Goal: Task Accomplishment & Management: Use online tool/utility

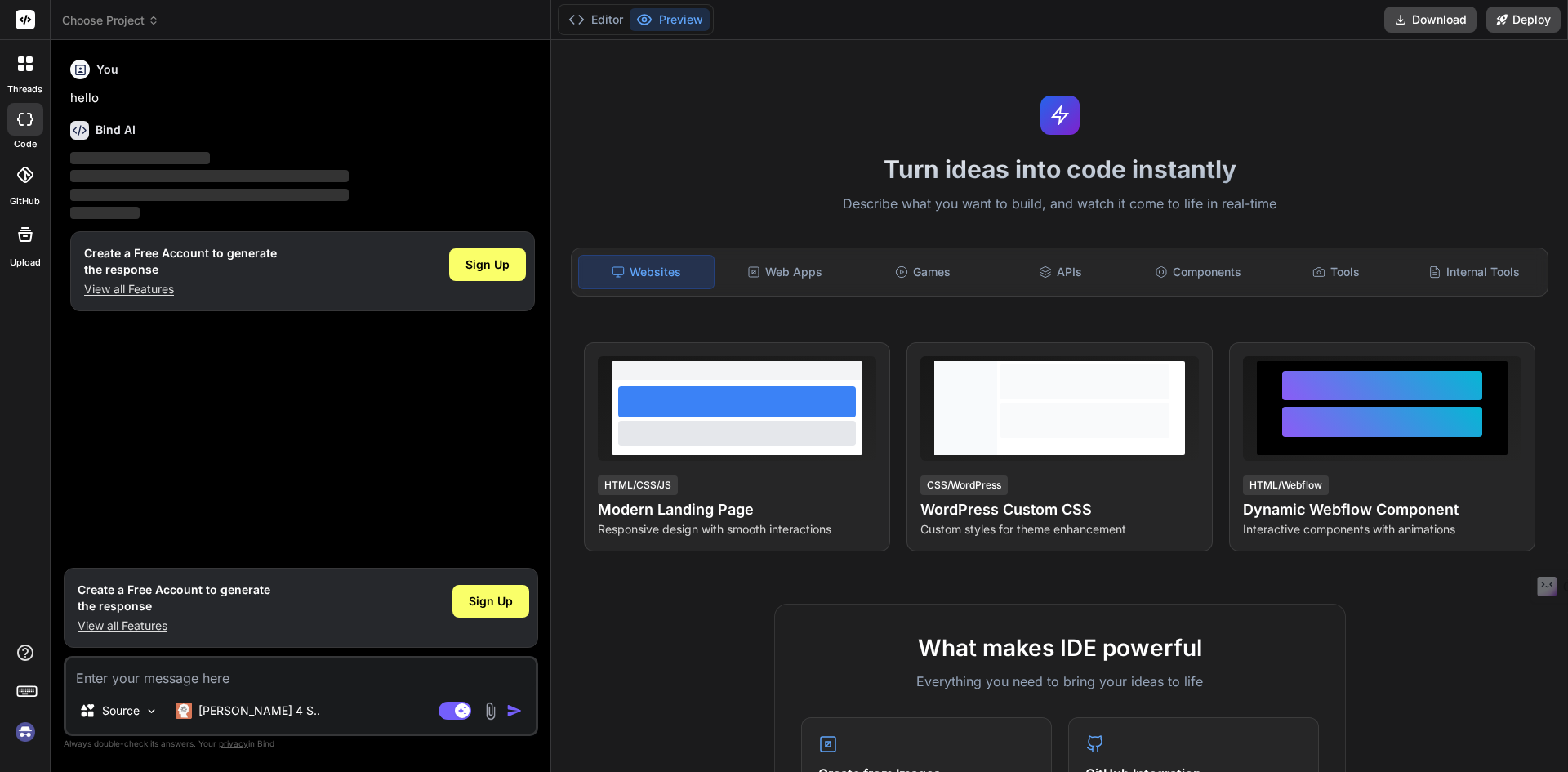
click at [27, 730] on img at bounding box center [25, 731] width 28 height 28
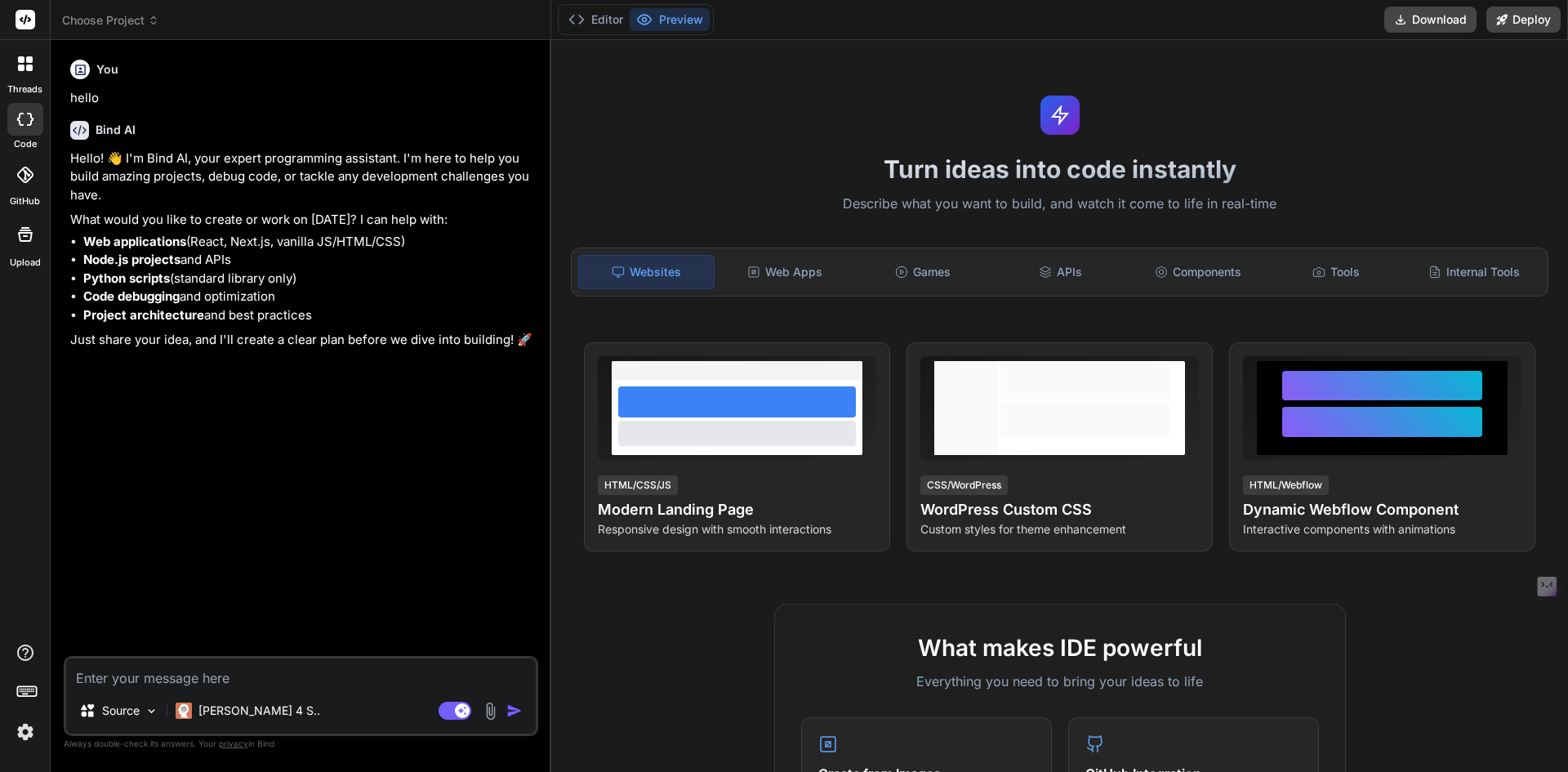
click at [208, 682] on textarea at bounding box center [301, 673] width 470 height 29
click at [27, 728] on img at bounding box center [25, 731] width 28 height 28
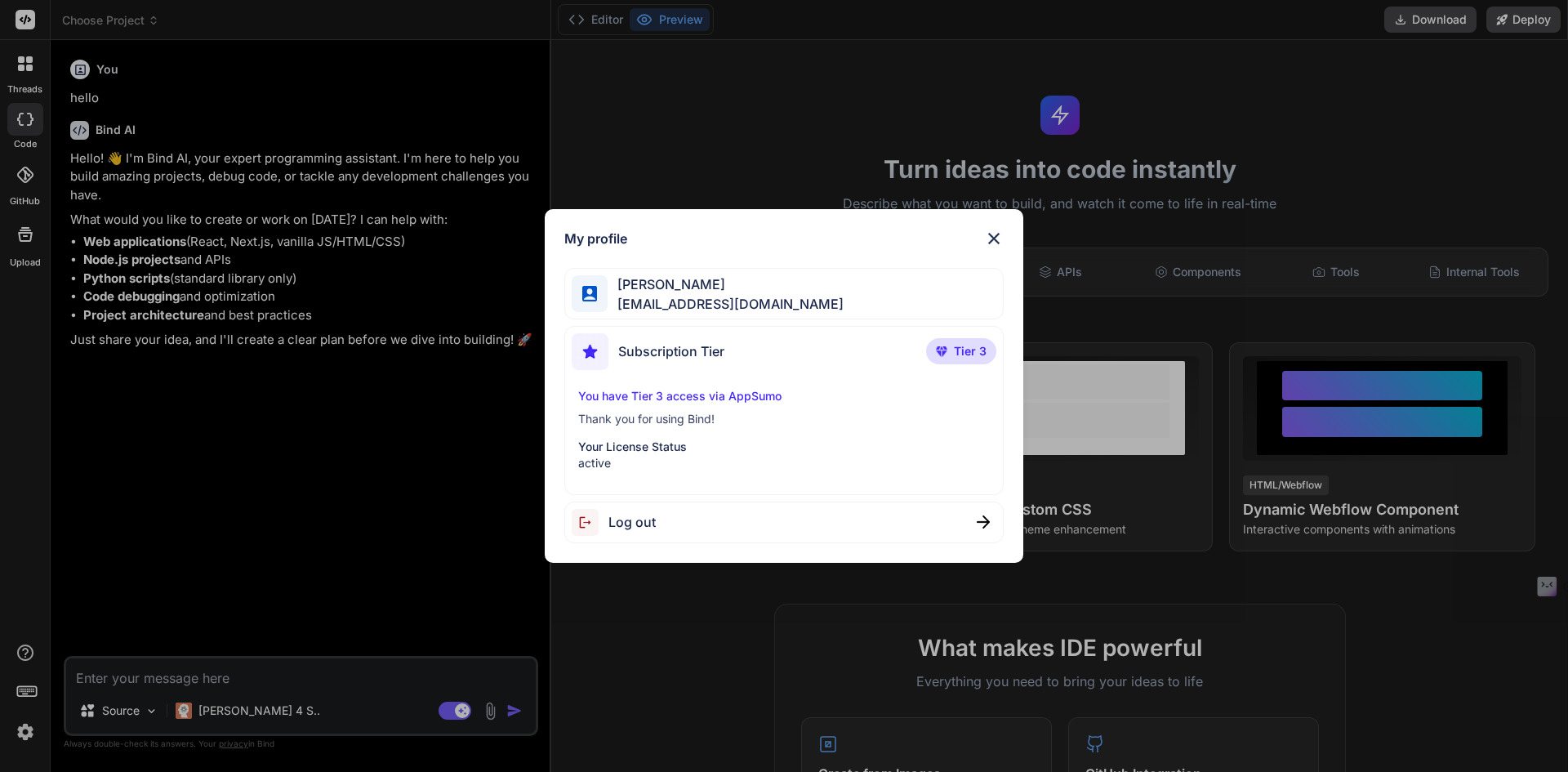
click at [27, 18] on div "My profile Sateesh John satheeshjohn@gmail.com Subscription Tier Tier 3 You hav…" at bounding box center [784, 386] width 1568 height 772
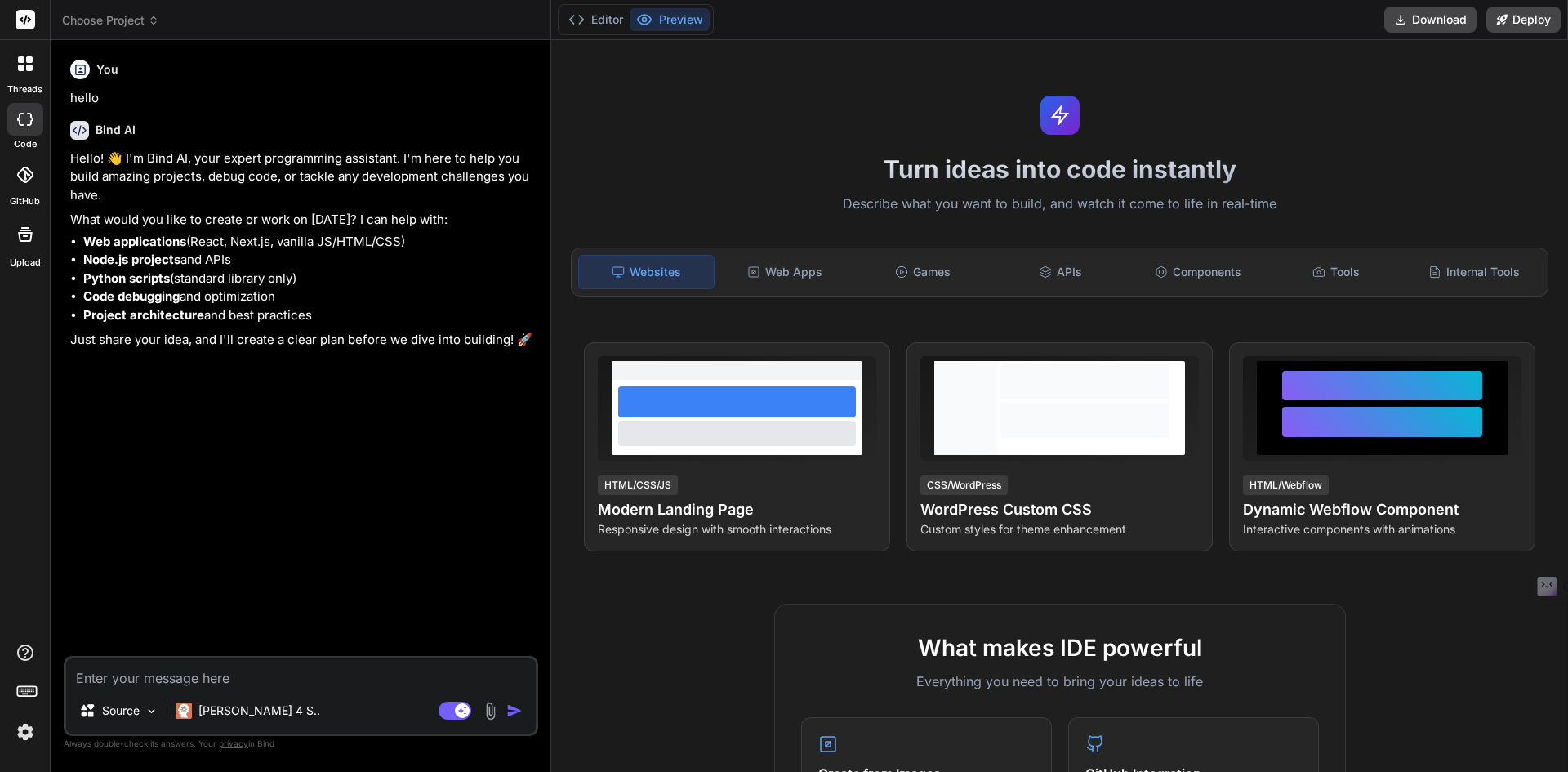
click at [27, 18] on icon at bounding box center [26, 19] width 12 height 9
click at [23, 121] on icon at bounding box center [25, 120] width 16 height 13
click at [33, 19] on rect at bounding box center [25, 19] width 20 height 20
click at [23, 66] on icon at bounding box center [21, 67] width 7 height 7
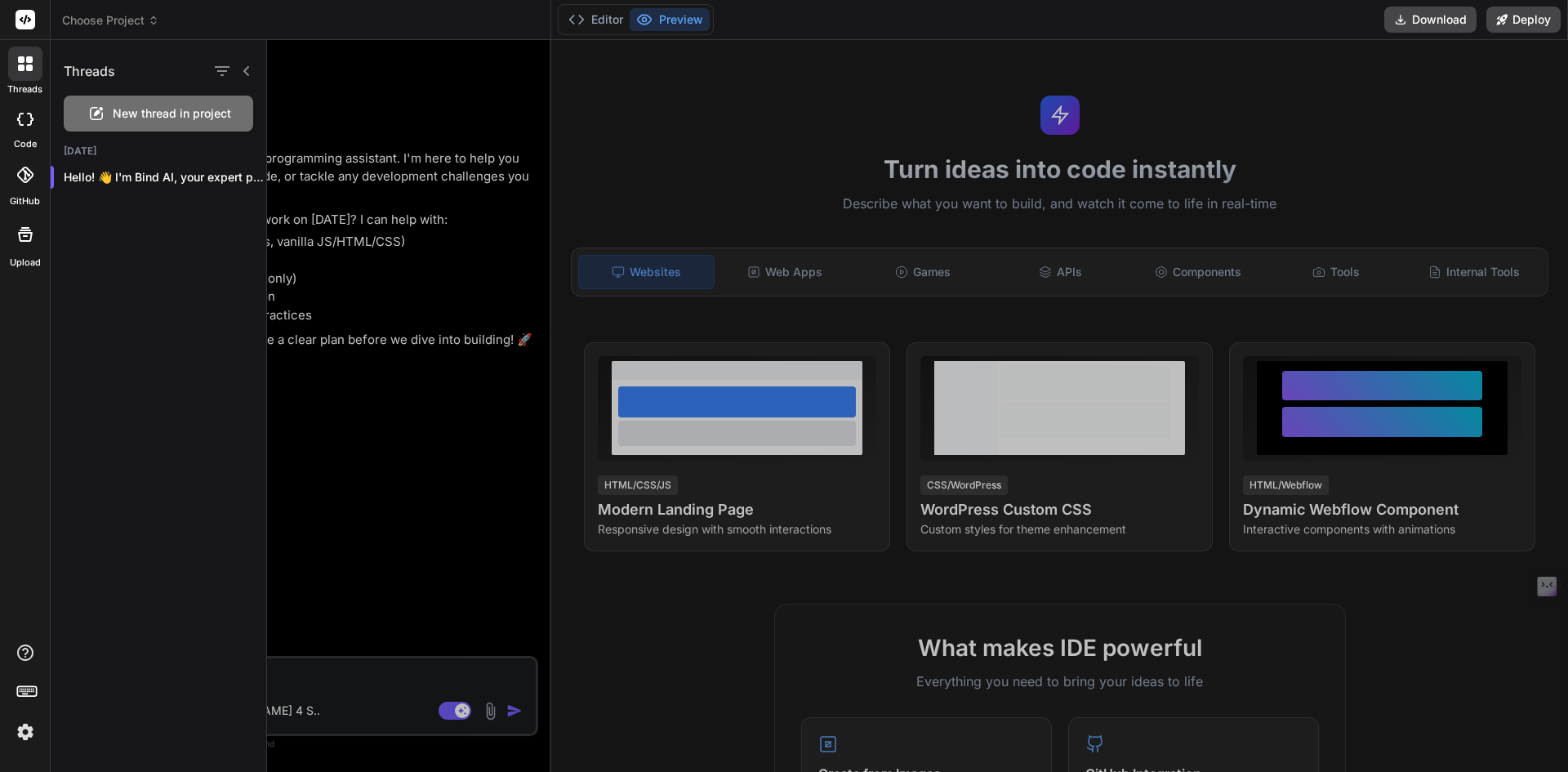
click at [781, 79] on div at bounding box center [917, 405] width 1301 height 732
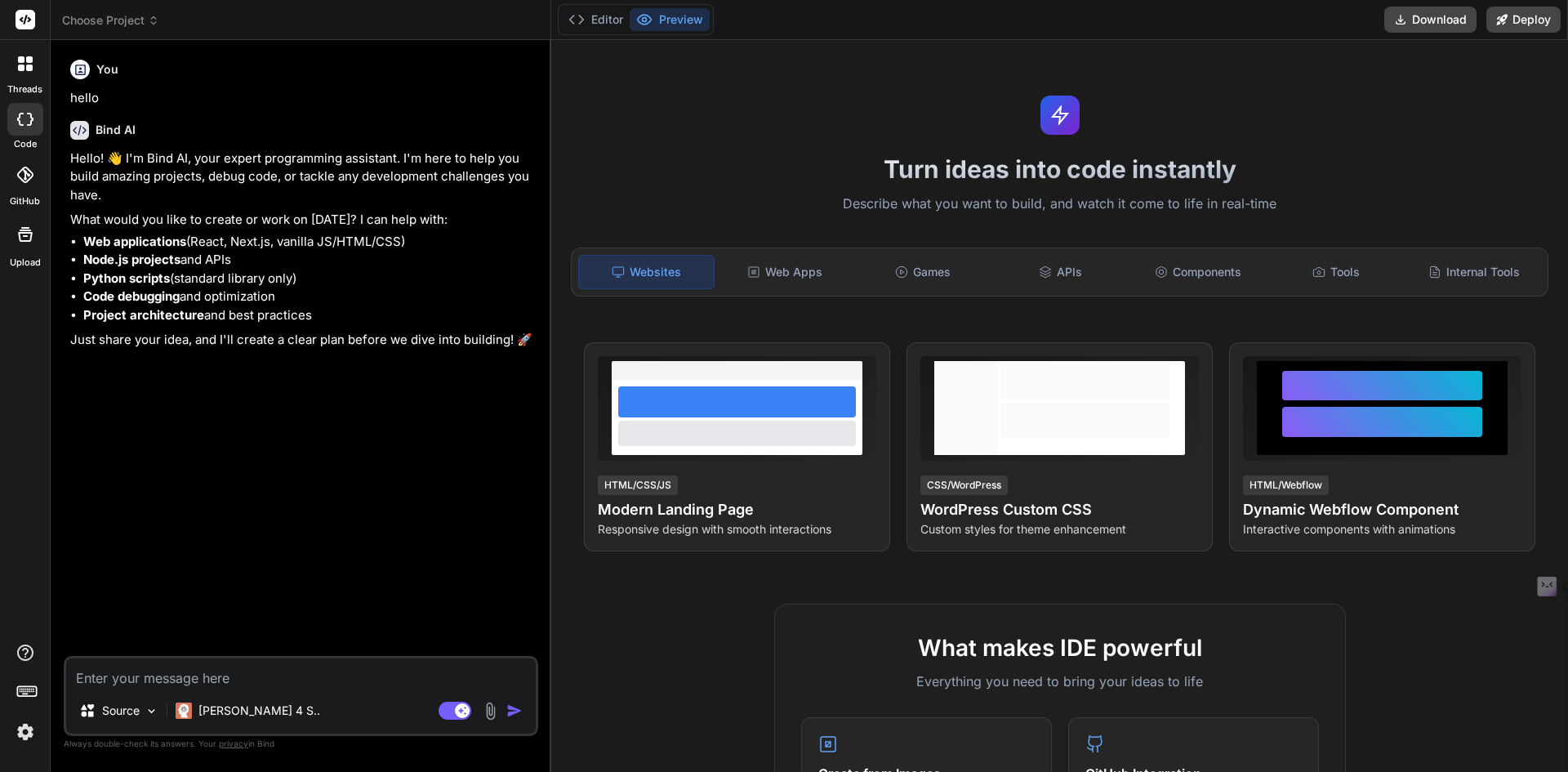
click at [24, 68] on icon at bounding box center [21, 67] width 7 height 7
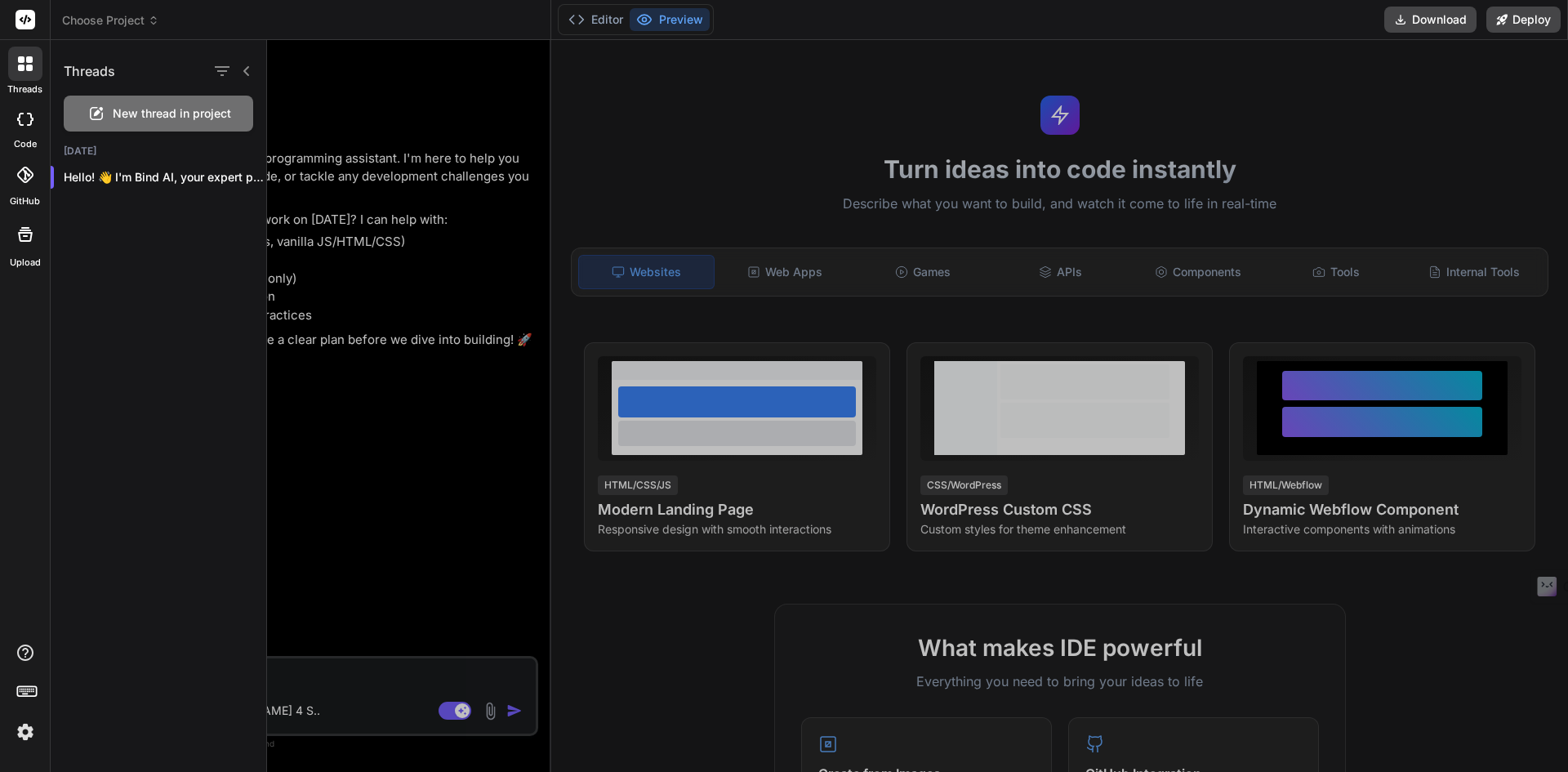
click at [28, 123] on icon at bounding box center [25, 120] width 16 height 13
type textarea "x"
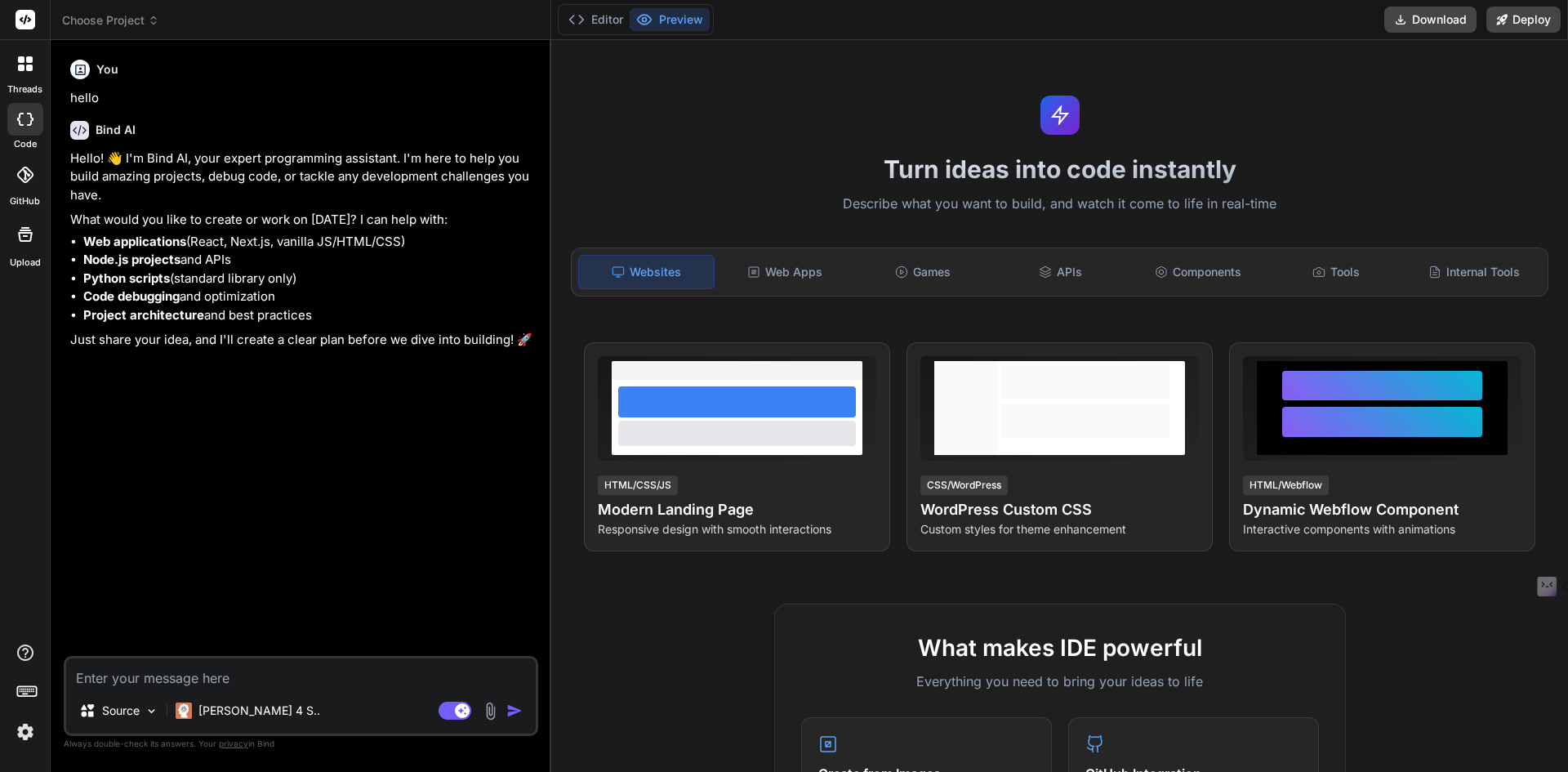
click at [25, 179] on icon at bounding box center [24, 175] width 16 height 16
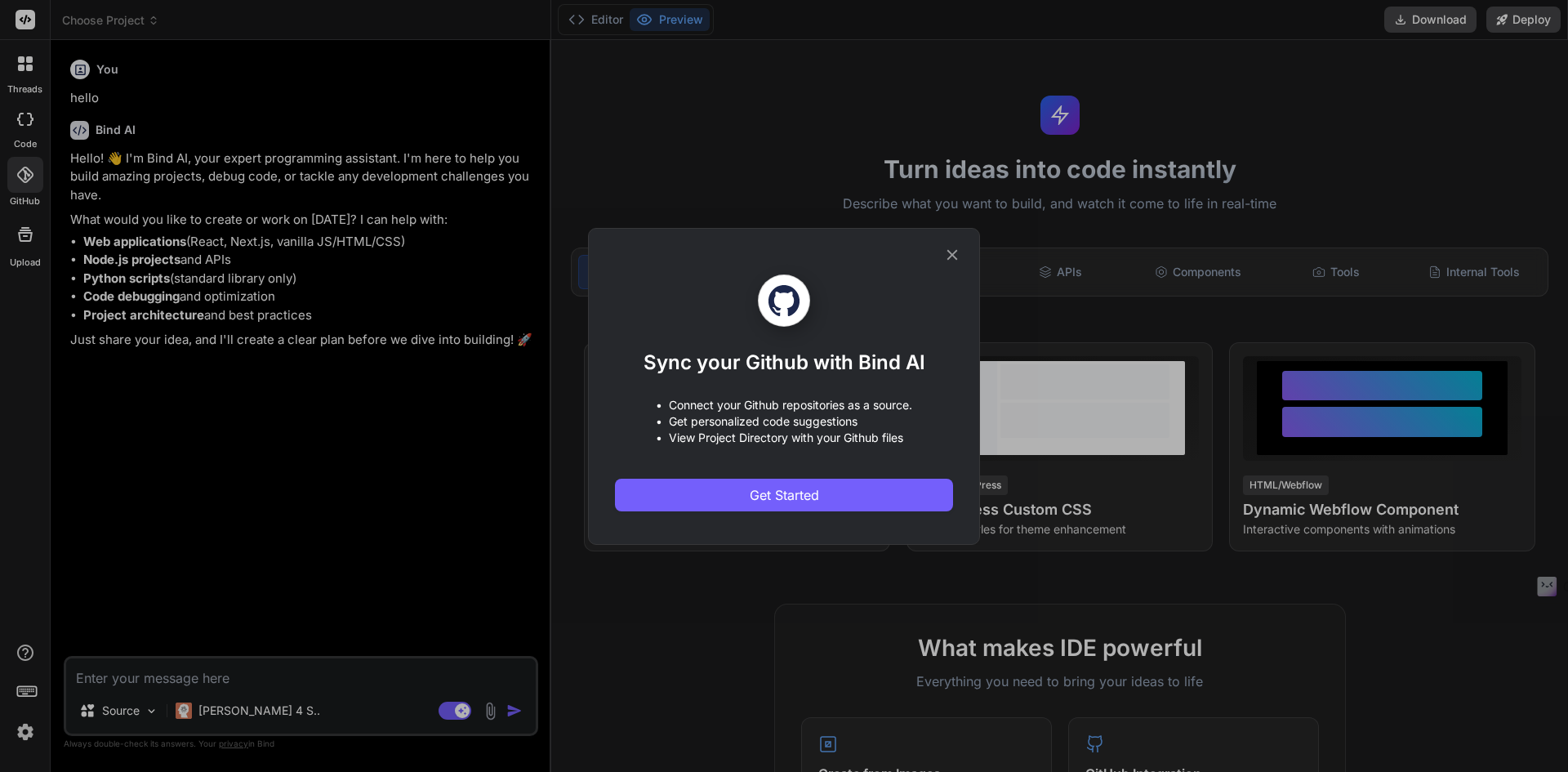
click at [951, 255] on icon at bounding box center [952, 254] width 10 height 10
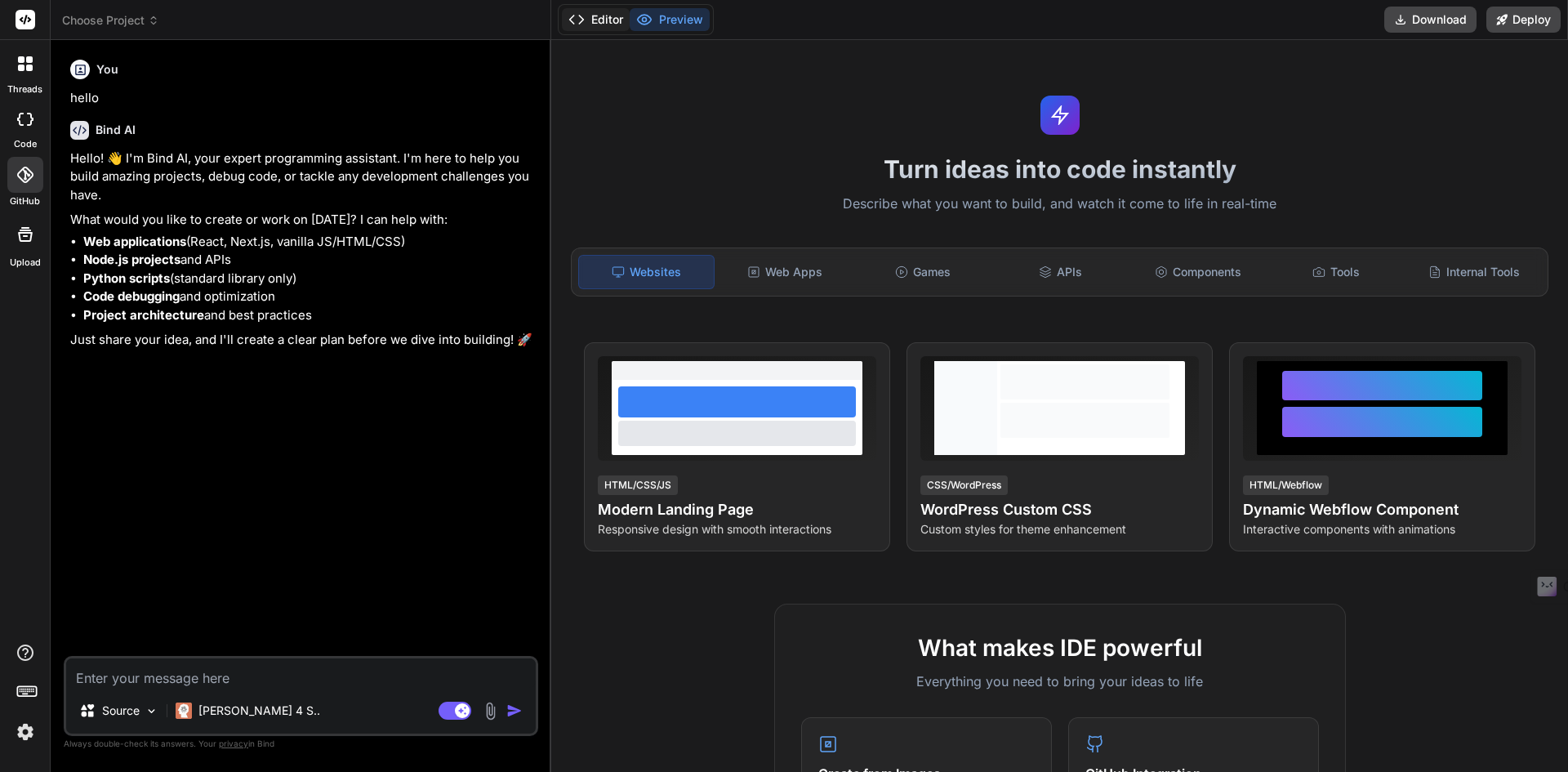
click at [599, 28] on button "Editor" at bounding box center [595, 20] width 67 height 23
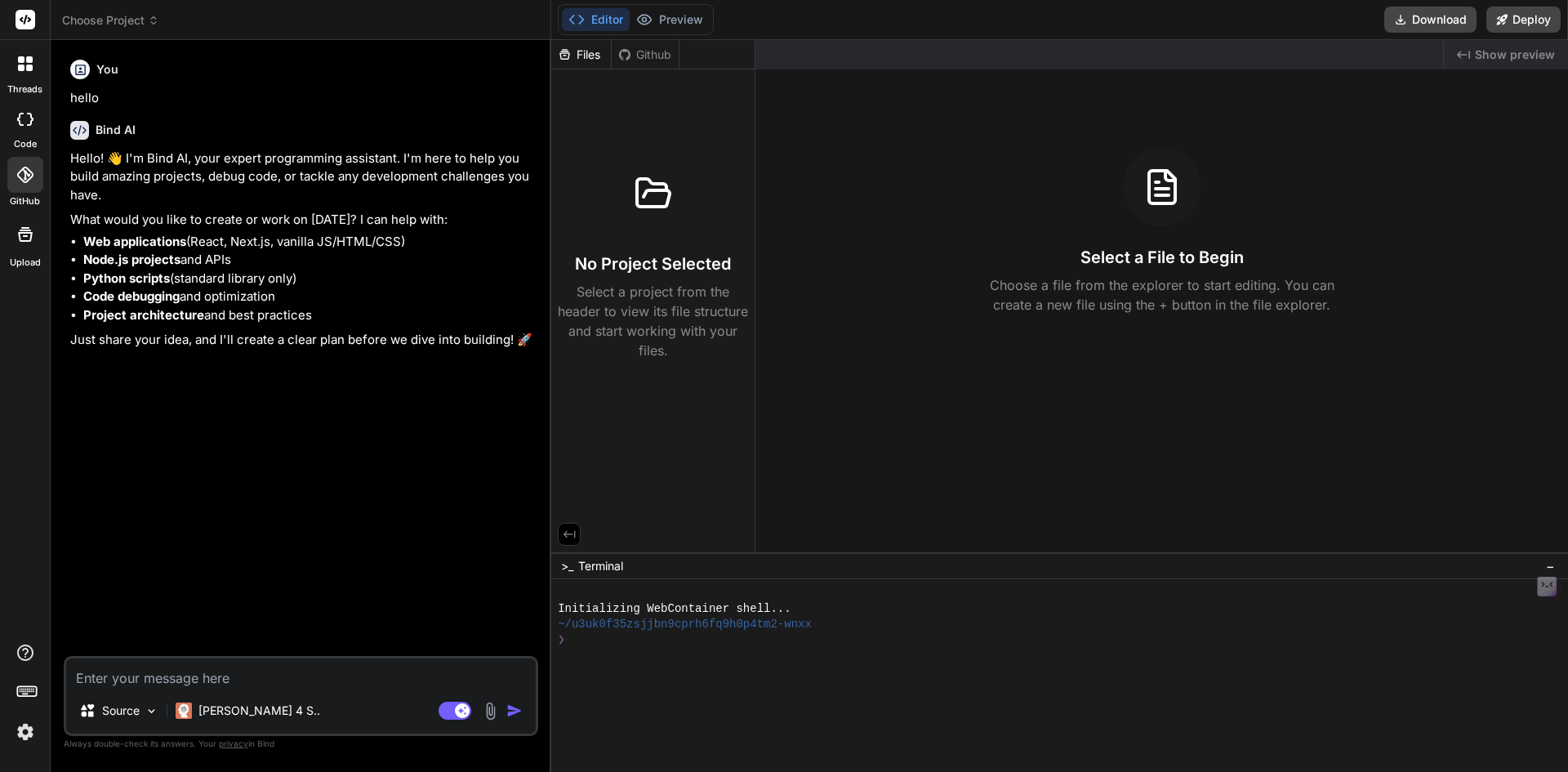
click at [186, 682] on textarea at bounding box center [301, 673] width 470 height 29
type textarea "W"
type textarea "x"
type textarea "WH"
type textarea "x"
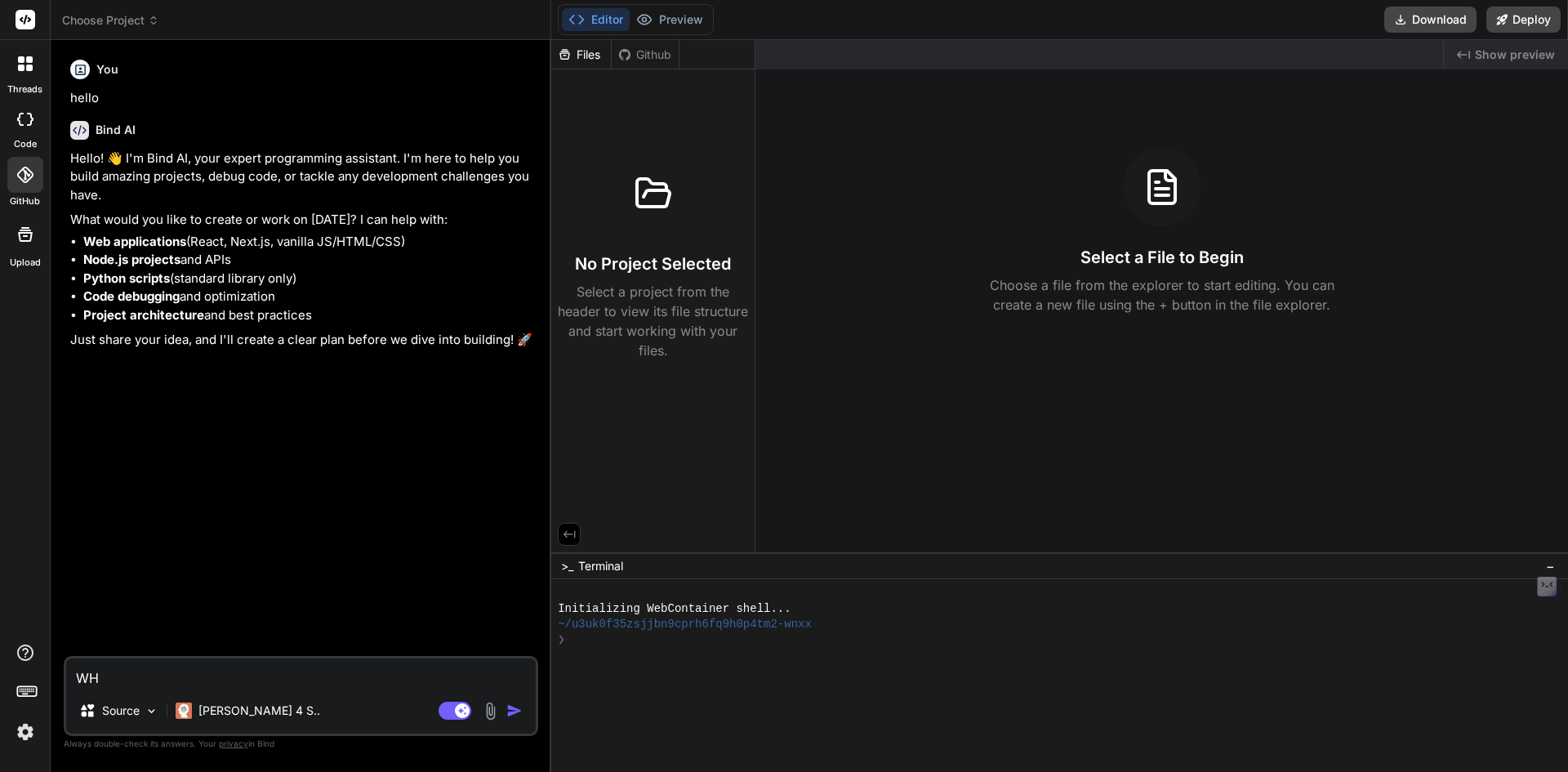
type textarea "WHa"
type textarea "x"
type textarea "WHat"
type textarea "x"
type textarea "WHat"
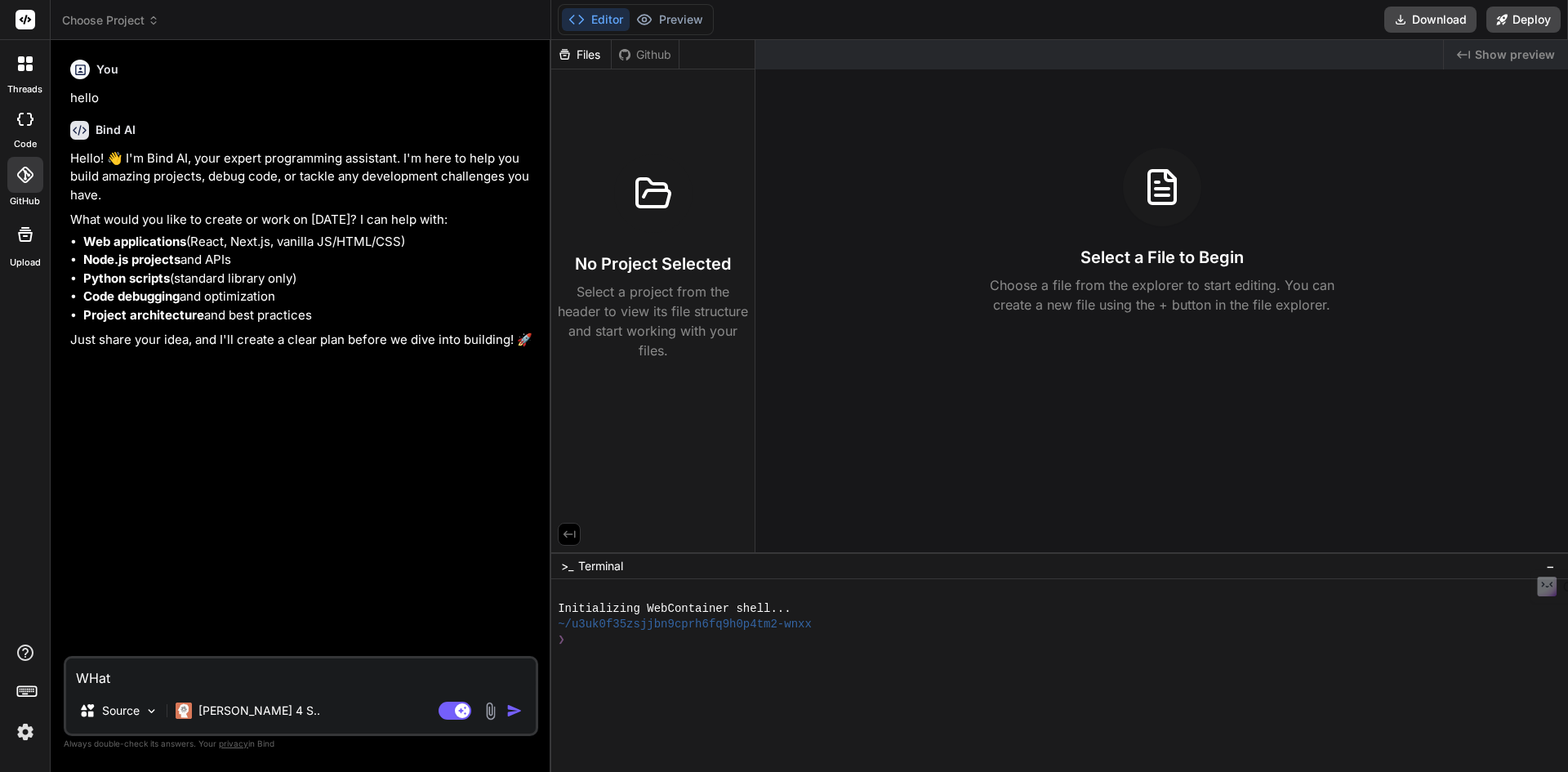
type textarea "x"
type textarea "WHat"
type textarea "x"
type textarea "WHa"
type textarea "x"
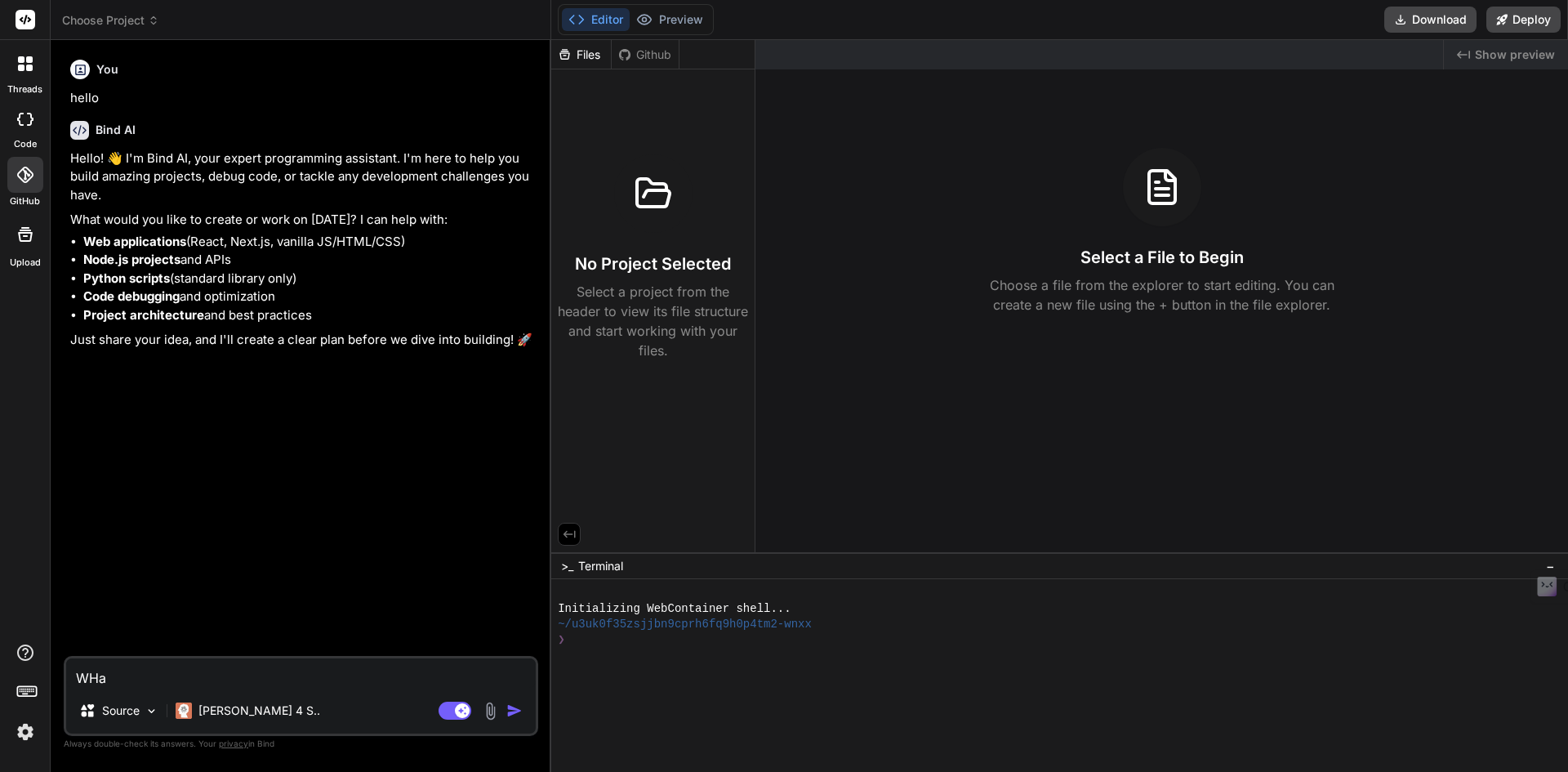
type textarea "WH"
type textarea "x"
type textarea "W"
type textarea "x"
type textarea "Wh"
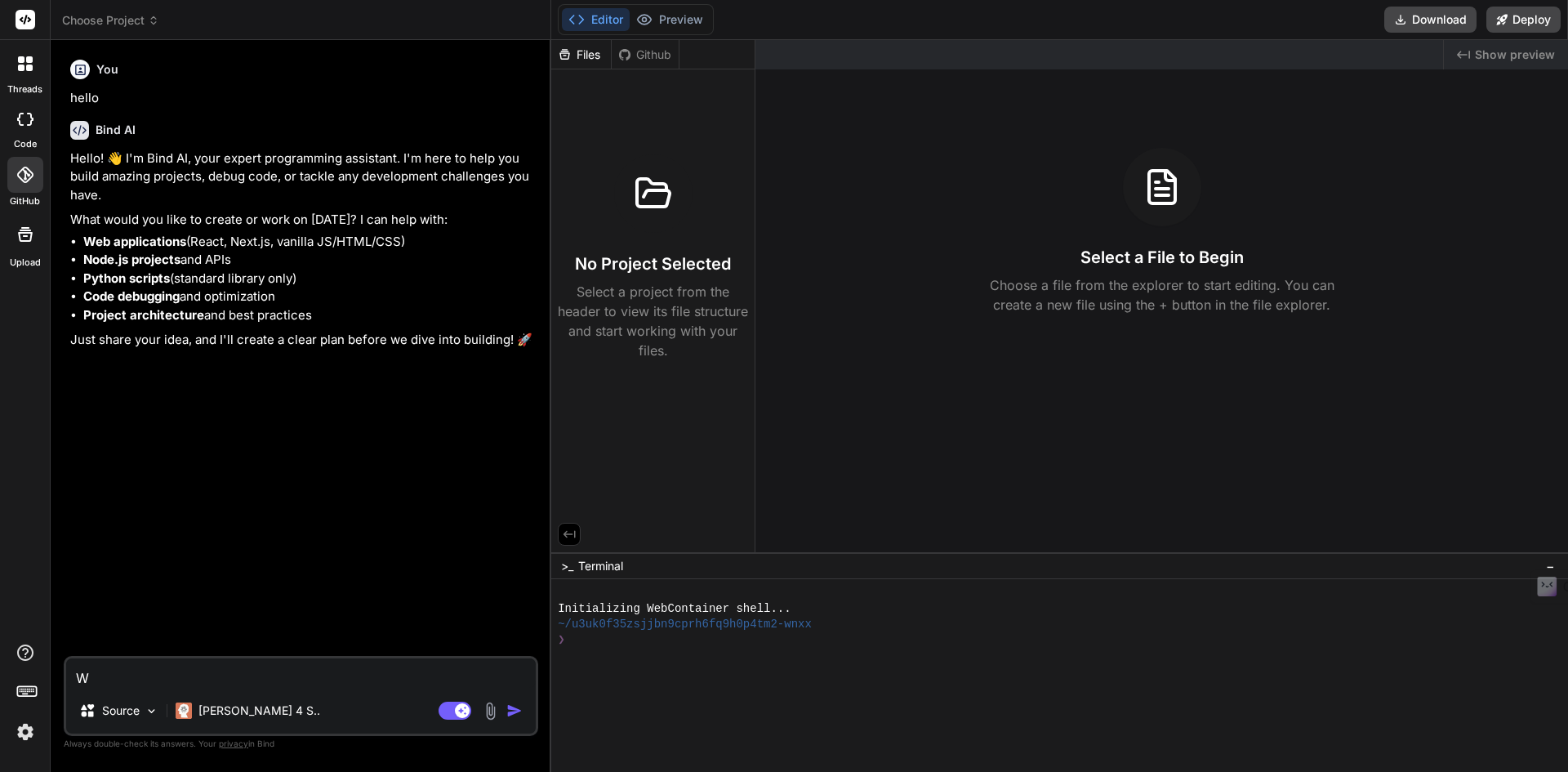
type textarea "x"
type textarea "Whe"
type textarea "x"
type textarea "Whet"
type textarea "x"
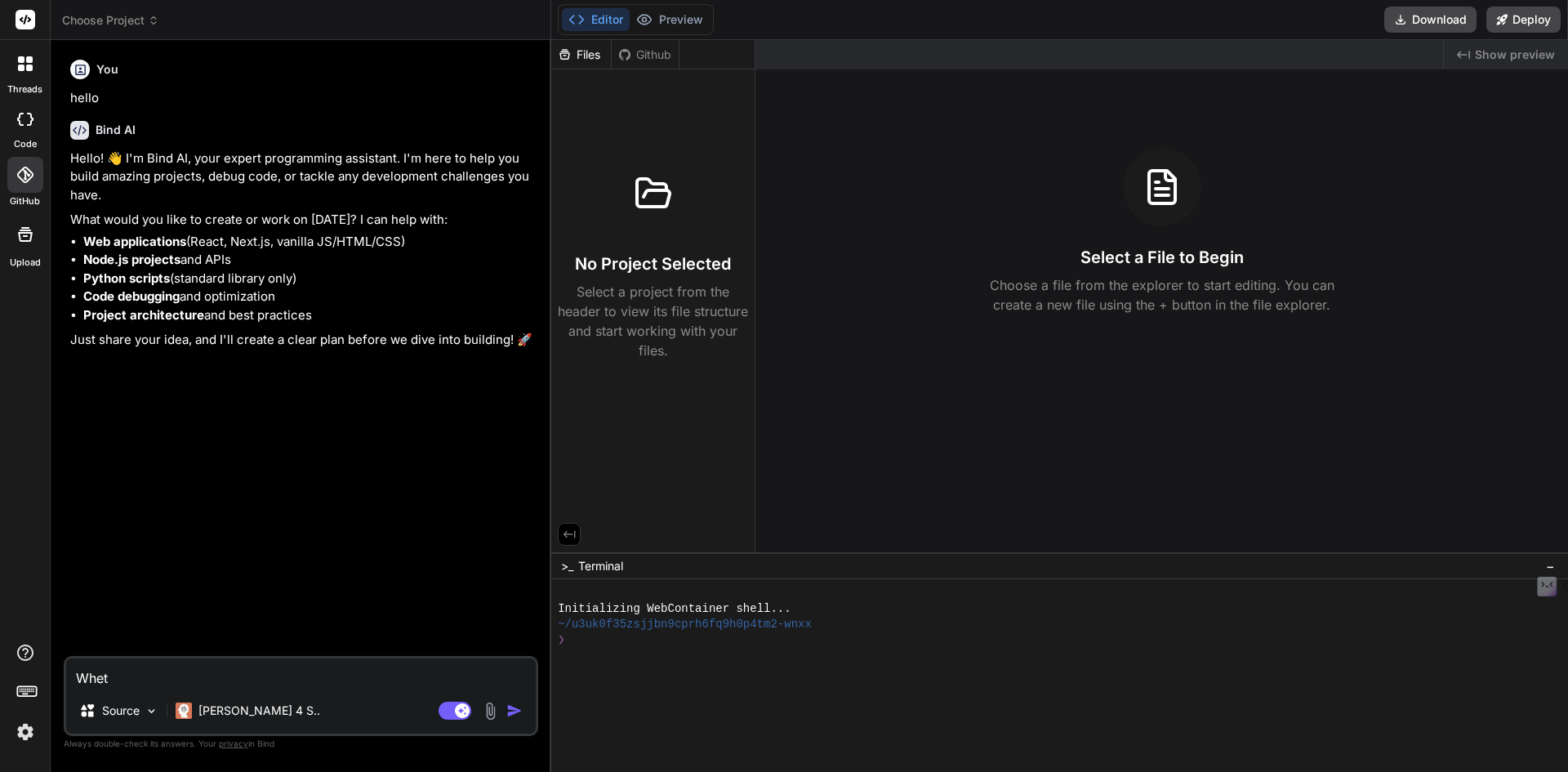
type textarea "Wheth"
type textarea "x"
type textarea "Whethe"
type textarea "x"
type textarea "Whether"
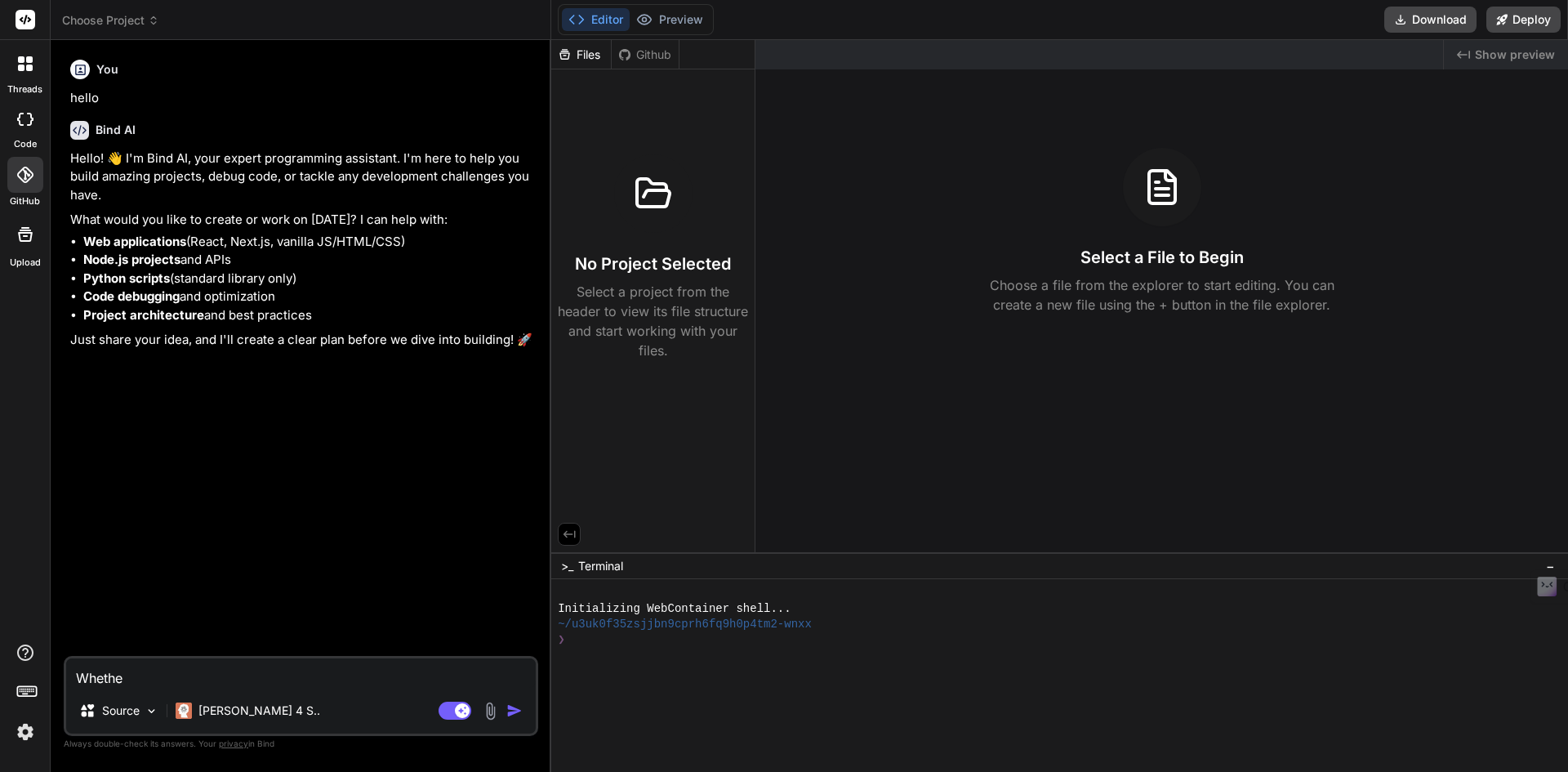
type textarea "x"
type textarea "Whether"
type textarea "x"
type textarea "Whether u"
type textarea "x"
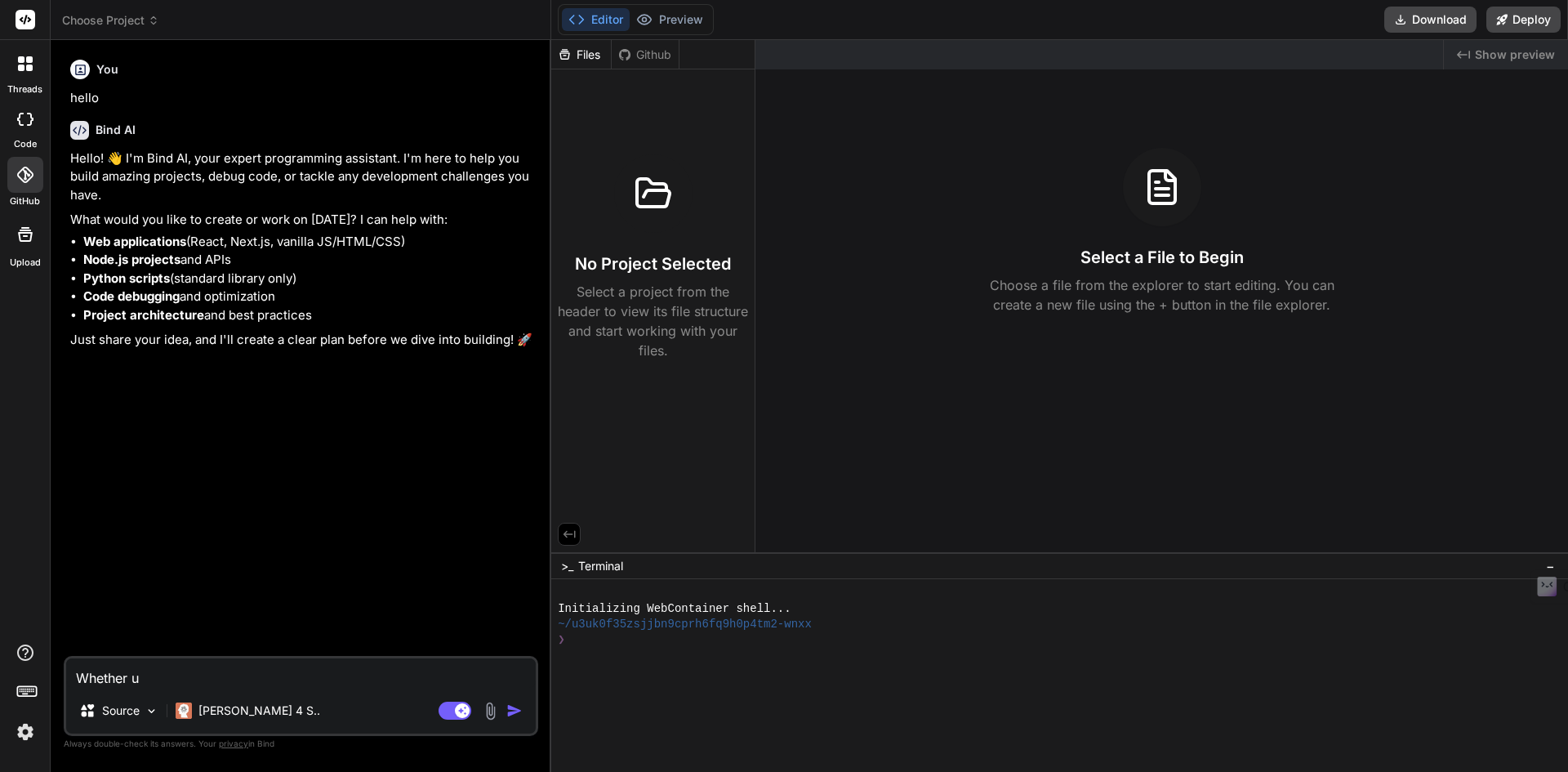
type textarea "Whether uo"
type textarea "x"
type textarea "Whether u"
type textarea "x"
type textarea "Whether"
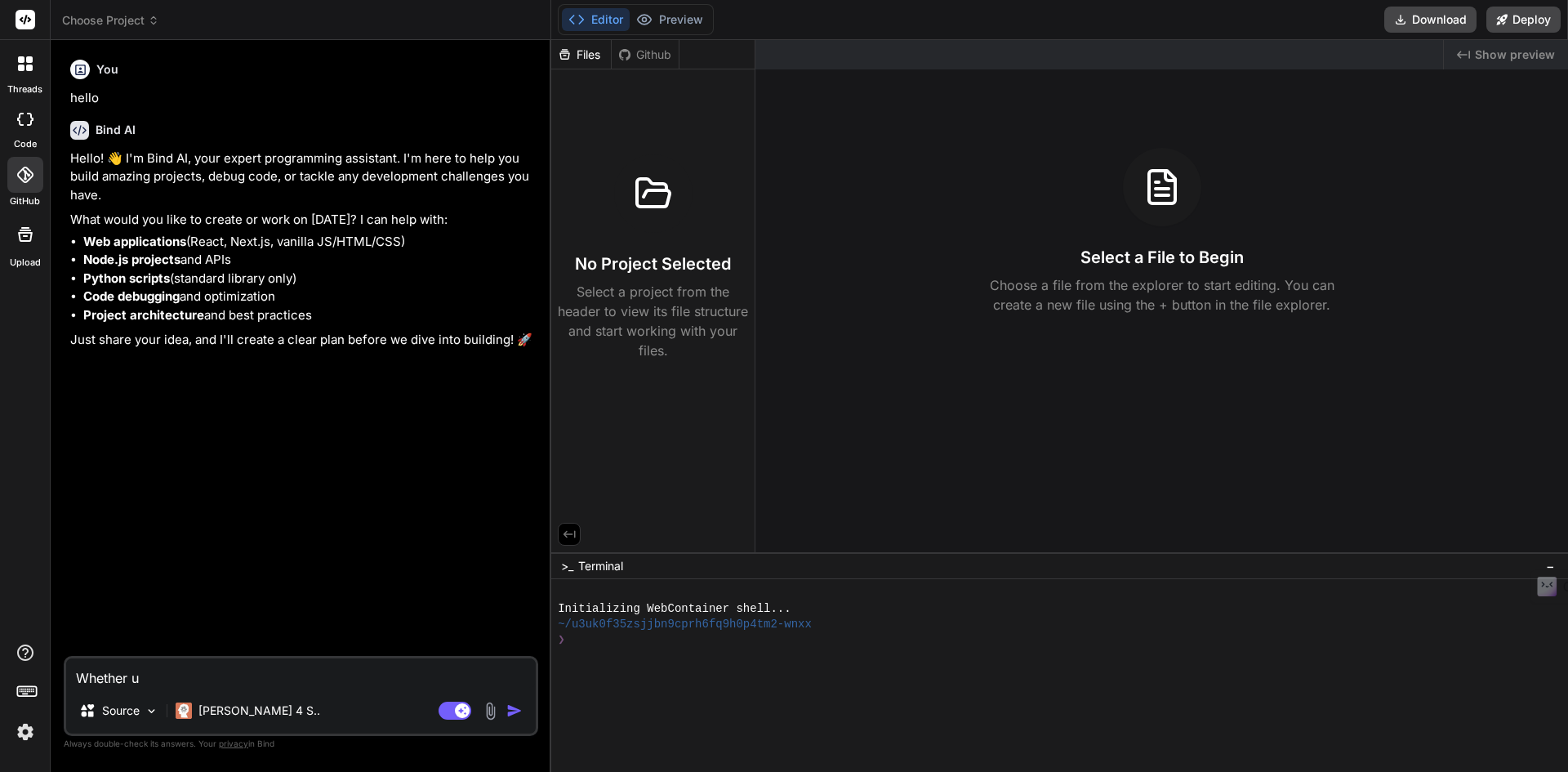
type textarea "x"
type textarea "Whether y"
type textarea "x"
type textarea "Whether yo"
type textarea "x"
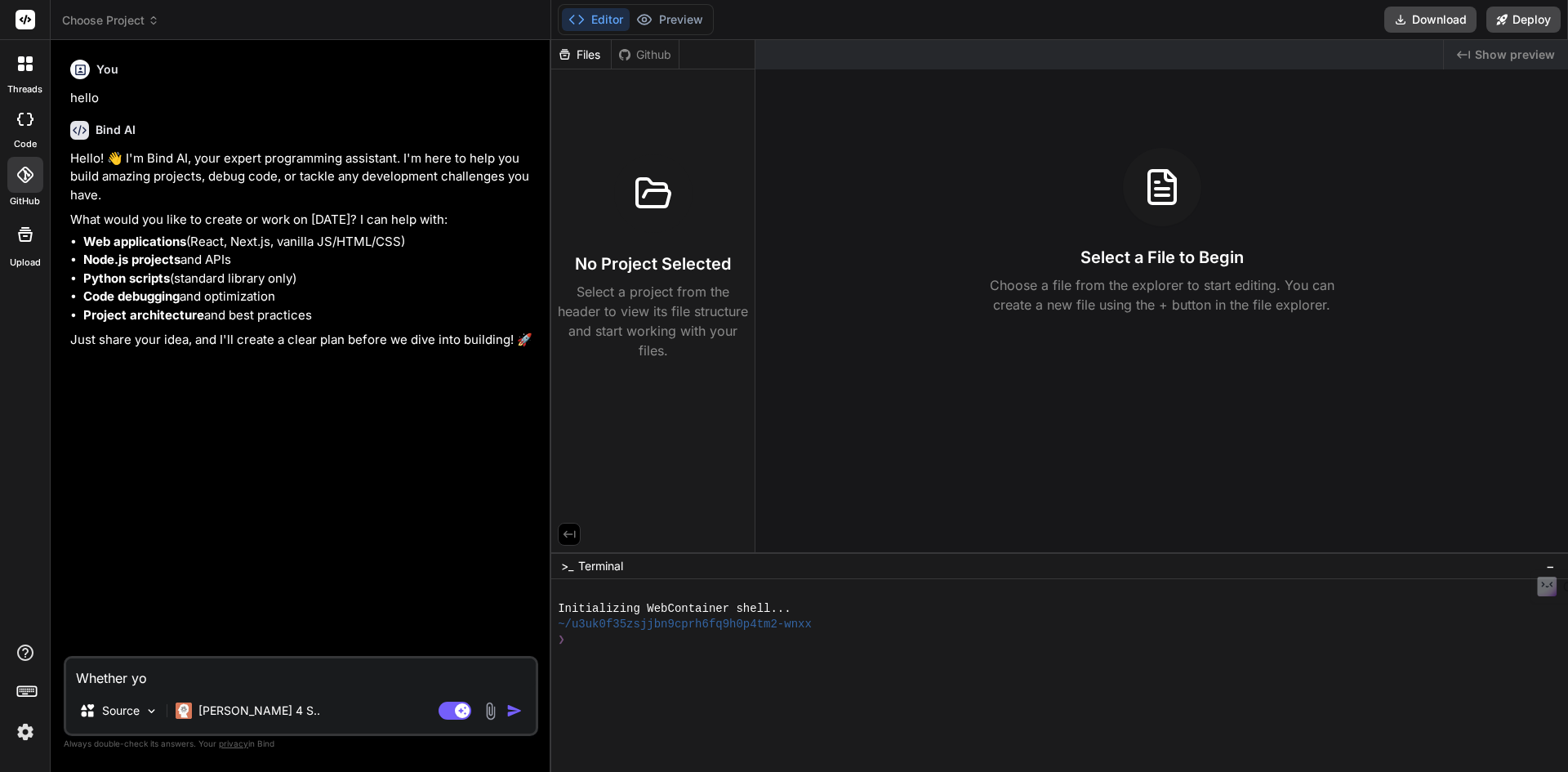
type textarea "Whether you"
type textarea "x"
type textarea "Whether you"
type textarea "x"
type textarea "Whether you c"
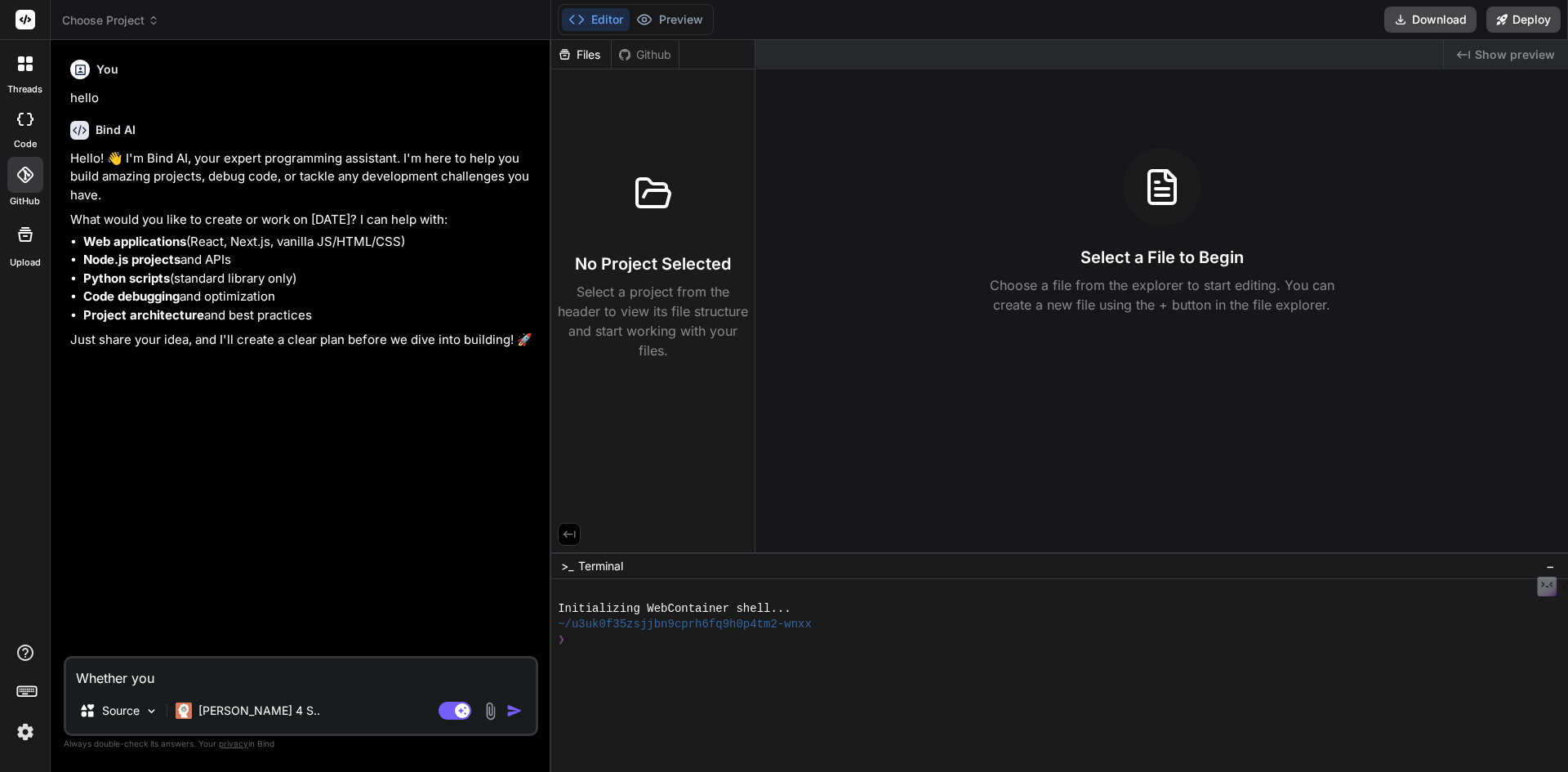
type textarea "x"
type textarea "Whether you ca"
type textarea "x"
type textarea "Whether you can"
type textarea "x"
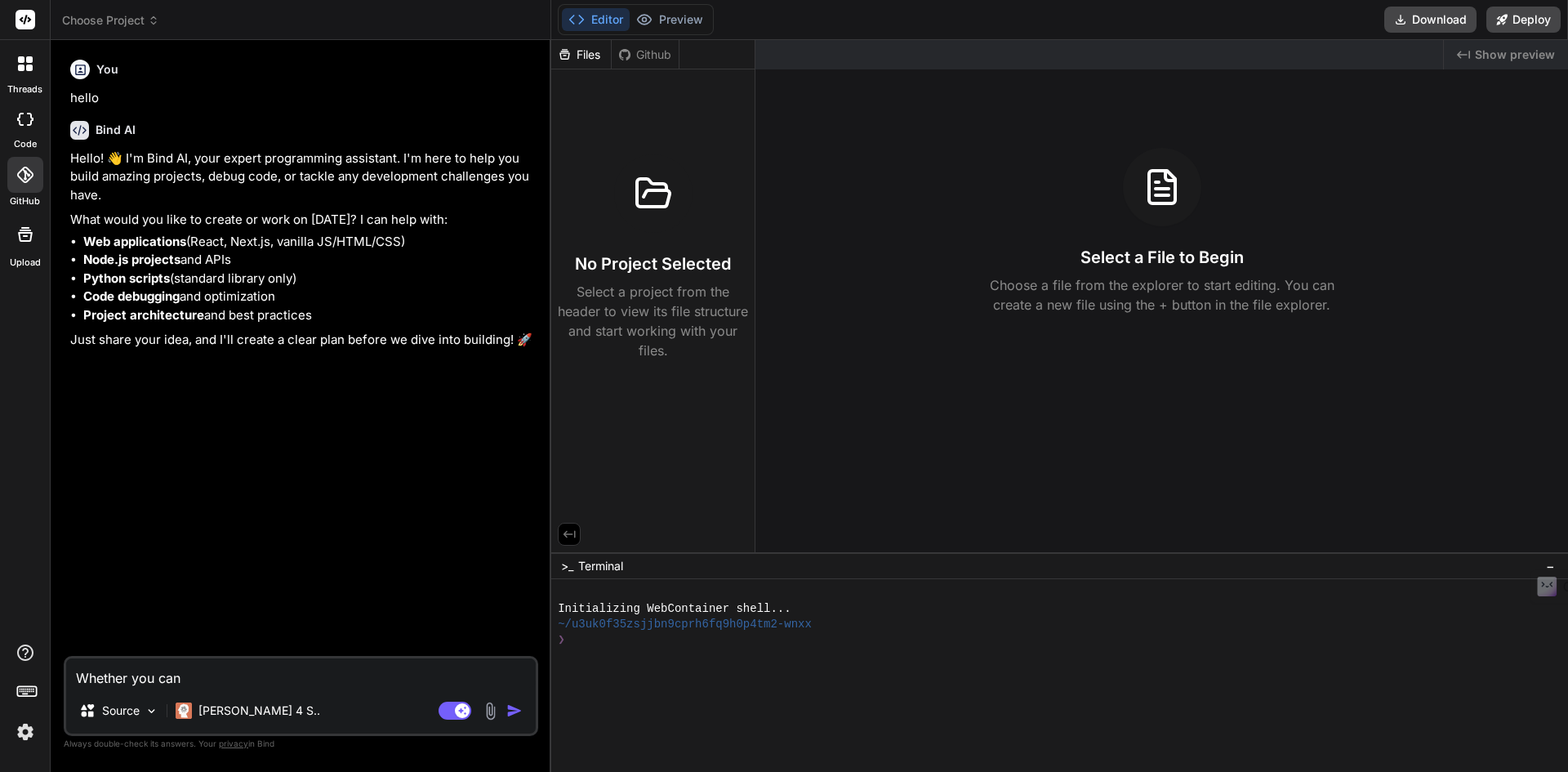
type textarea "Whether you can"
type textarea "x"
type textarea "Whether you can c"
type textarea "x"
type textarea "Whether you can co"
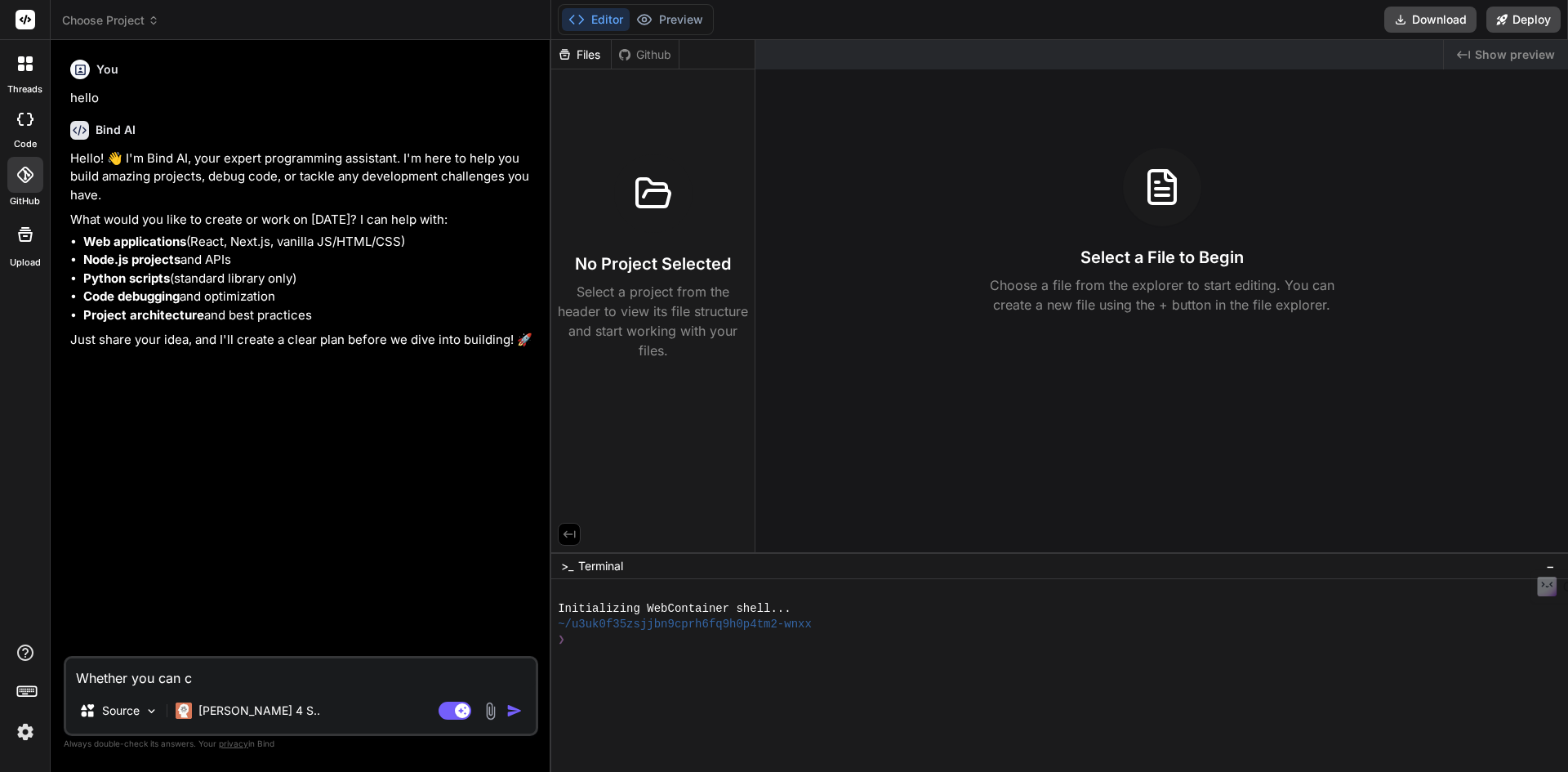
type textarea "x"
type textarea "Whether you can cod"
type textarea "x"
type textarea "Whether you can code"
type textarea "x"
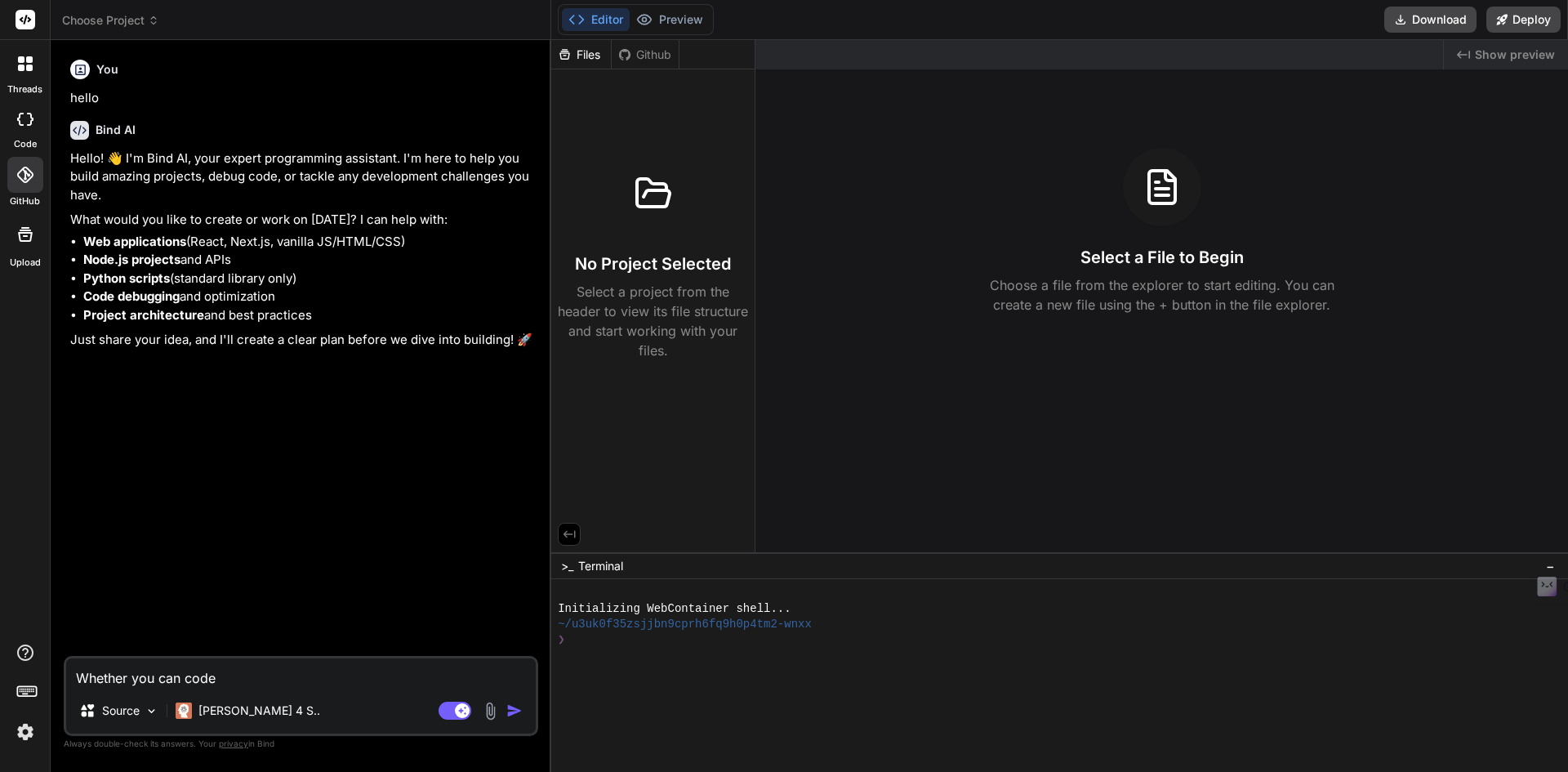
type textarea "Whether you can code"
type textarea "x"
type textarea "Whether you can code f"
type textarea "x"
type textarea "Whether you can code fo"
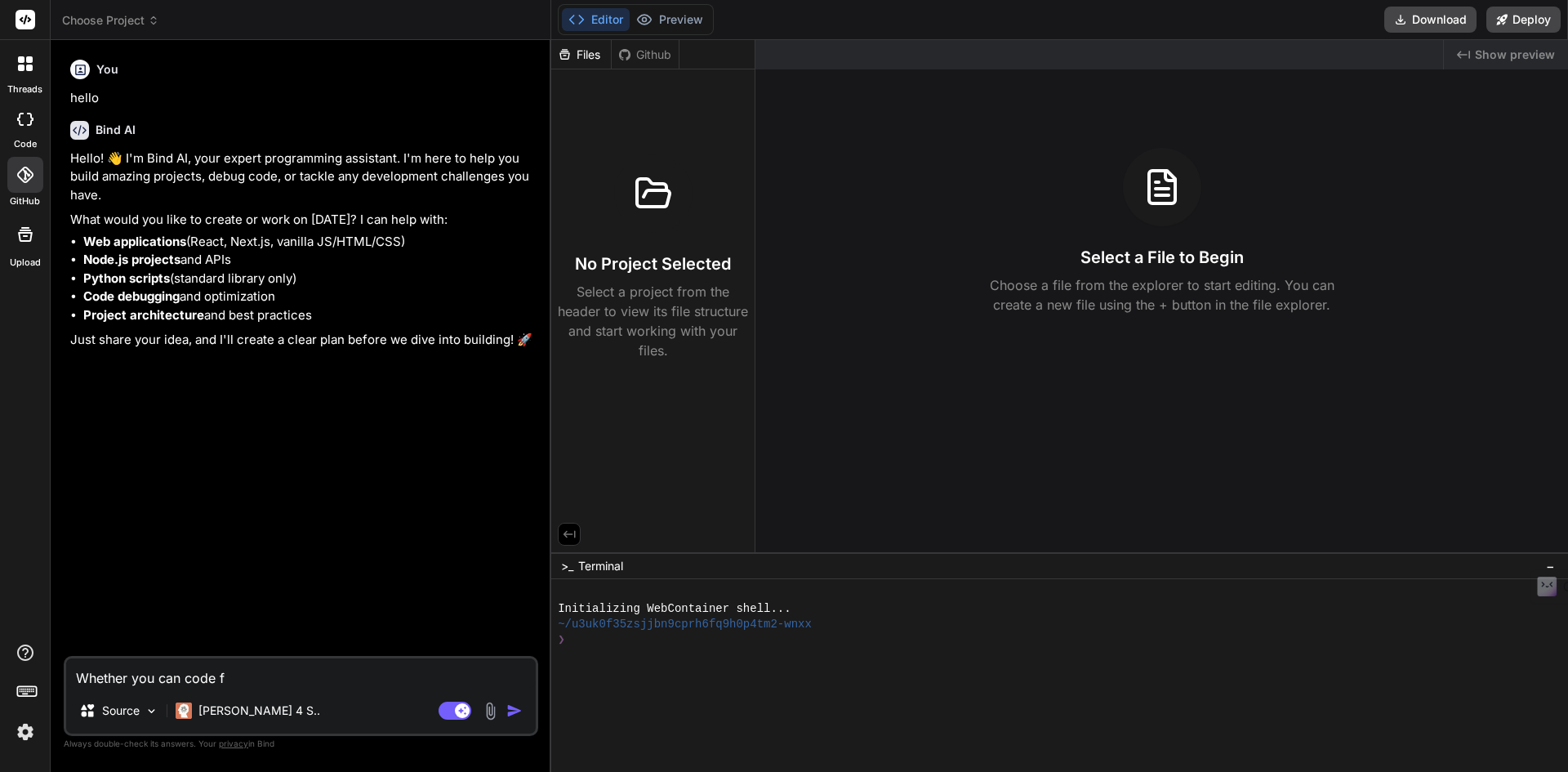
type textarea "x"
type textarea "Whether you can code for"
type textarea "x"
type textarea "Whether you can code for"
type textarea "x"
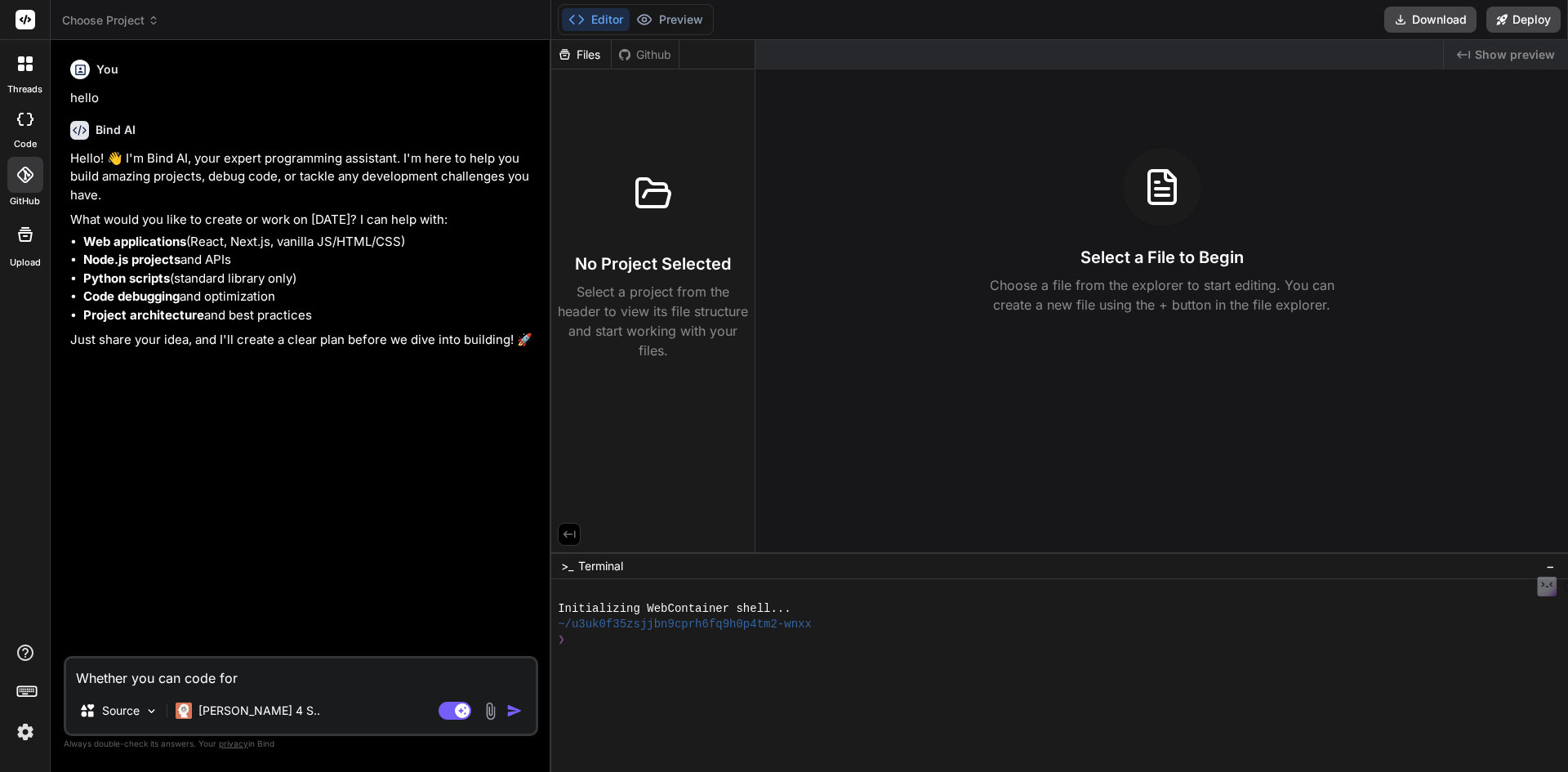
type textarea "Whether you can code for T"
type textarea "x"
type textarea "Whether you can code for Tr"
type textarea "x"
type textarea "Whether you can code for Tra"
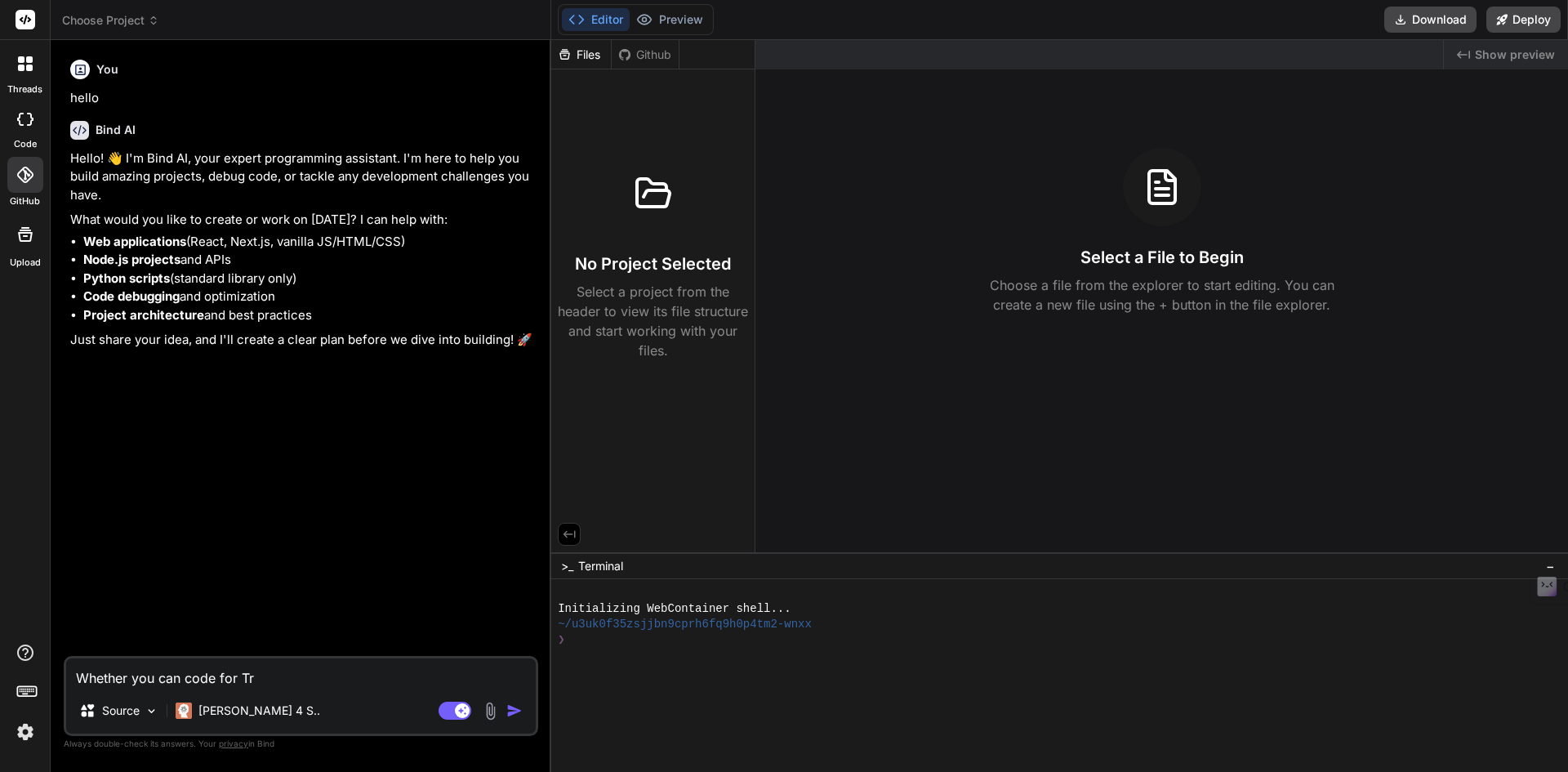
type textarea "x"
type textarea "Whether you can code for Trad"
type textarea "x"
type textarea "Whether you can code for Tradi"
type textarea "x"
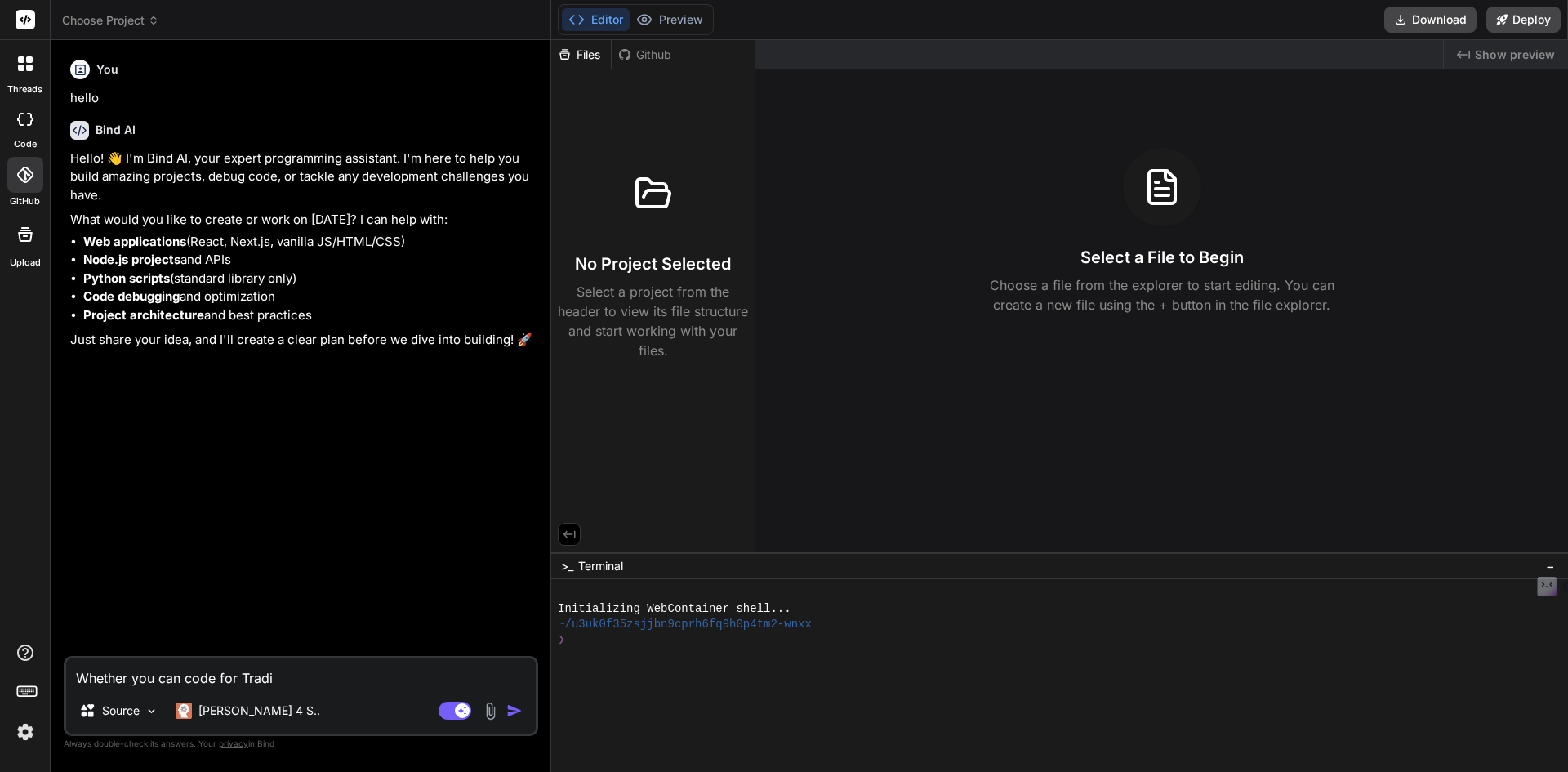
type textarea "Whether you can code for Tradin"
type textarea "x"
type textarea "Whether you can code for Trading"
type textarea "x"
type textarea "Whether you can code for TradingV"
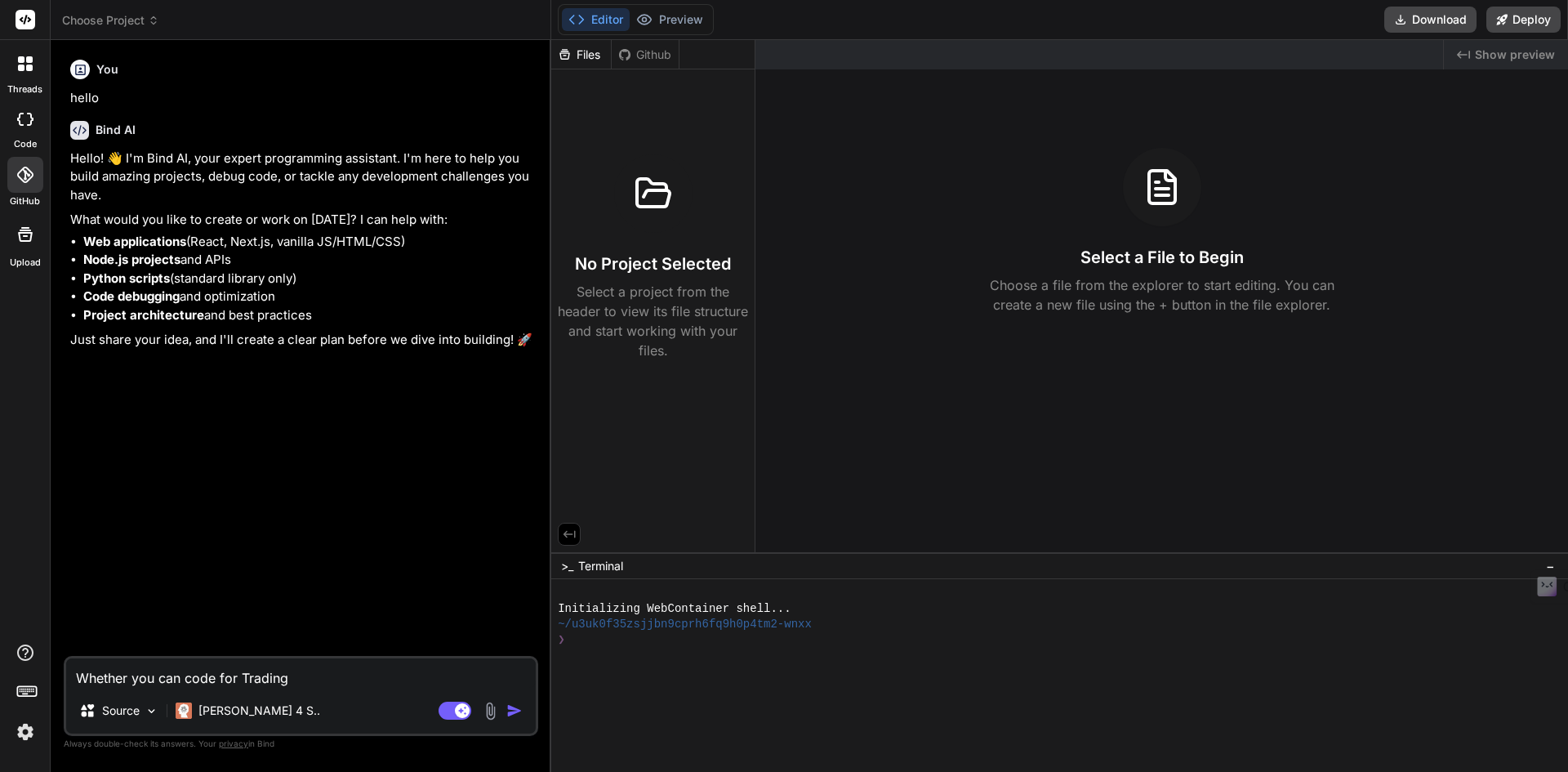
type textarea "x"
type textarea "Whether you can code for TradingVi"
type textarea "x"
type textarea "Whether you can code for TradingVie"
type textarea "x"
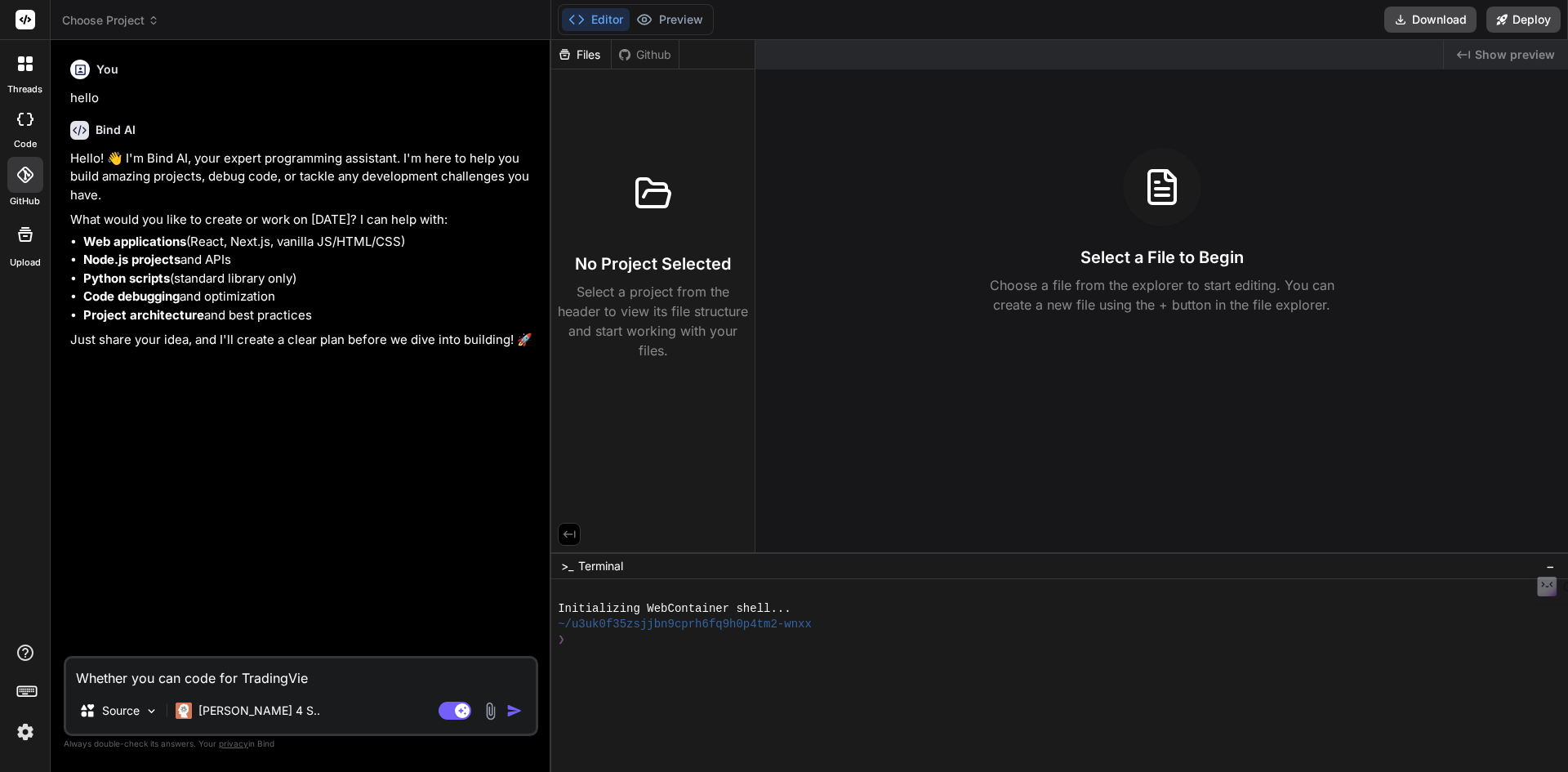
type textarea "Whether you can code for TradingView"
type textarea "x"
type textarea "Whether you can code for TradingView"
type textarea "x"
type textarea "Whether you can code for TradingView P"
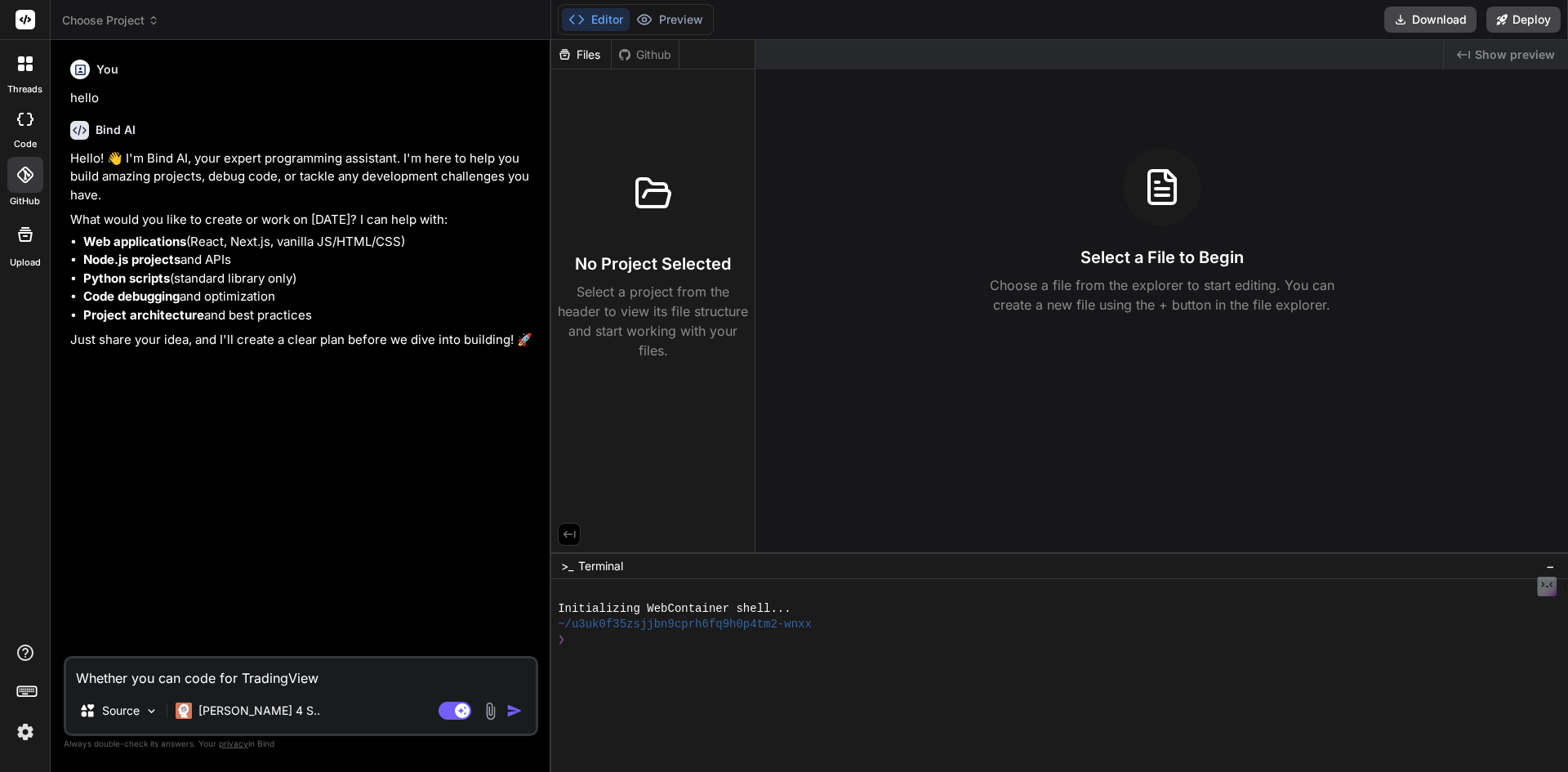
type textarea "x"
type textarea "Whether you can code for TradingView Pi"
type textarea "x"
type textarea "Whether you can code for TradingView Pin"
type textarea "x"
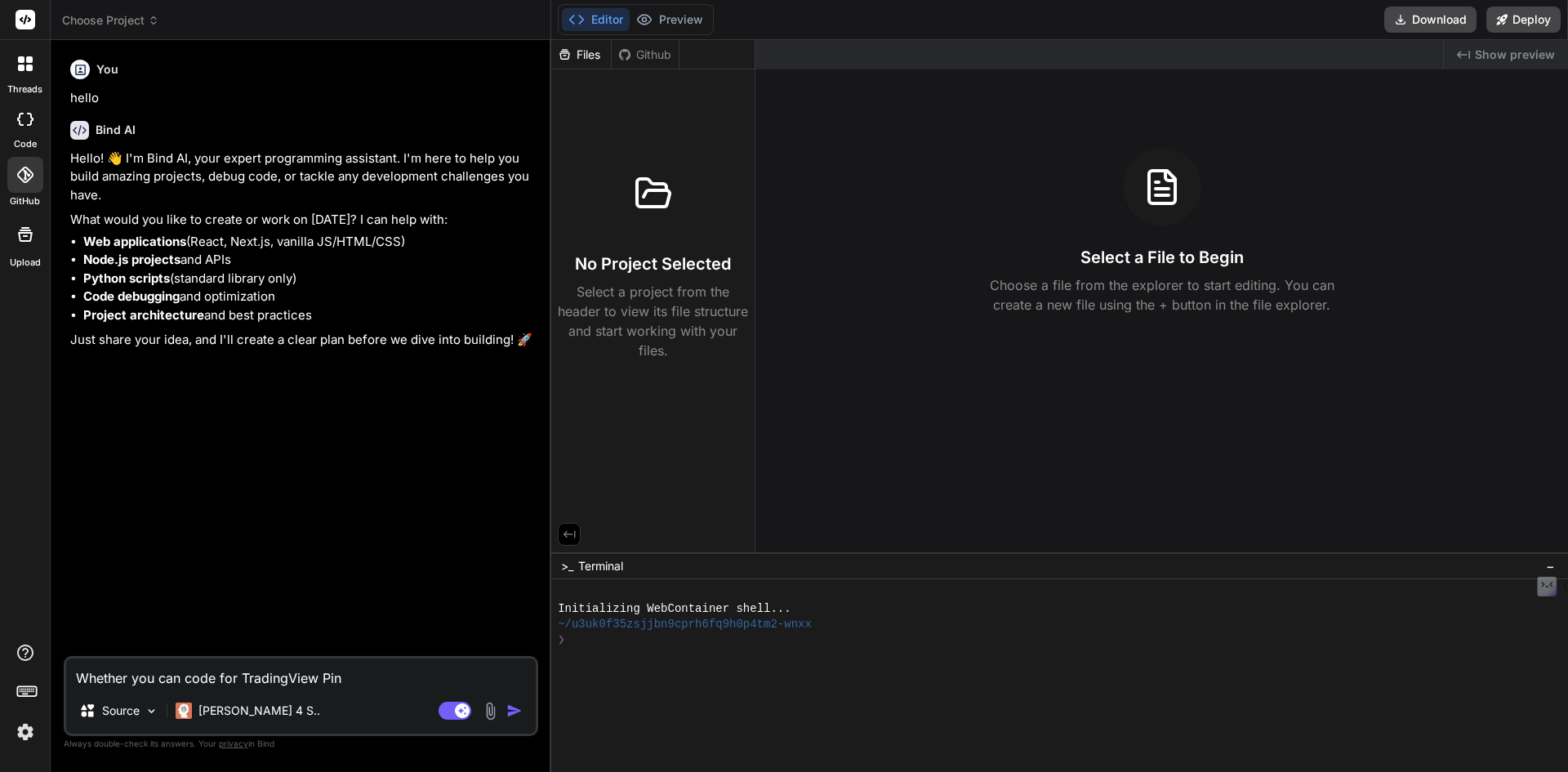
type textarea "Whether you can code for TradingView Pine"
type textarea "x"
type textarea "Whether you can code for TradingView Pine"
type textarea "x"
type textarea "Whether you can code for TradingView Pine v"
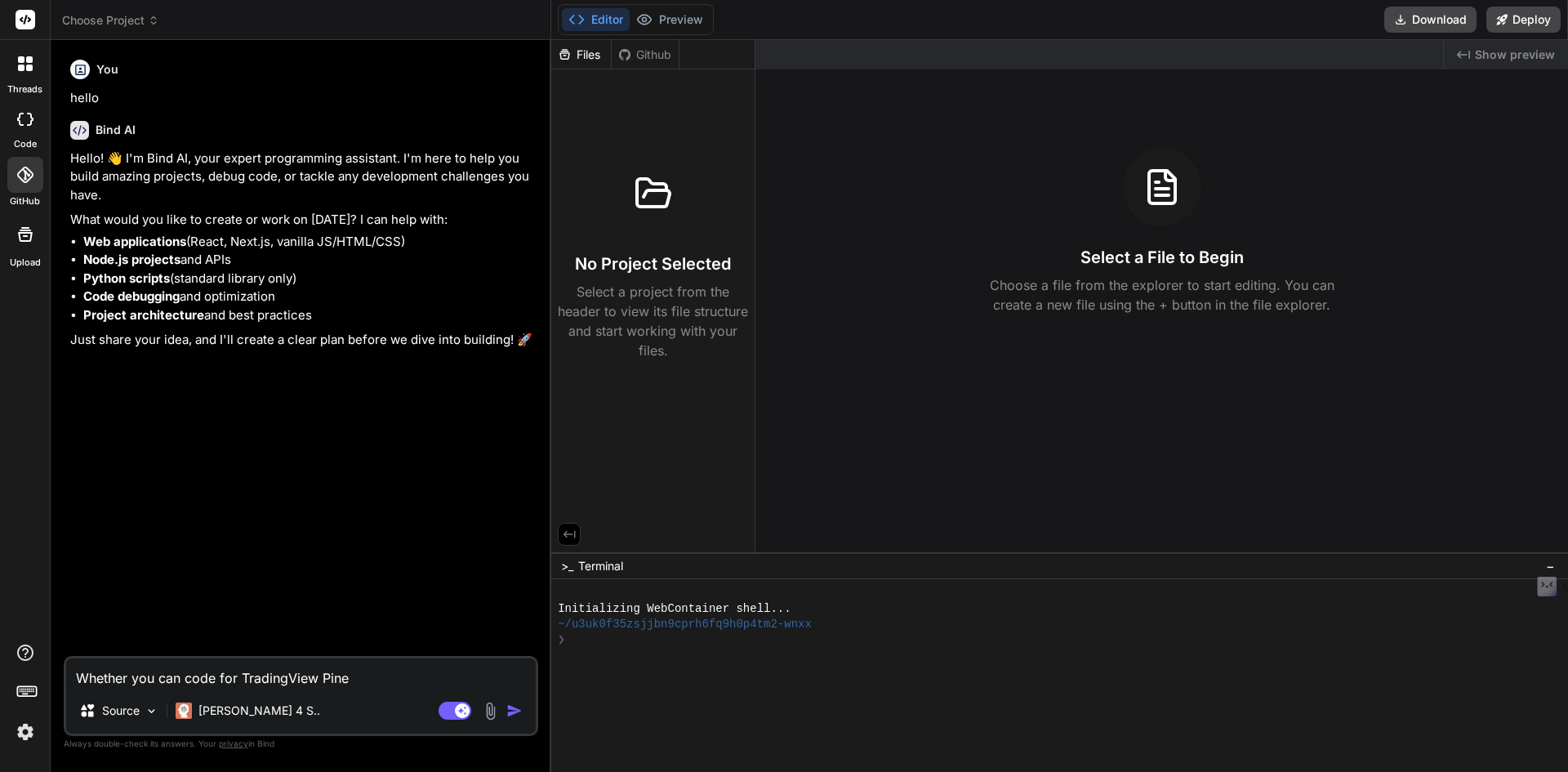
type textarea "x"
type textarea "Whether you can code for TradingView Pine"
type textarea "x"
type textarea "Whether you can code for TradingView Pine s"
type textarea "x"
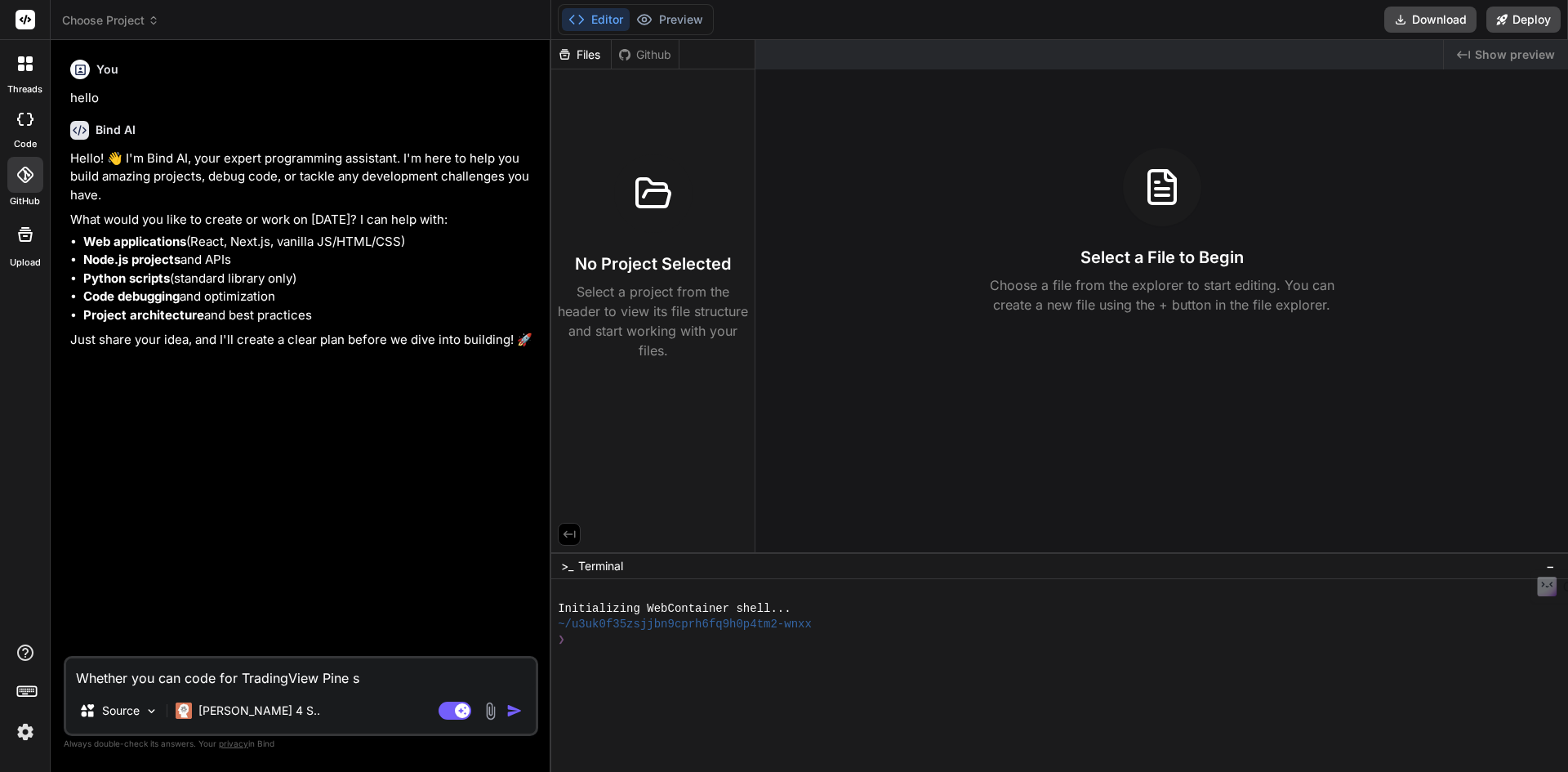
type textarea "Whether you can code for TradingView Pine sc"
type textarea "x"
type textarea "Whether you can code for TradingView Pine scr"
type textarea "x"
type textarea "Whether you can code for TradingView Pine scri"
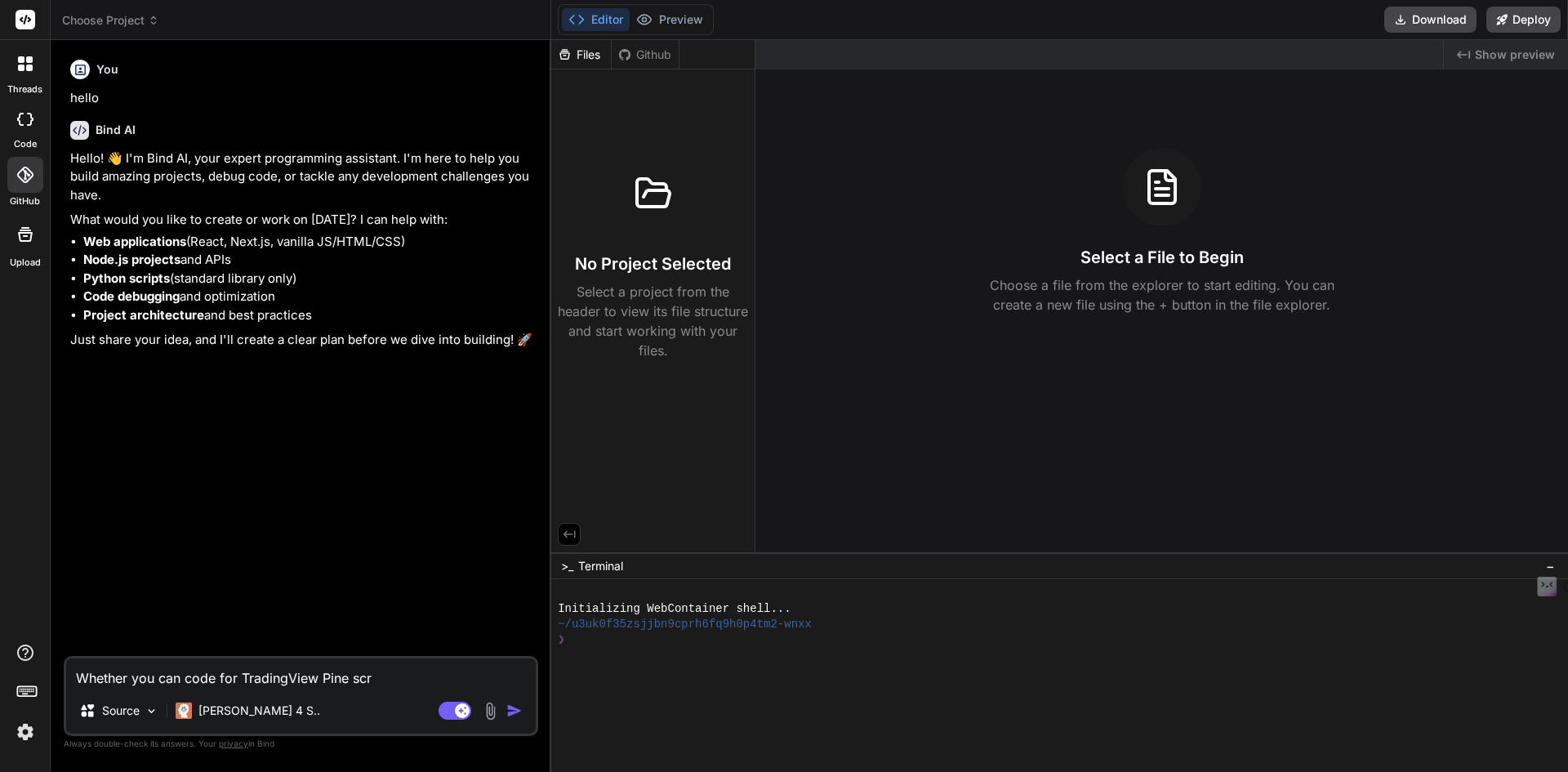
type textarea "x"
type textarea "Whether you can code for TradingView Pine scrio"
type textarea "x"
type textarea "Whether you can code for TradingView Pine scriot"
type textarea "x"
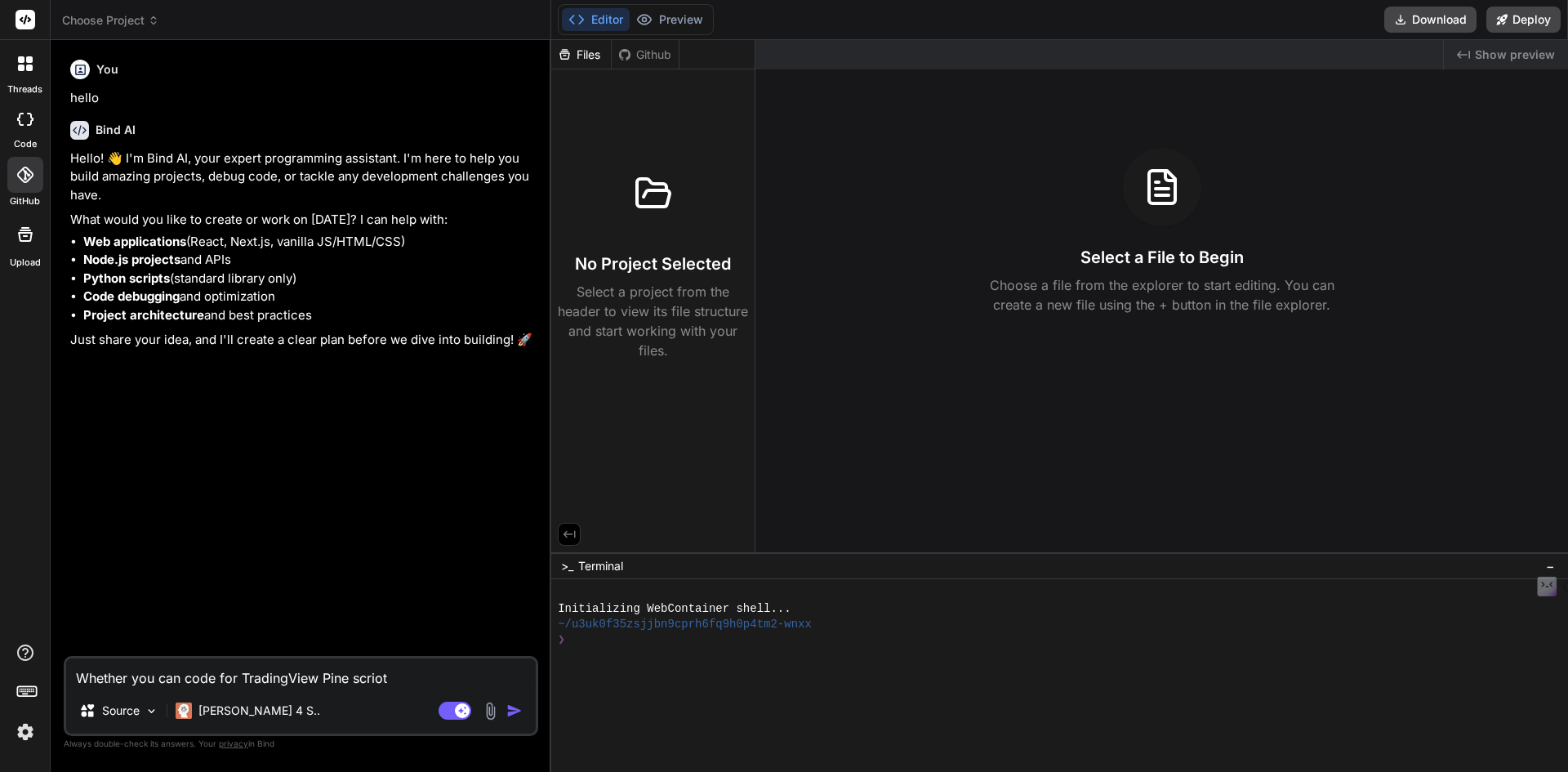
type textarea "Whether you can code for TradingView Pine scrio"
type textarea "x"
type textarea "Whether you can code for TradingView Pine scri"
type textarea "x"
type textarea "Whether you can code for TradingView Pine scrio"
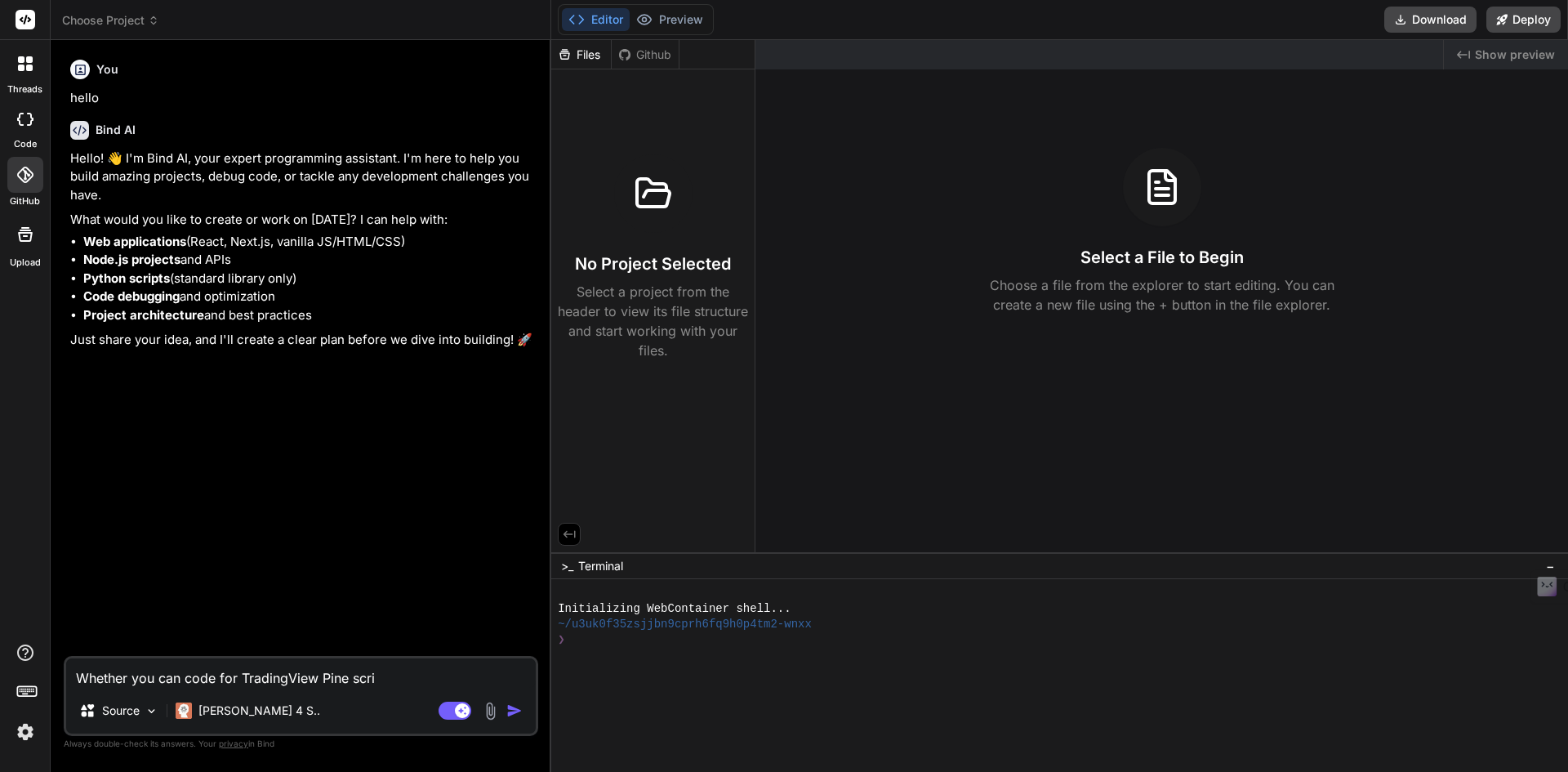
type textarea "x"
type textarea "Whether you can code for TradingView Pine scri"
type textarea "x"
type textarea "Whether you can code for TradingView Pine scrip"
type textarea "x"
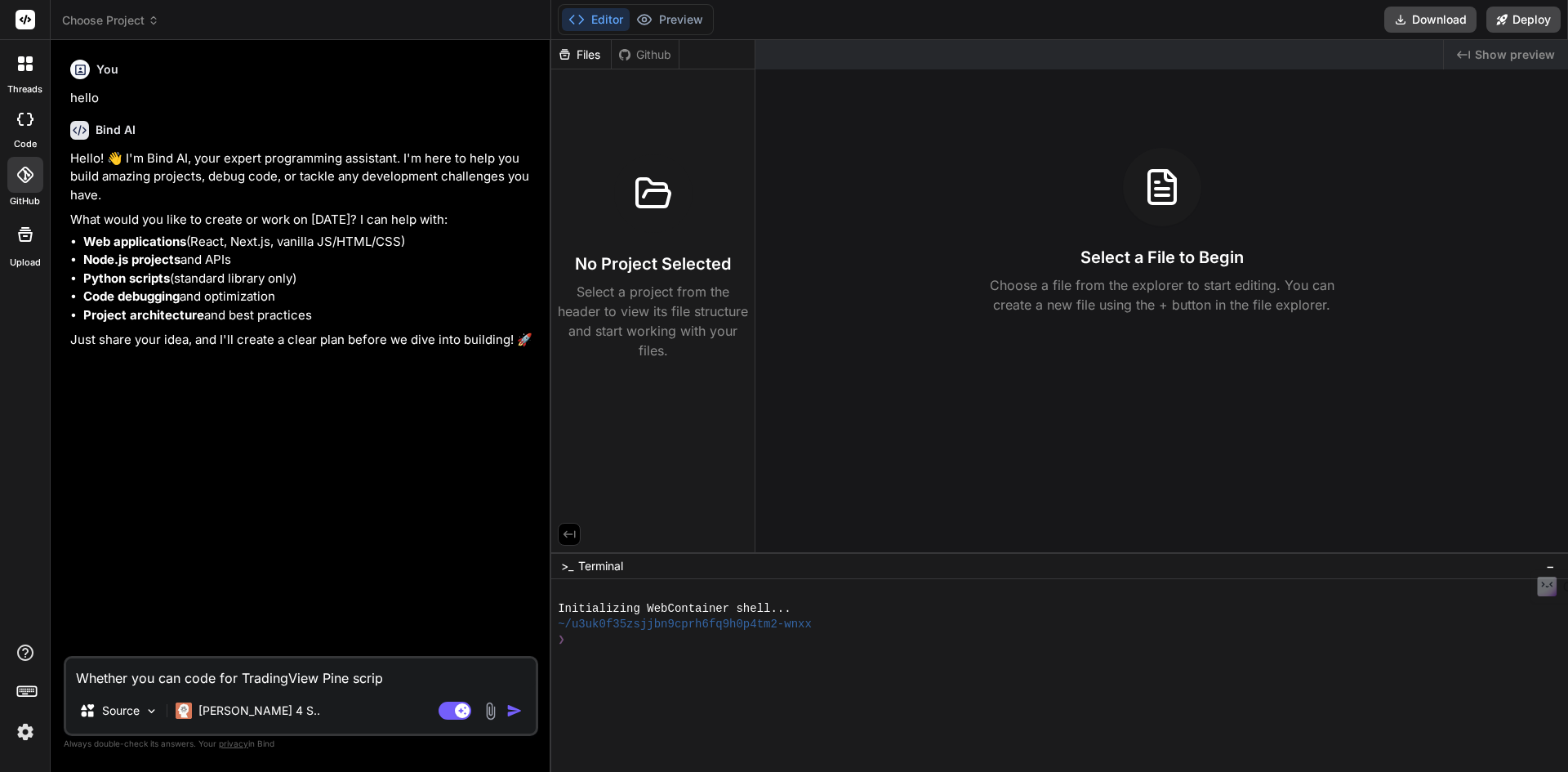
type textarea "Whether you can code for TradingView Pine script"
type textarea "x"
type textarea "Whether you can code for TradingView Pine script"
type textarea "x"
type textarea "Whether you can code for TradingView Pine script ?"
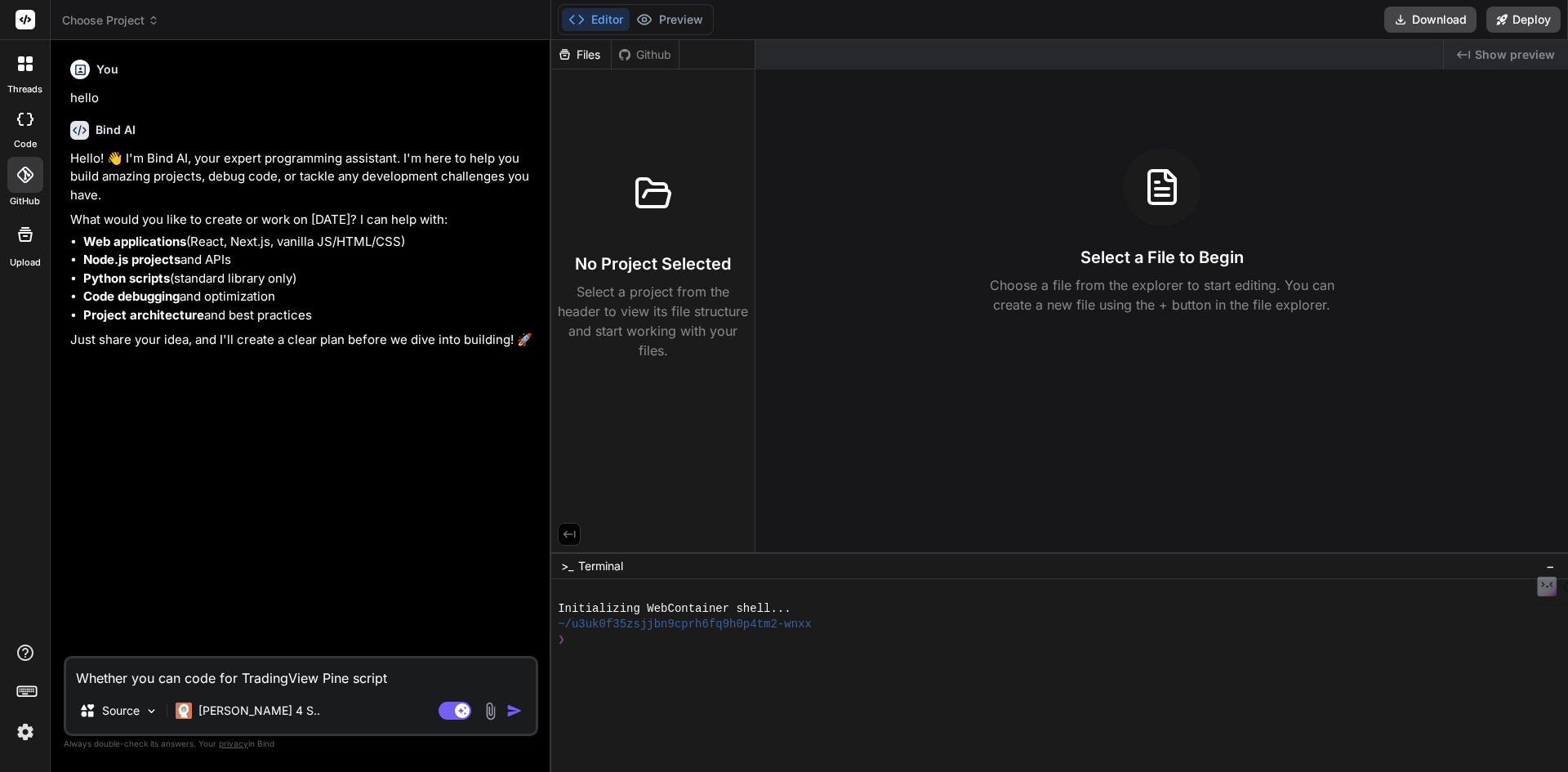
type textarea "x"
click at [215, 670] on textarea "Whether you can code for TradingView Pine script ?" at bounding box center [301, 673] width 470 height 29
click at [219, 674] on textarea "Whether you can code for TradingView Pine script ?" at bounding box center [301, 673] width 470 height 29
click at [230, 682] on textarea "Whether you can code for TradingView Pine script ?" at bounding box center [301, 673] width 470 height 29
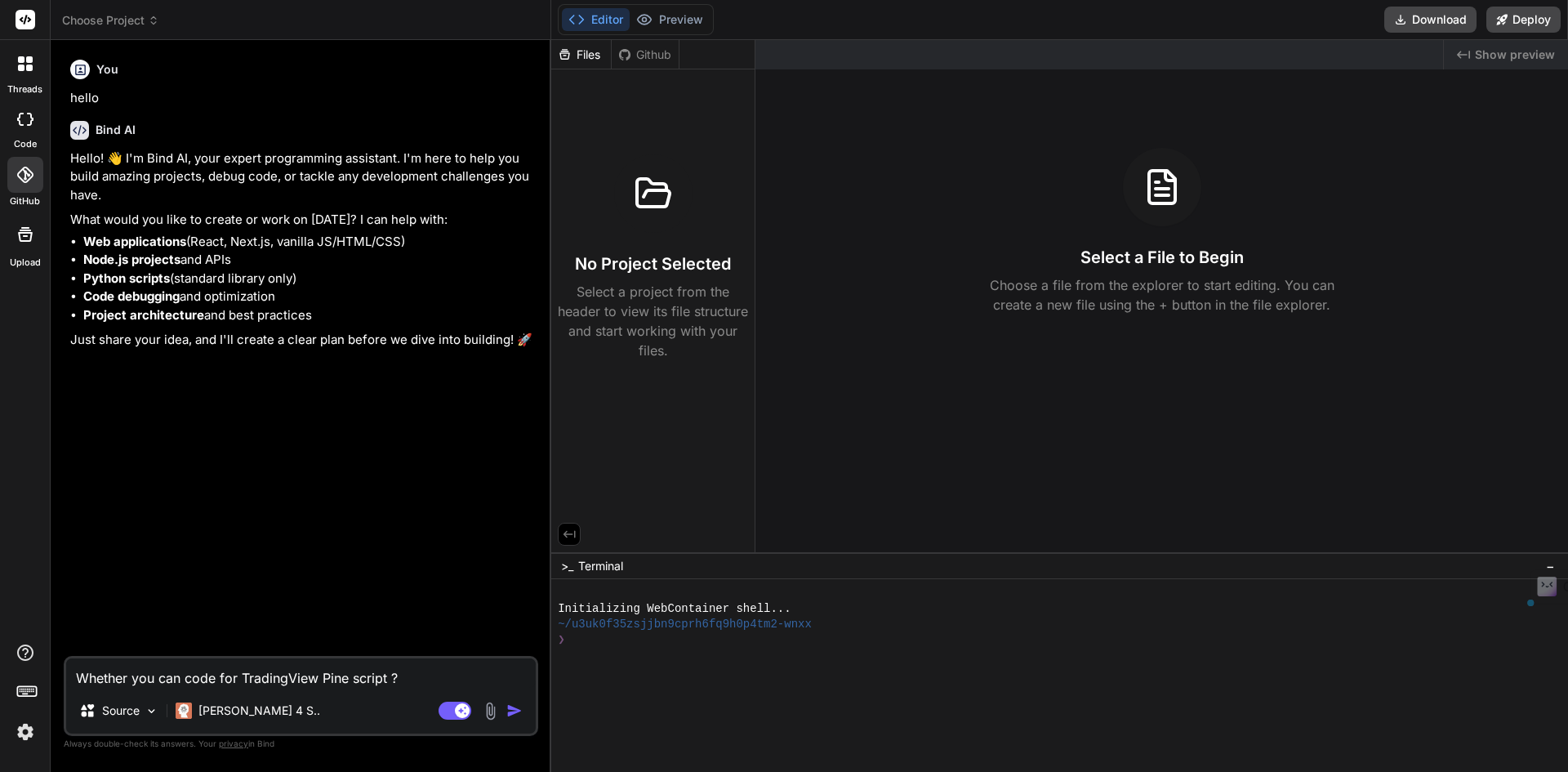
type textarea "Whether you can code iTradingView Pine script ?"
type textarea "x"
type textarea "Whether you can code inTradingView Pine script ?"
type textarea "x"
type textarea "Whether you can code in TradingView Pine script ?"
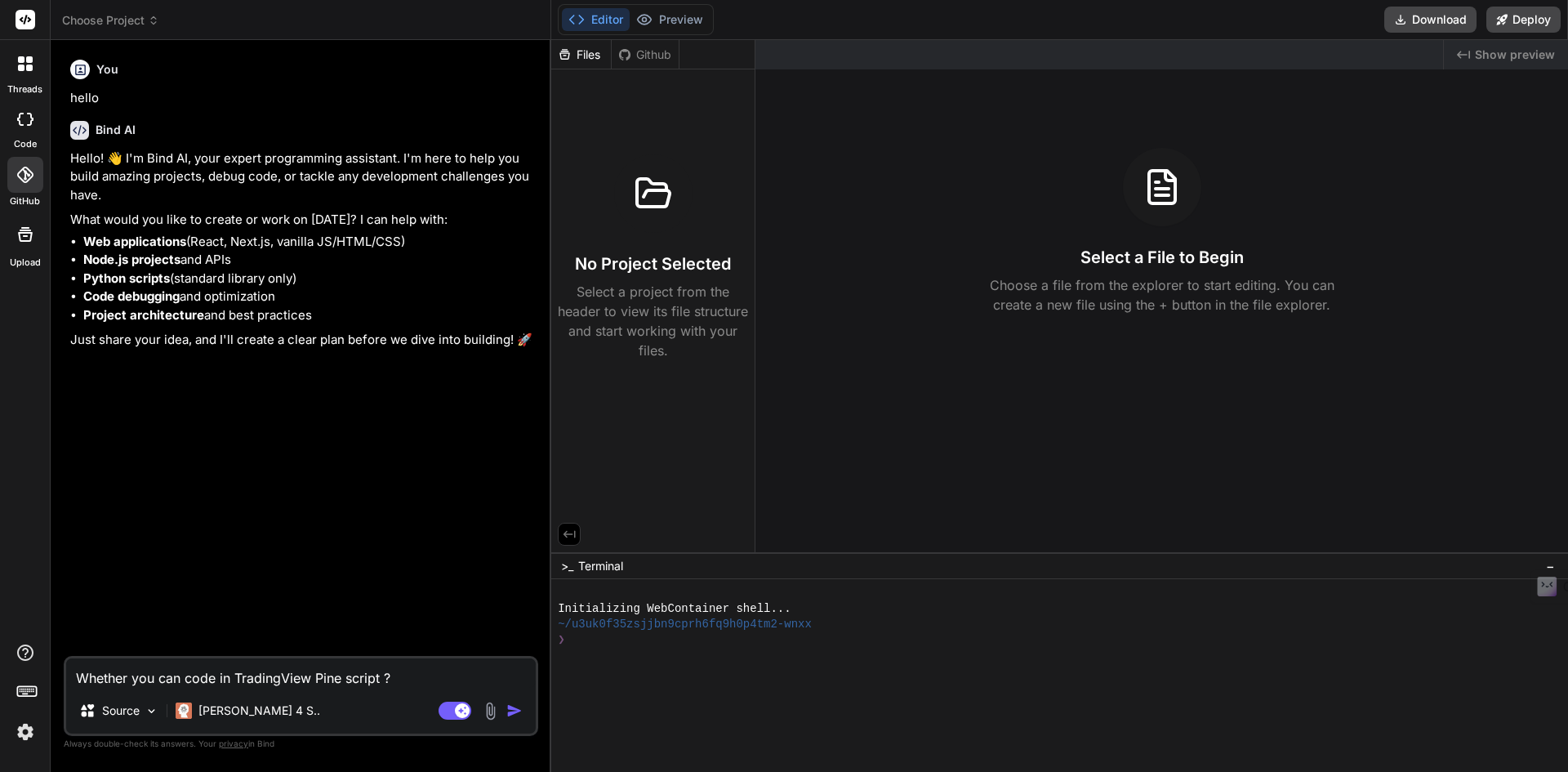
type textarea "x"
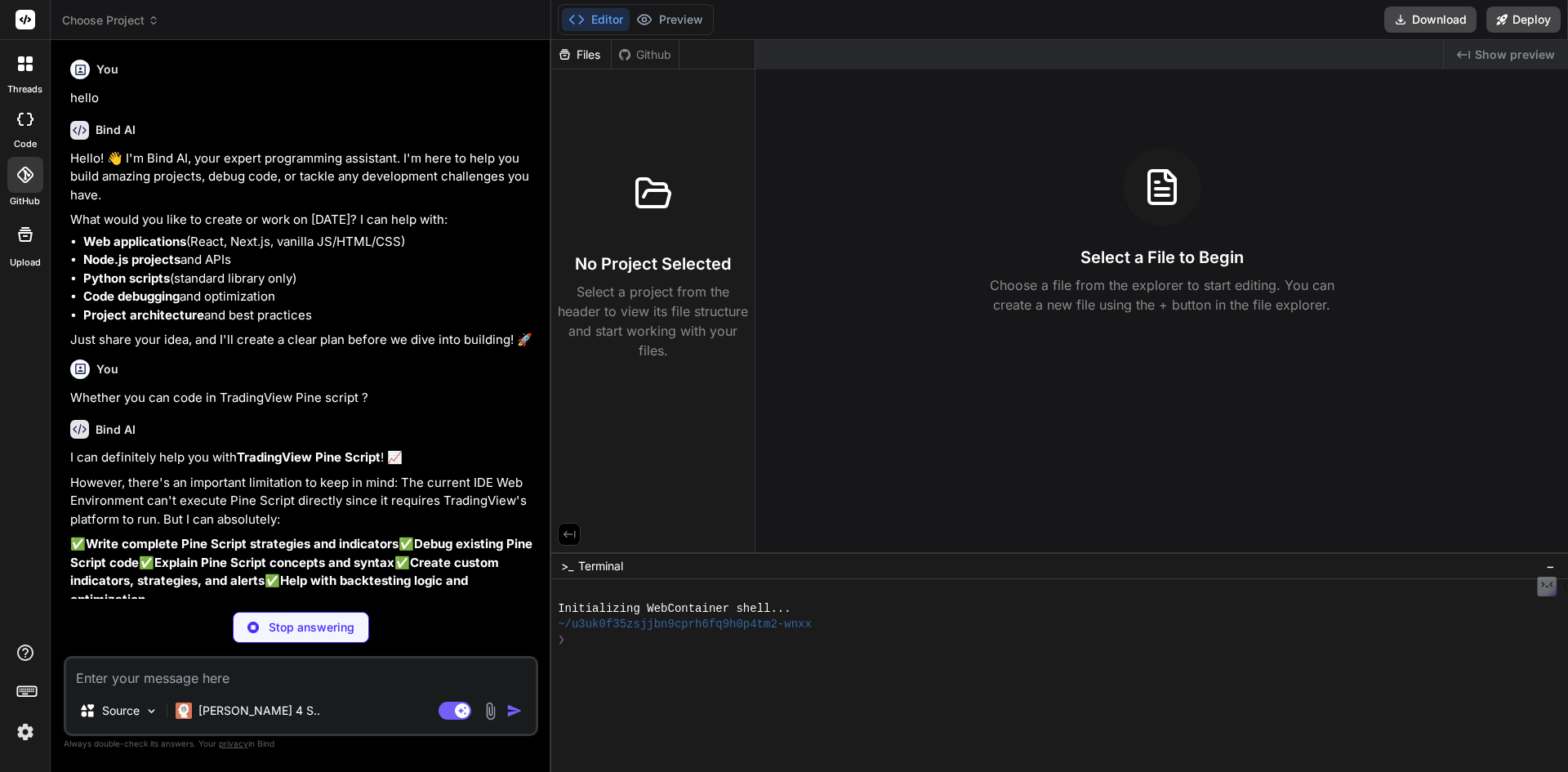
scroll to position [79, 0]
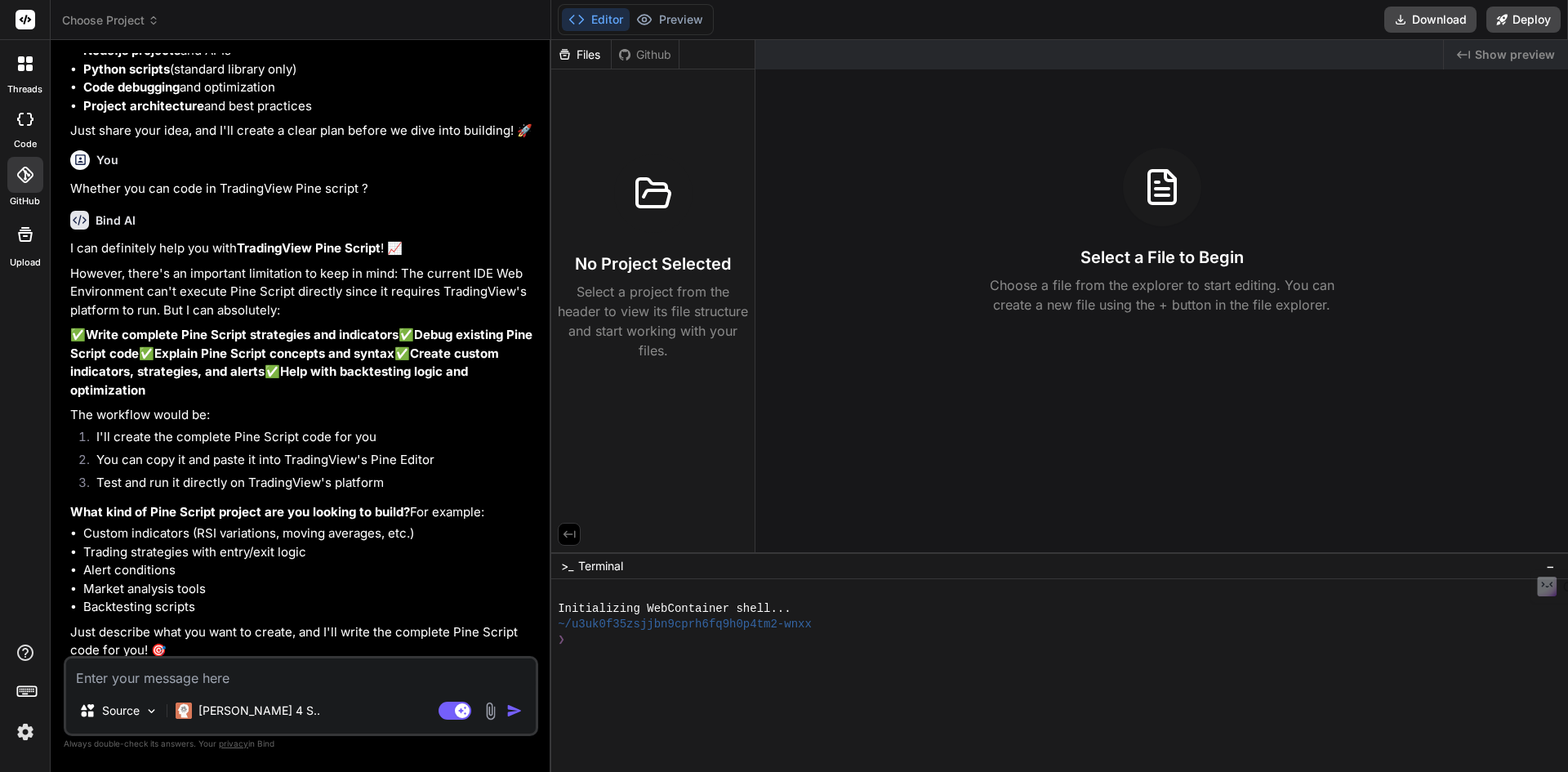
type textarea "x"
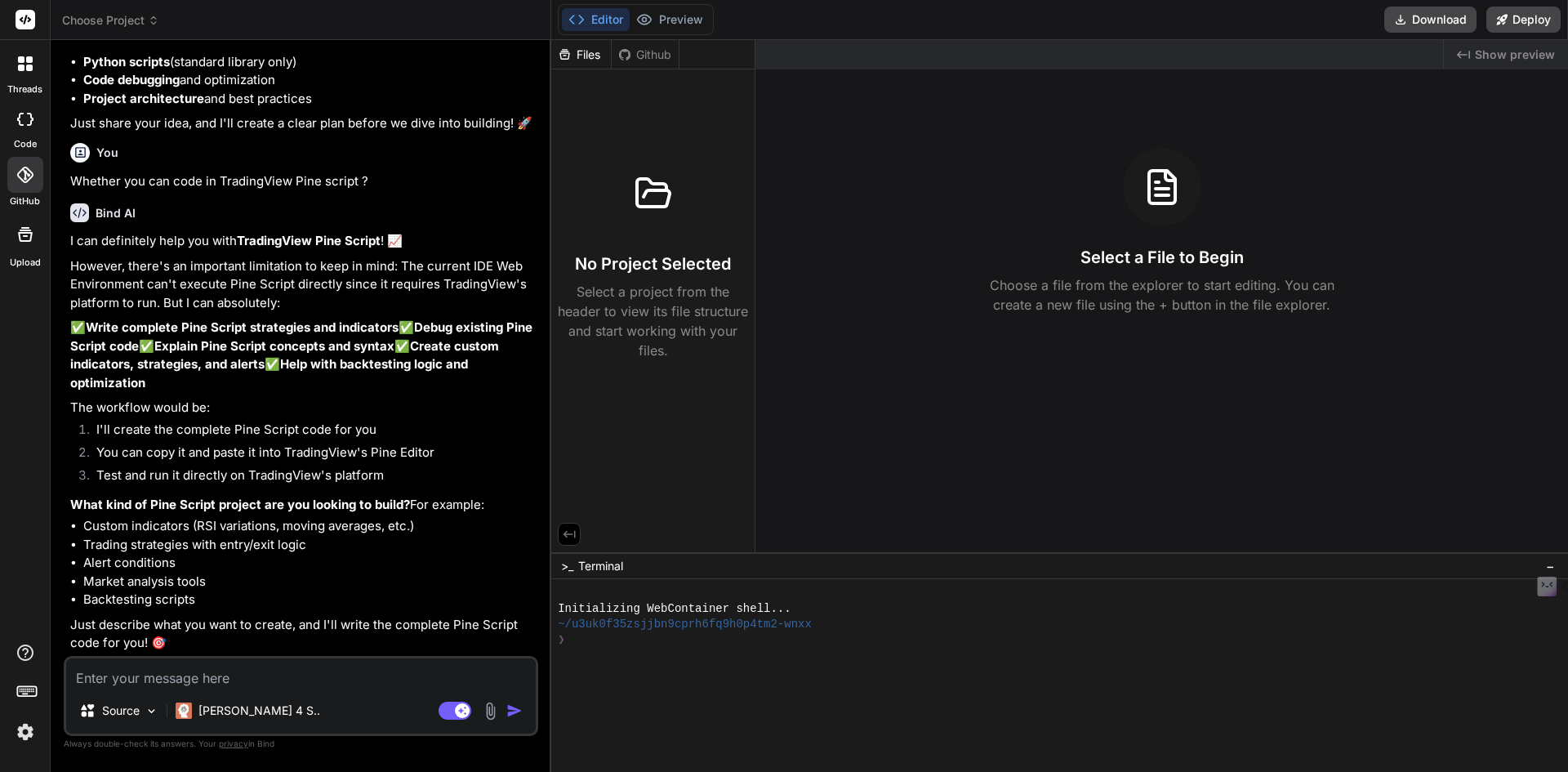
click at [143, 32] on header "Choose Project Created with Pixso." at bounding box center [300, 20] width 500 height 40
click at [129, 21] on span "Choose Project" at bounding box center [110, 20] width 97 height 16
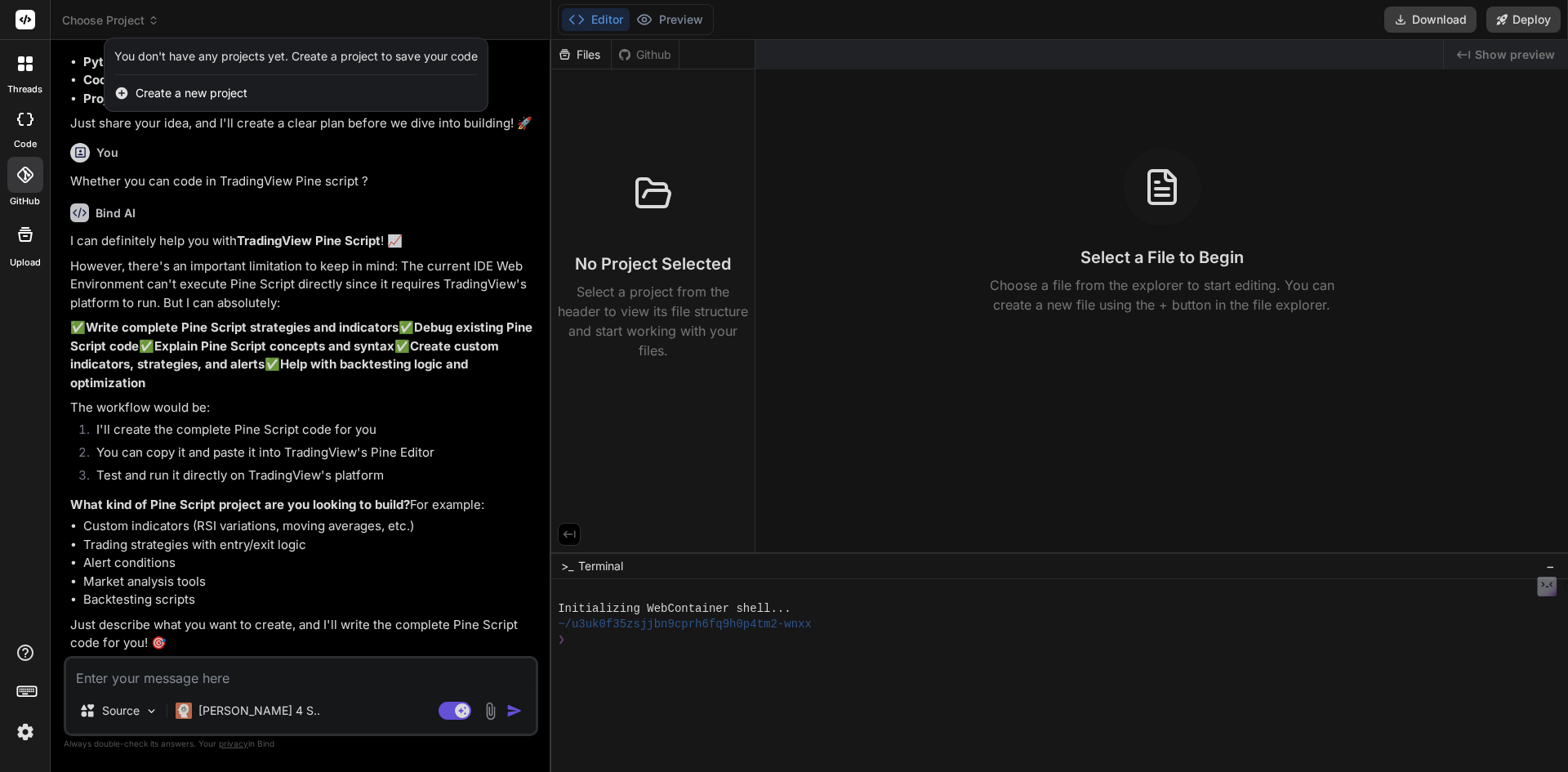
click at [189, 93] on span "Create a new project" at bounding box center [192, 92] width 112 height 16
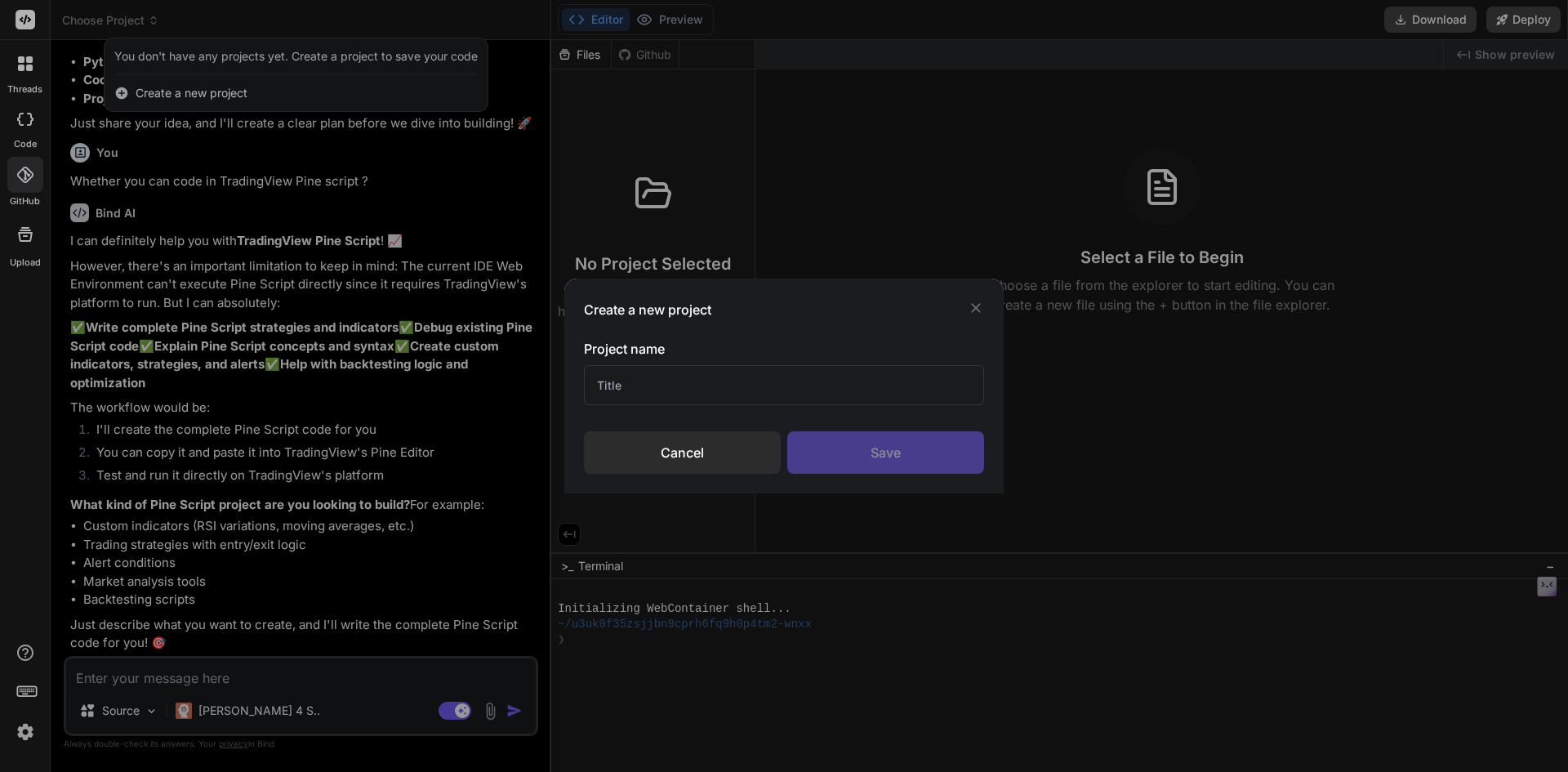
click at [700, 383] on input "text" at bounding box center [784, 386] width 401 height 40
type input "TradingView Pine Scripting"
click at [927, 458] on div "Save" at bounding box center [885, 452] width 196 height 43
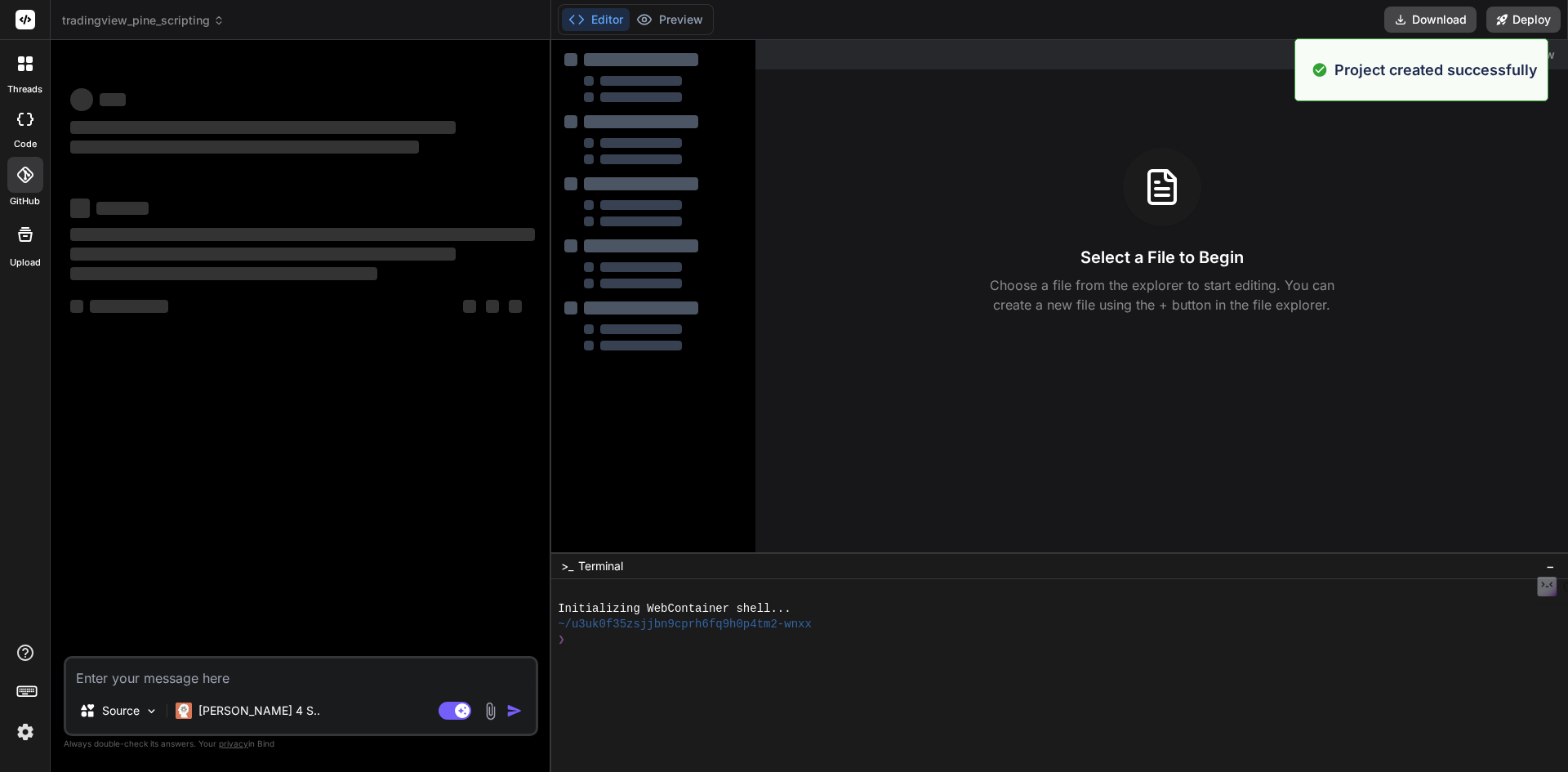
scroll to position [0, 0]
type textarea "x"
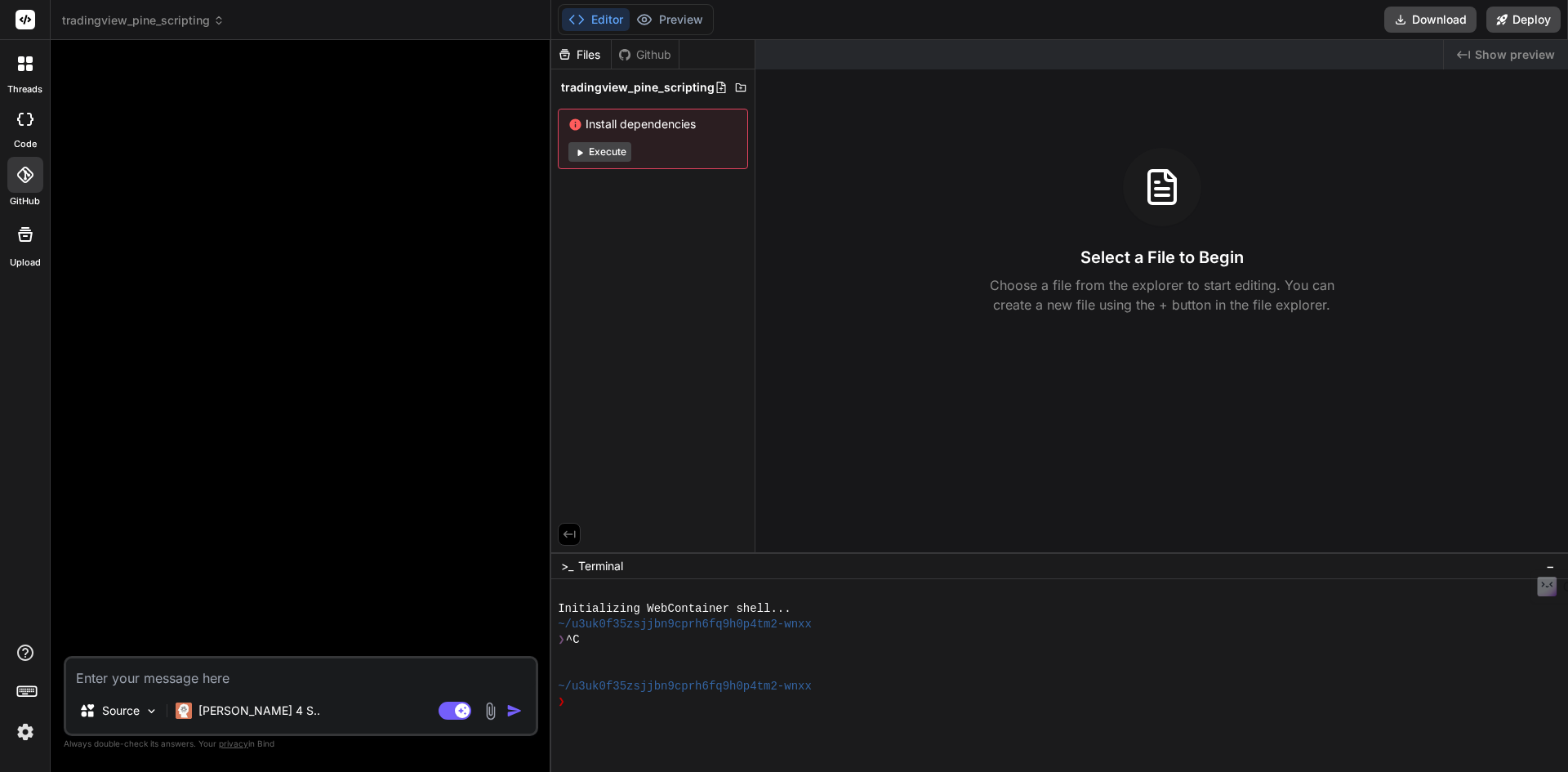
click at [184, 680] on textarea at bounding box center [301, 673] width 470 height 29
paste textarea "Look at the final code (as indicator 1) without proper normalization of consens…"
type textarea "Look at the final code (as indicator 1) without proper normalization of consens…"
type textarea "x"
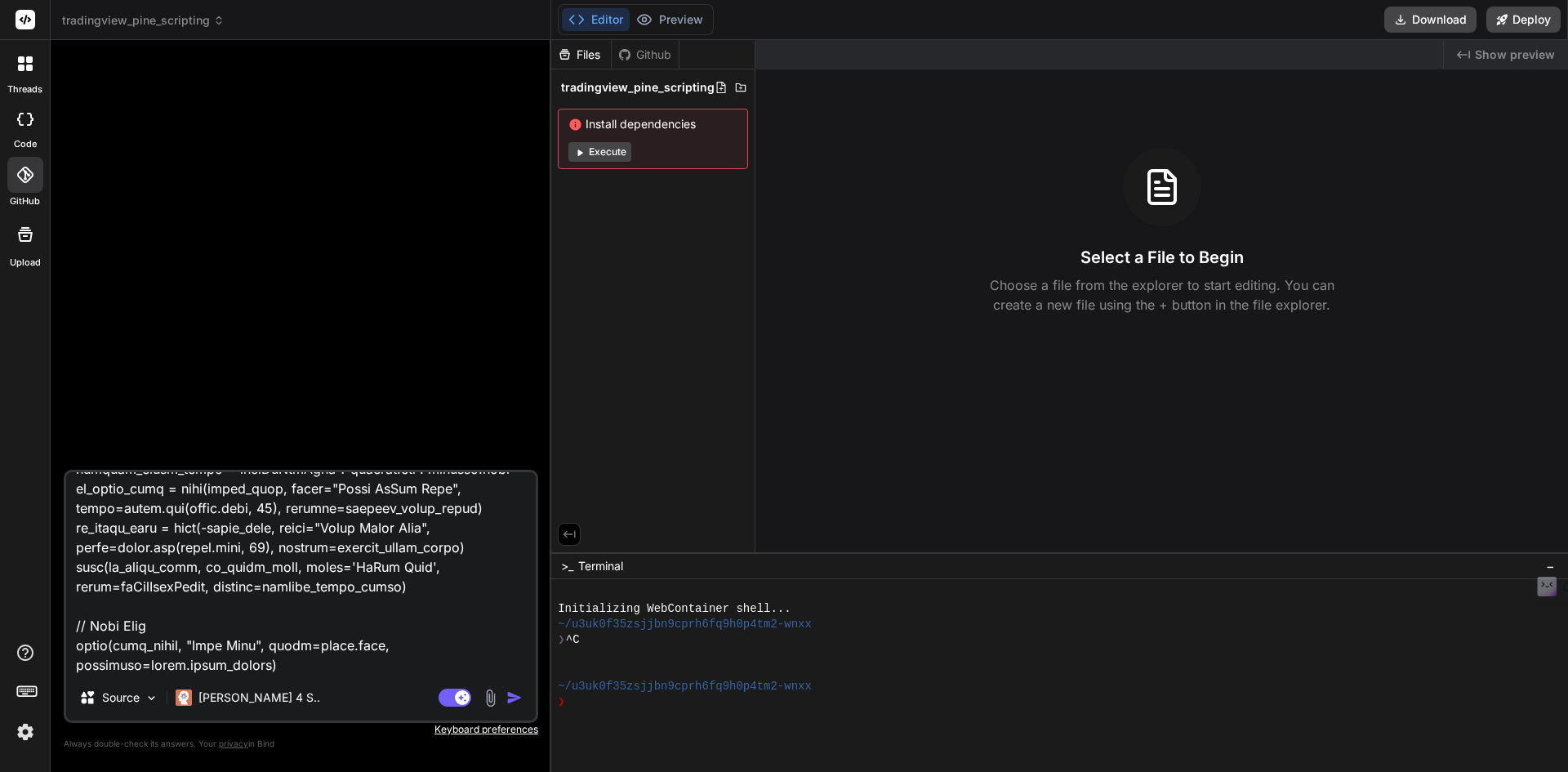
scroll to position [10592, 0]
type textarea "Look at the final code (as indicator 1) without proper normalization of consens…"
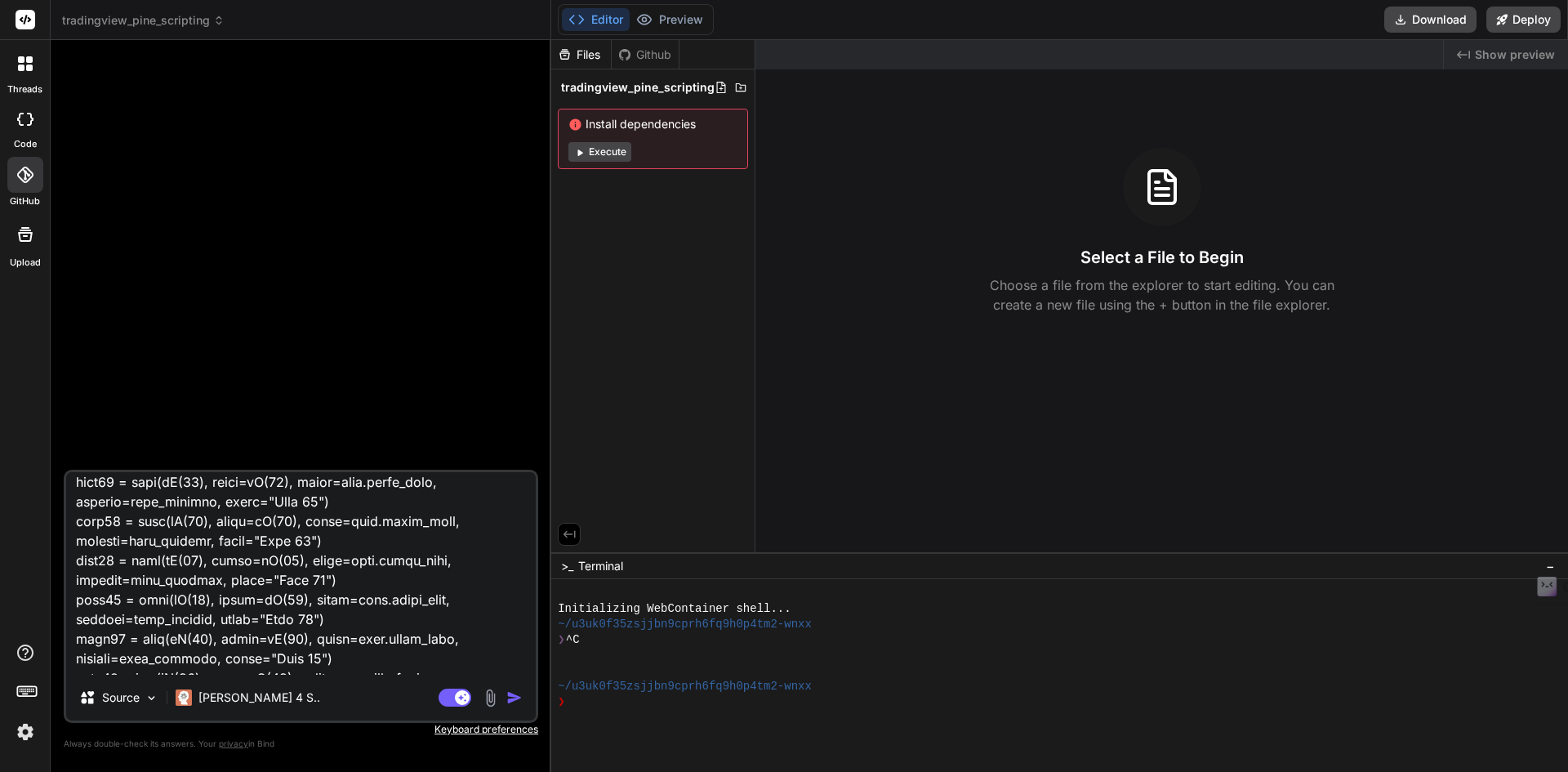
scroll to position [0, 0]
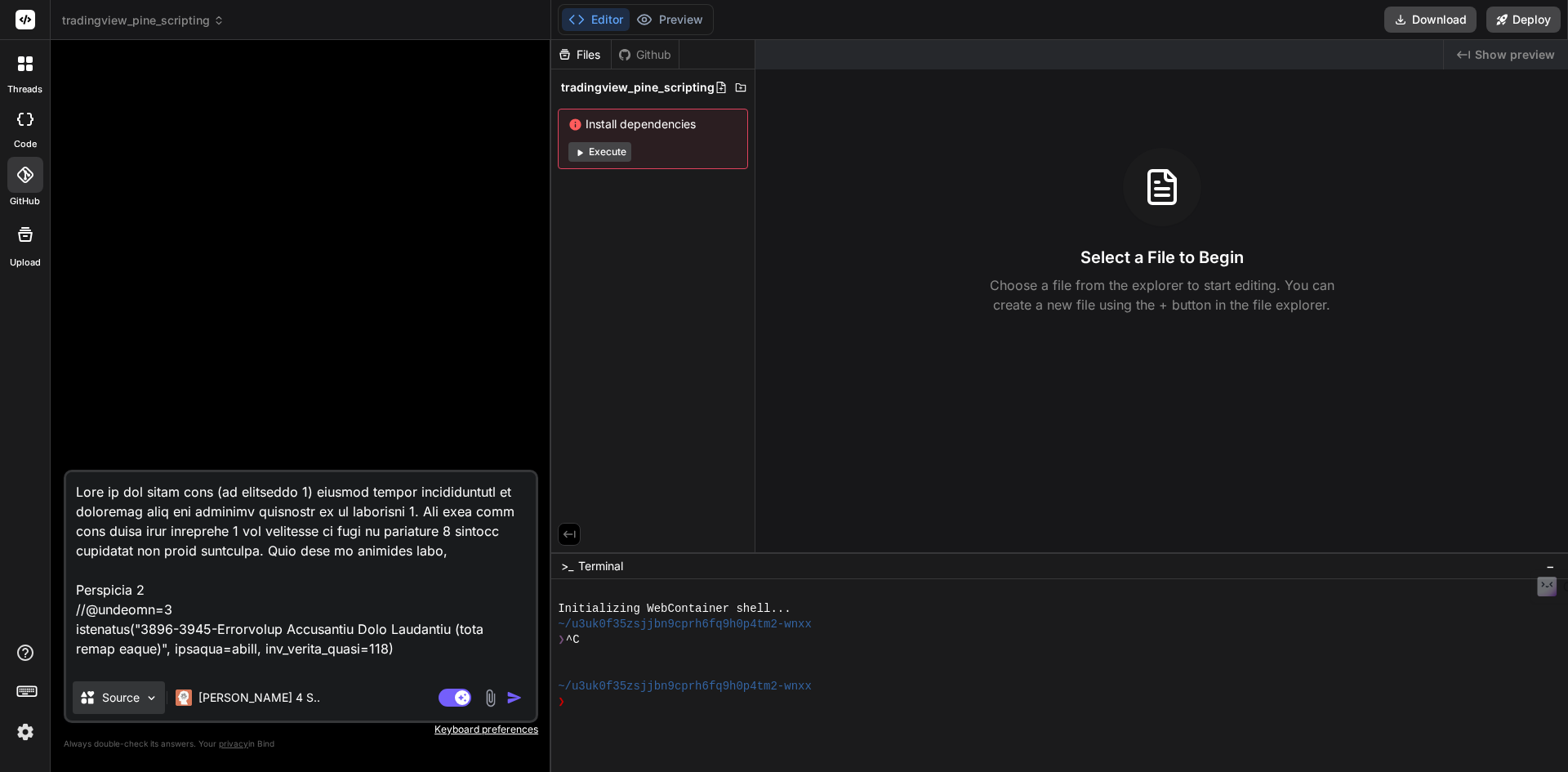
click at [144, 700] on img at bounding box center [151, 698] width 14 height 14
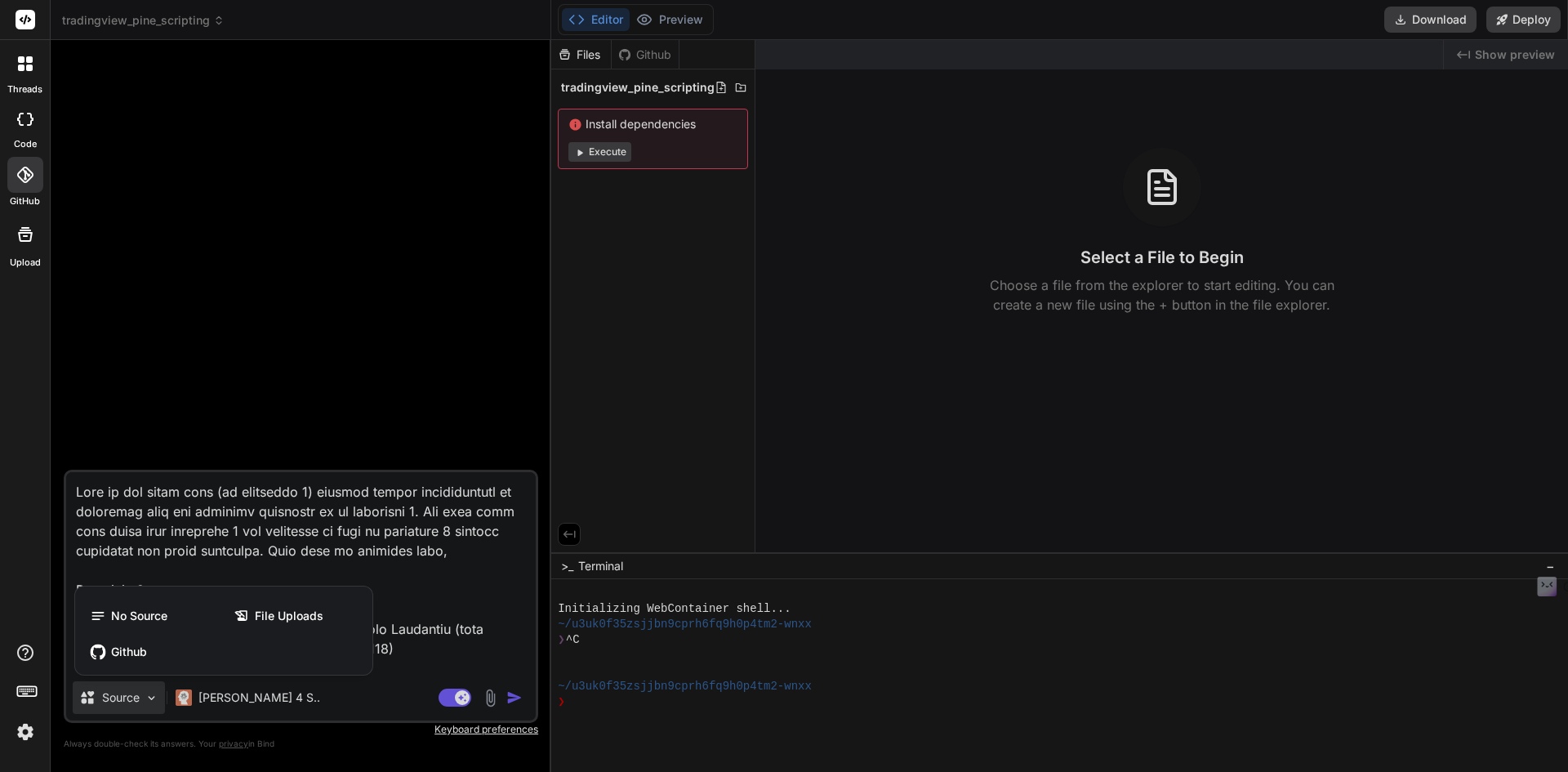
click at [329, 549] on div at bounding box center [784, 386] width 1568 height 772
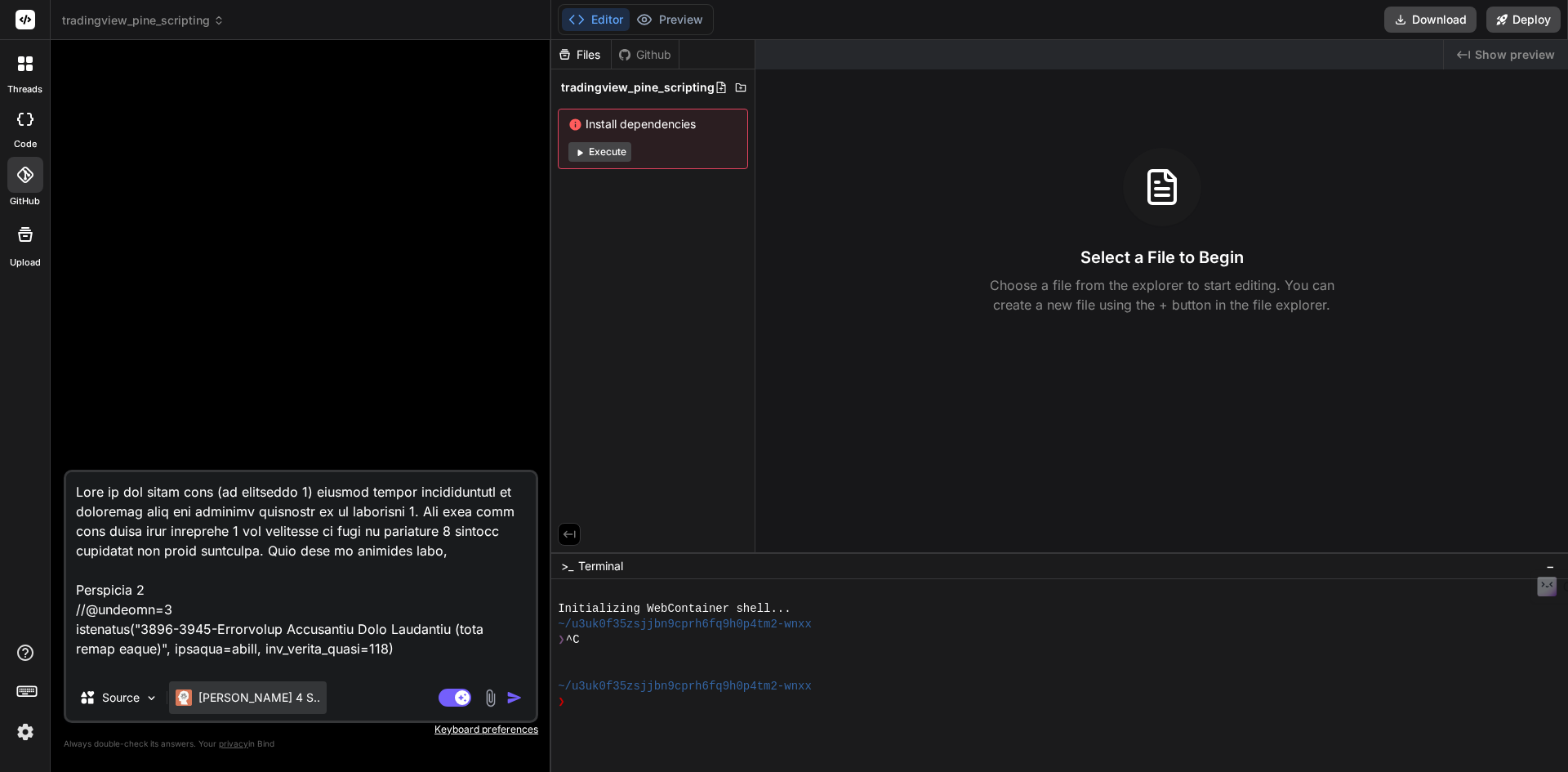
click at [229, 706] on div "Claude 4 S.." at bounding box center [248, 698] width 158 height 32
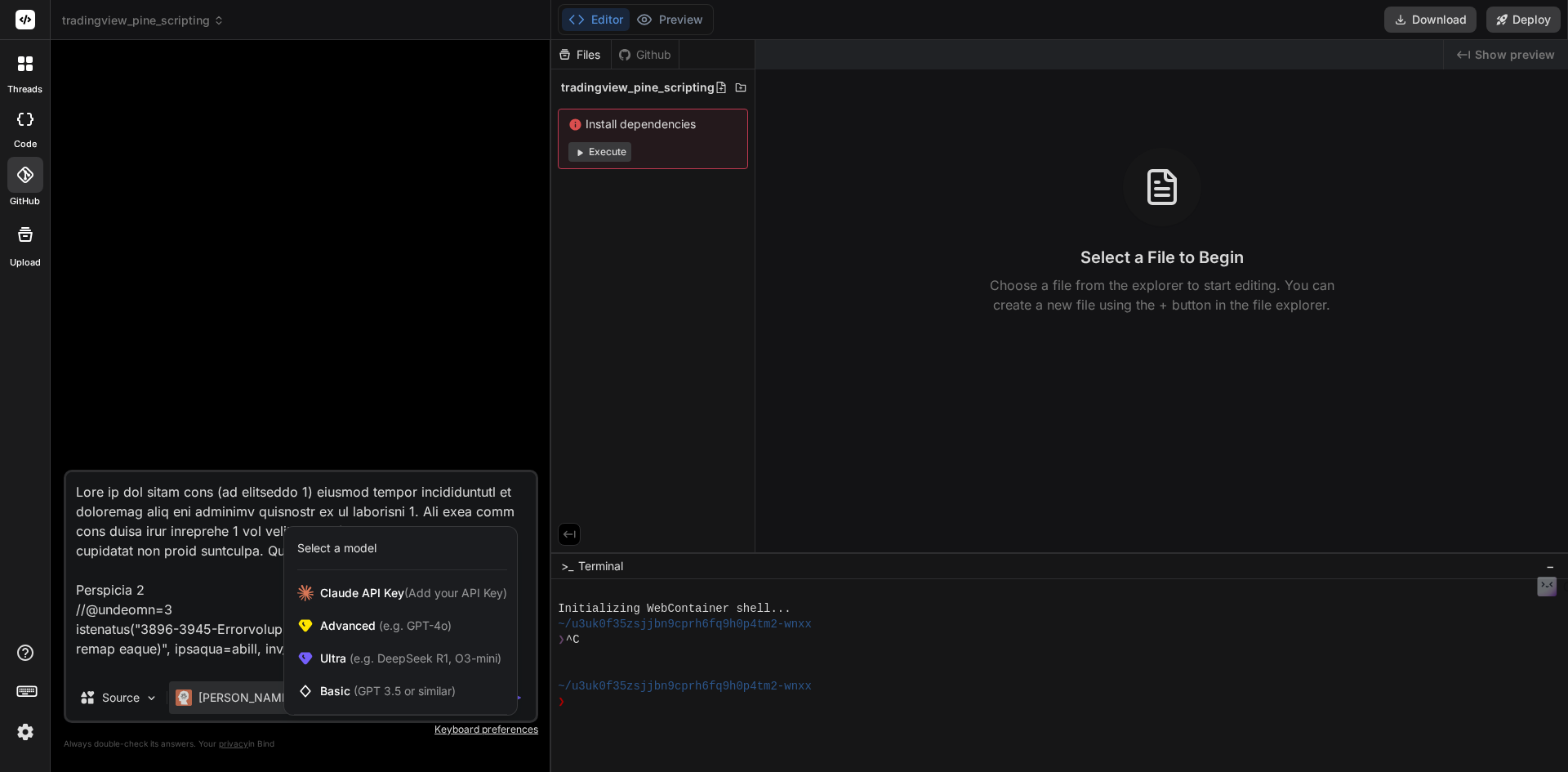
click at [230, 646] on div at bounding box center [784, 386] width 1568 height 772
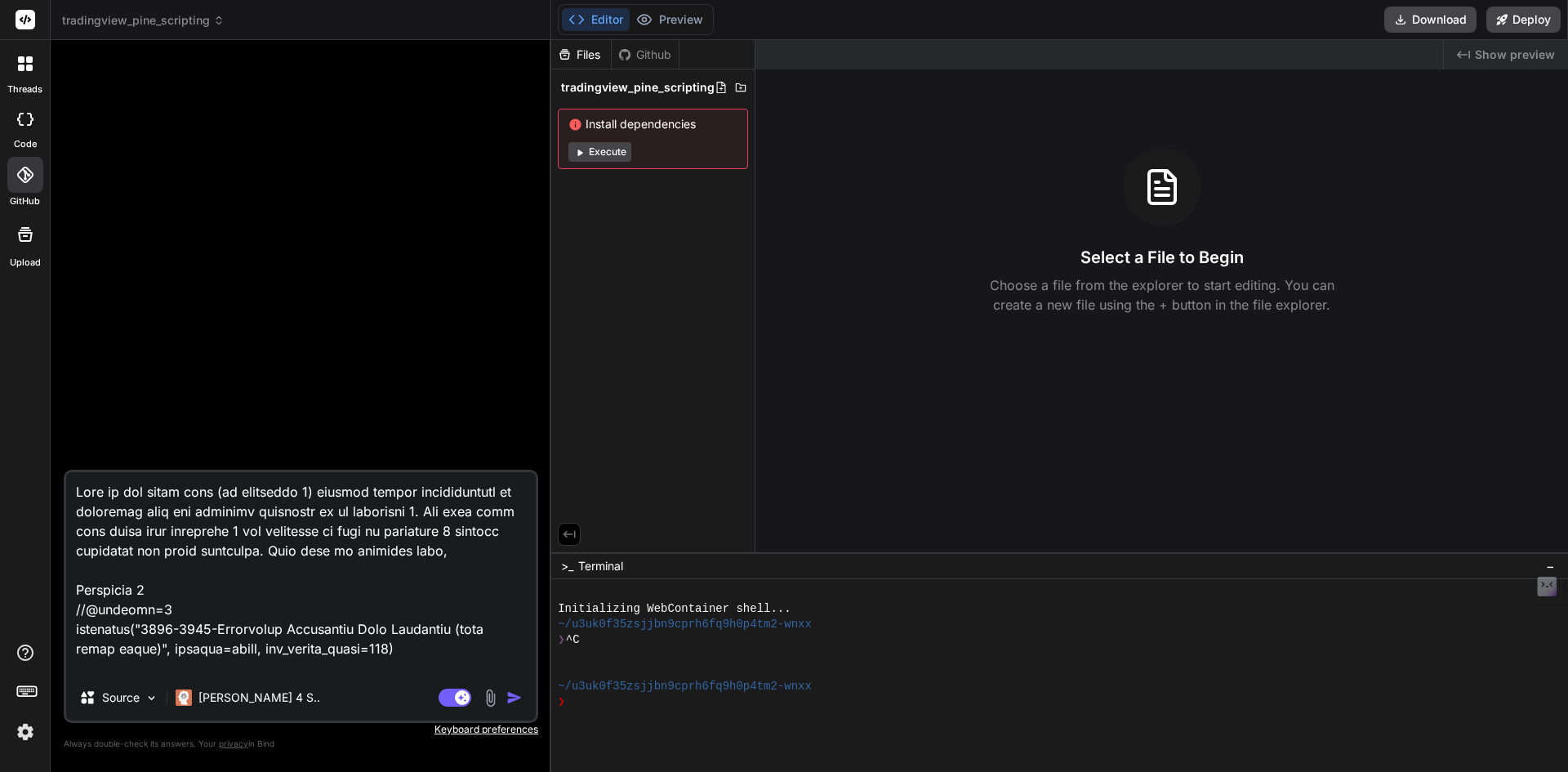
click at [513, 700] on img "button" at bounding box center [513, 697] width 16 height 16
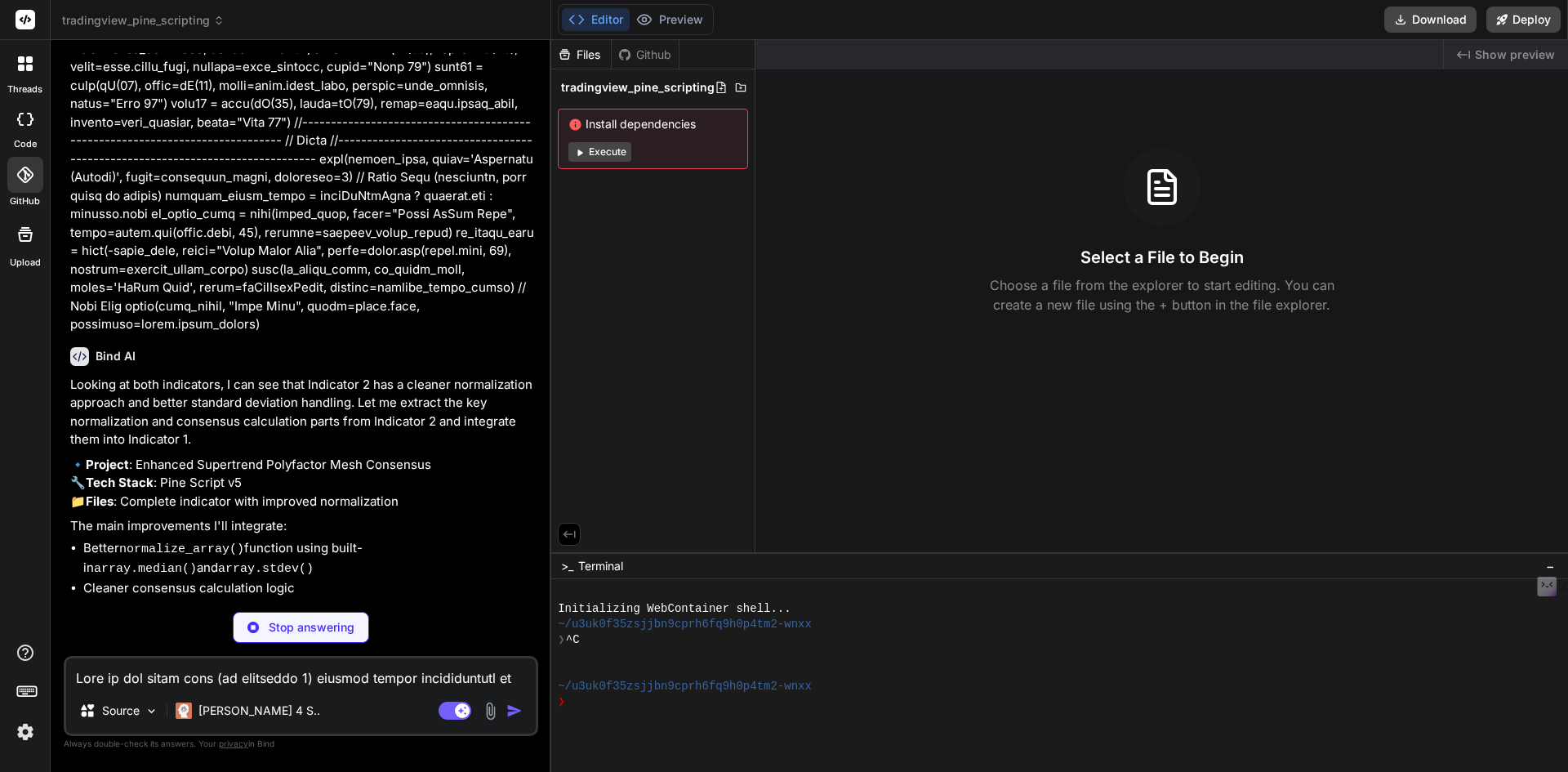
scroll to position [4260, 0]
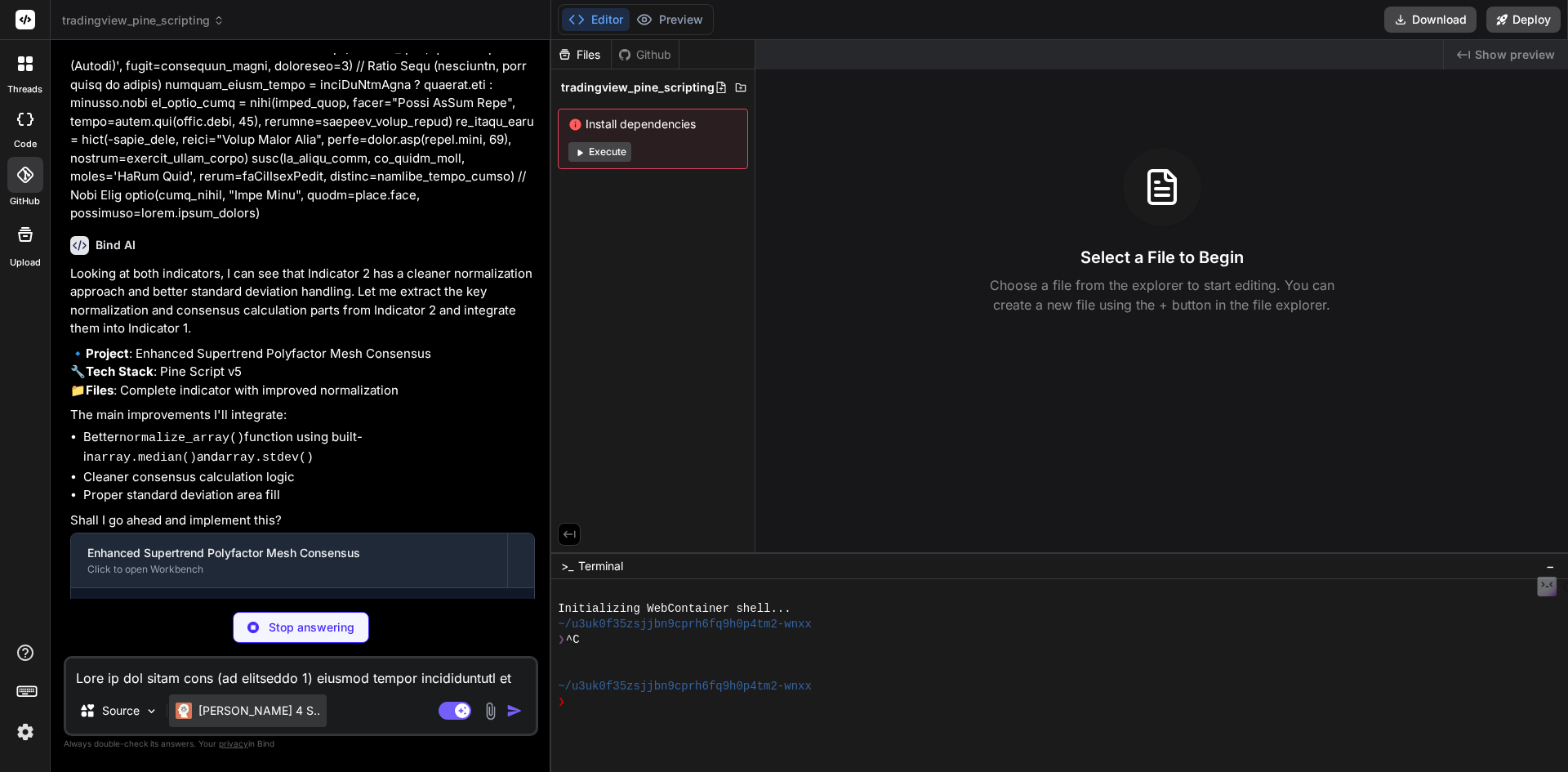
click at [214, 711] on p "Claude 4 S.." at bounding box center [259, 710] width 121 height 16
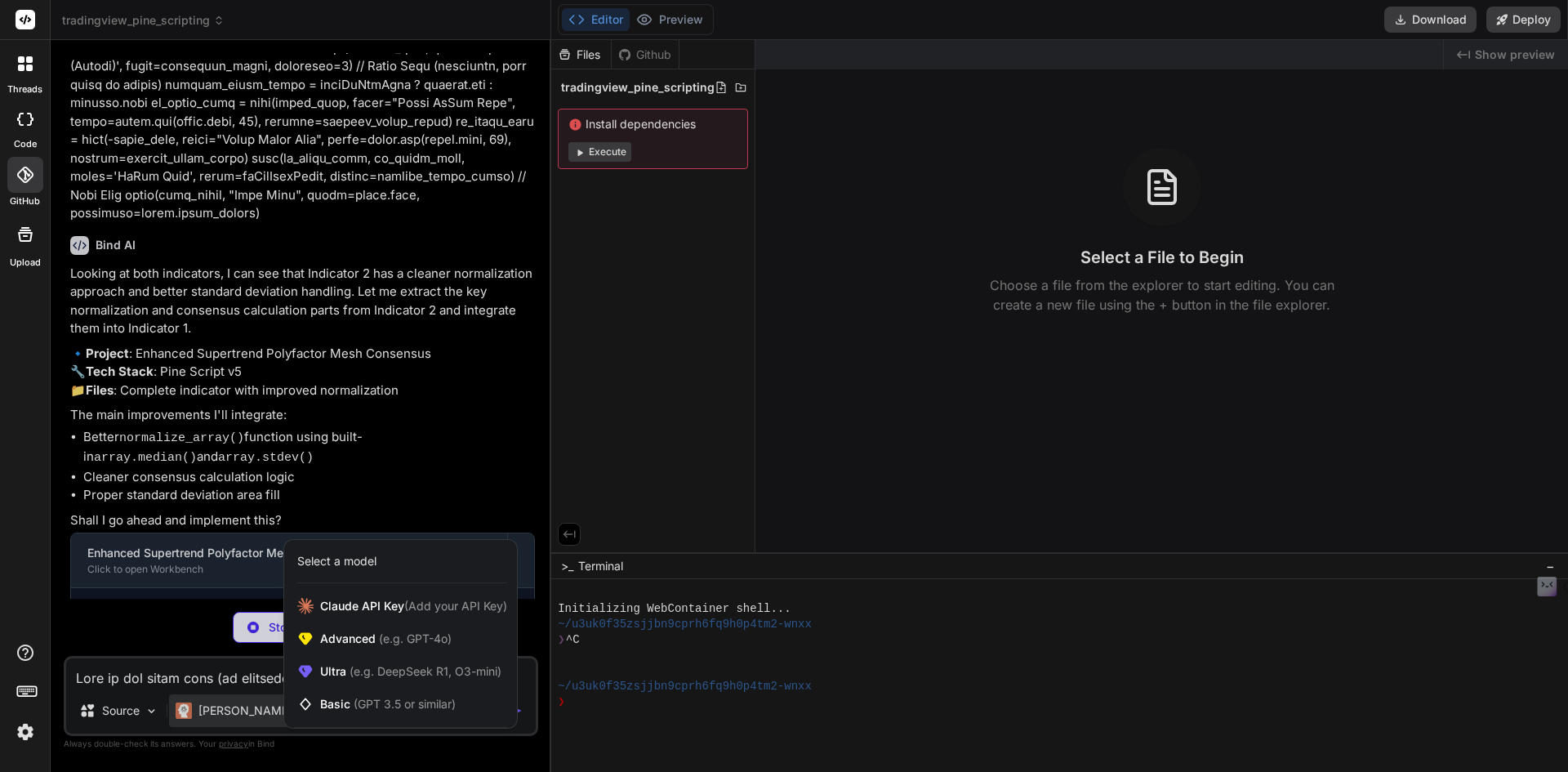
click at [921, 481] on div at bounding box center [784, 386] width 1568 height 772
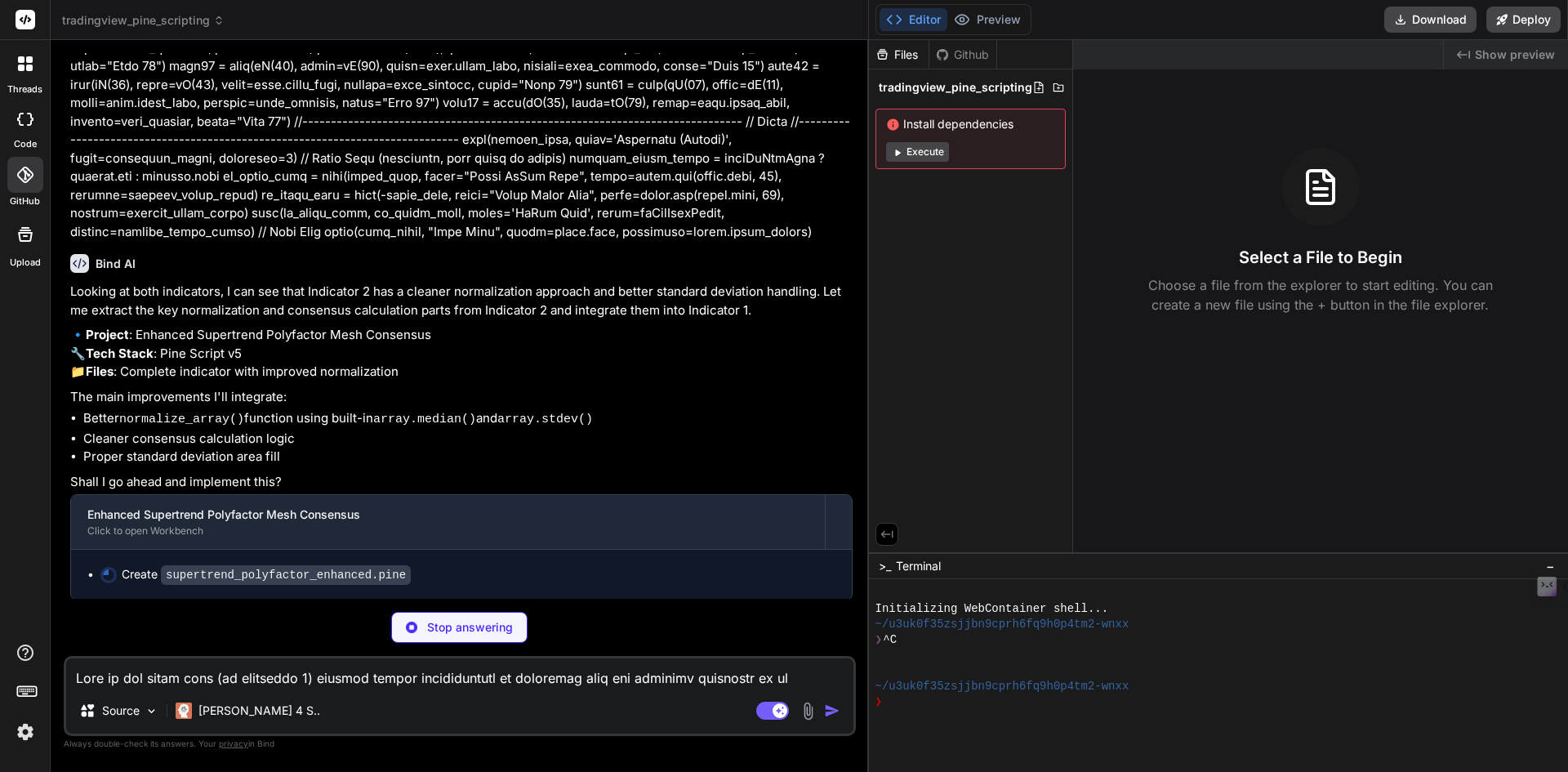
scroll to position [2091, 0]
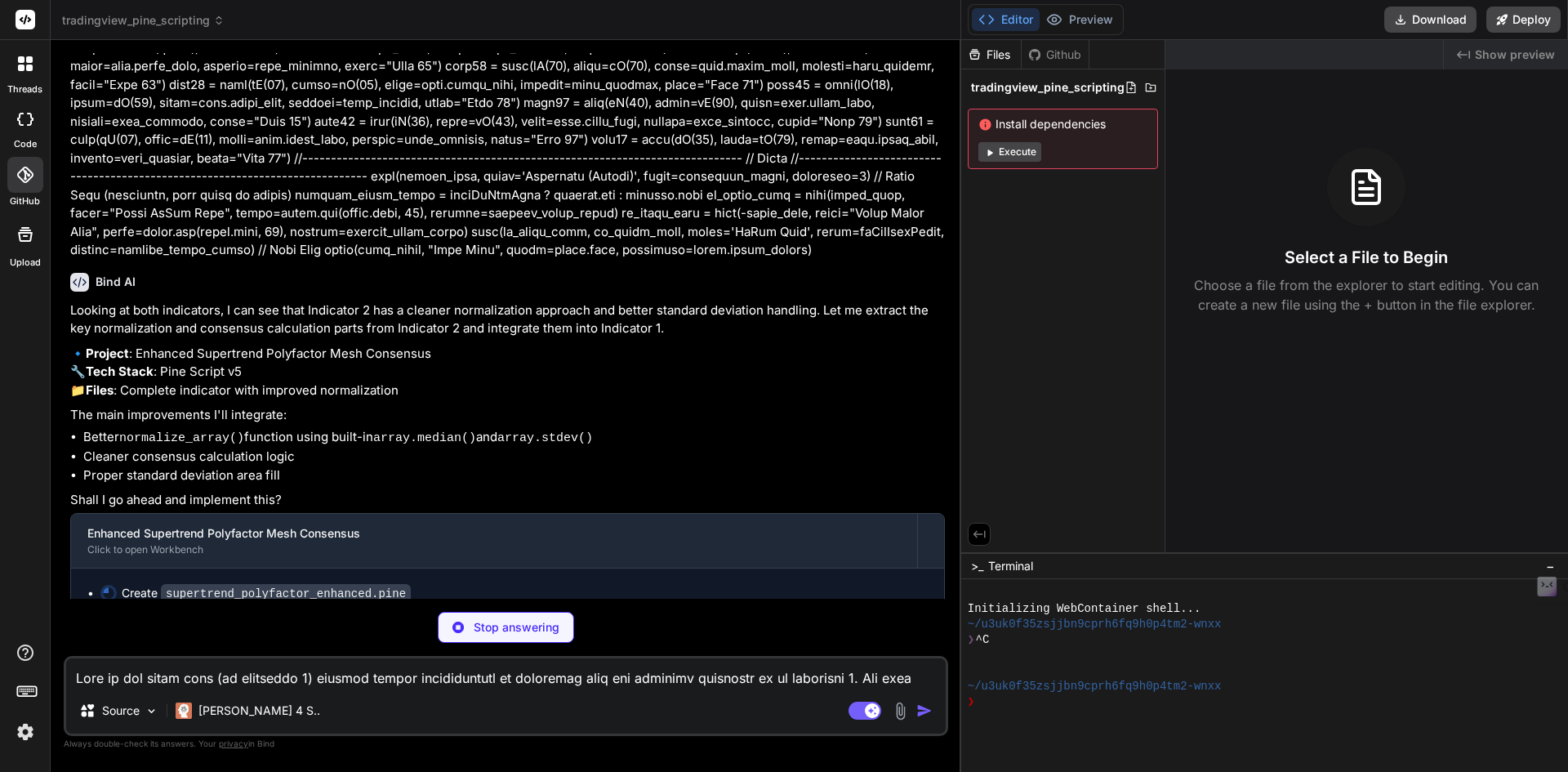
drag, startPoint x: 551, startPoint y: 282, endPoint x: 1559, endPoint y: 311, distance: 1008.4
click at [1559, 311] on div "tradingview_pine_scripting Created with Pixso. Bind AI Web Search Created with …" at bounding box center [809, 386] width 1518 height 772
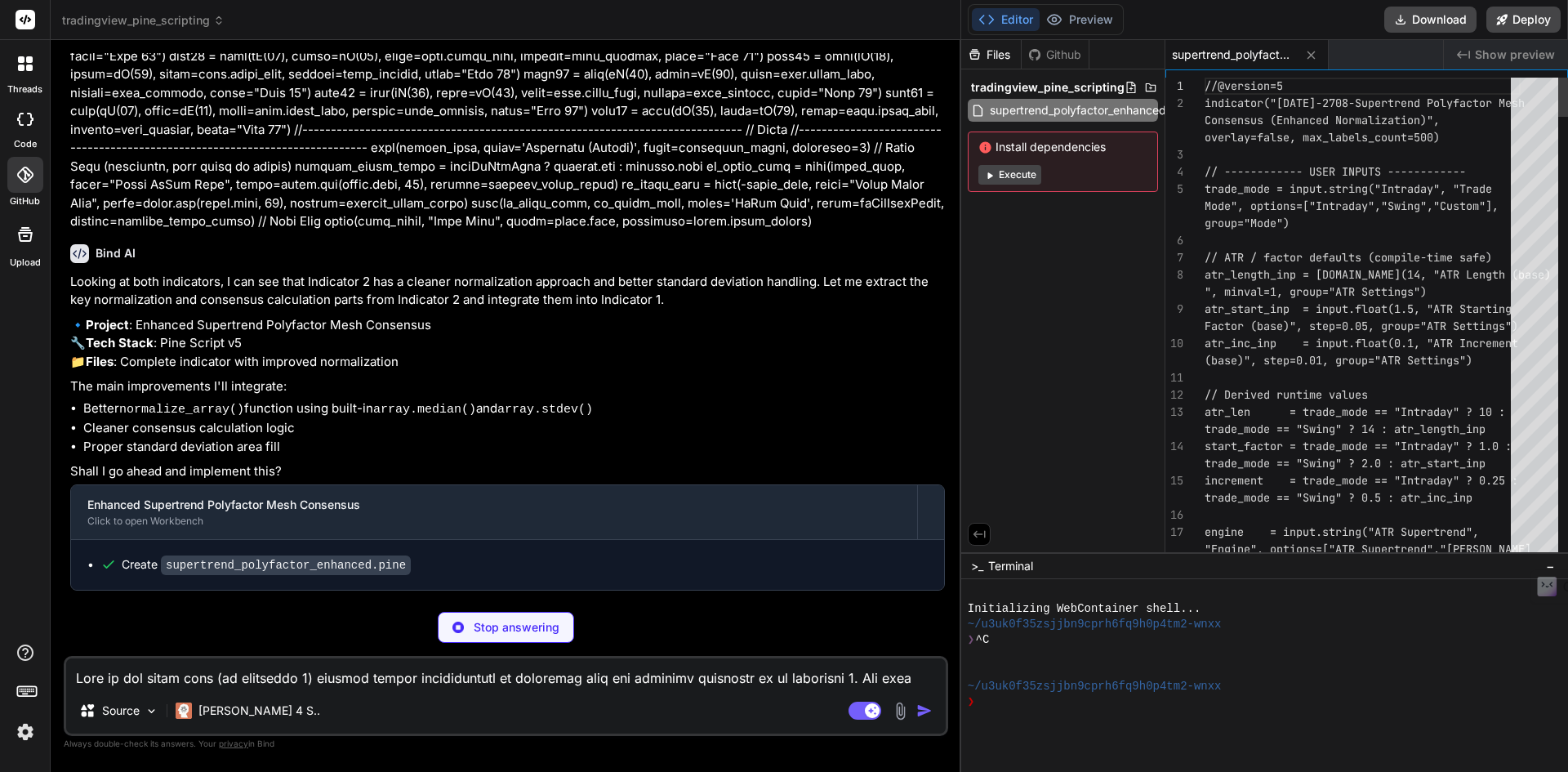
scroll to position [2144, 0]
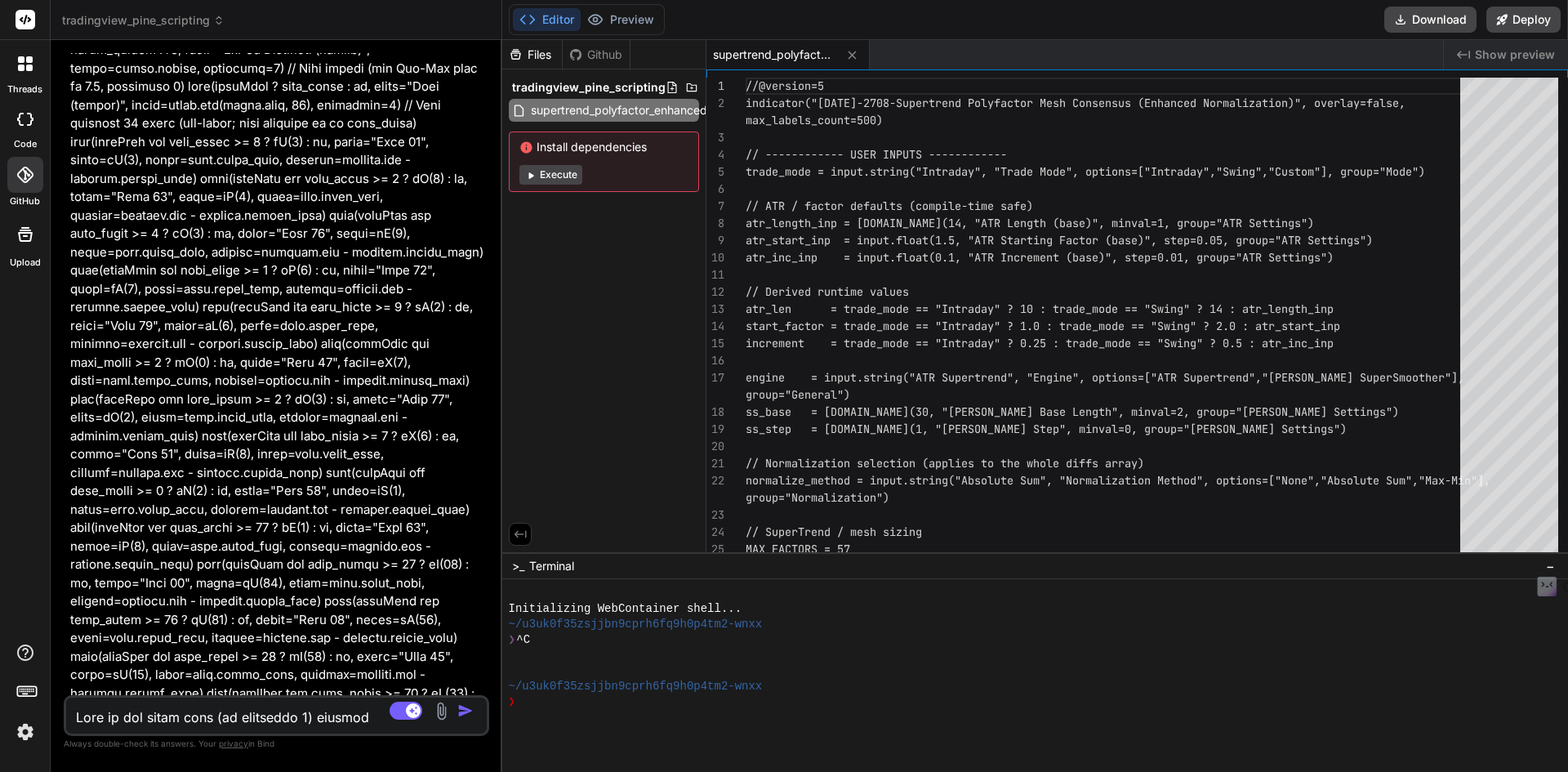
drag, startPoint x: 961, startPoint y: 366, endPoint x: 466, endPoint y: 389, distance: 495.5
click at [466, 389] on div "Bind AI Web Search Created with Pixso. Code Generator You Bind AI Looking at bo…" at bounding box center [276, 405] width 452 height 732
click at [567, 14] on button "Editor" at bounding box center [546, 20] width 67 height 23
click at [618, 22] on button "Preview" at bounding box center [621, 20] width 80 height 23
click at [551, 562] on span "Terminal" at bounding box center [551, 566] width 45 height 16
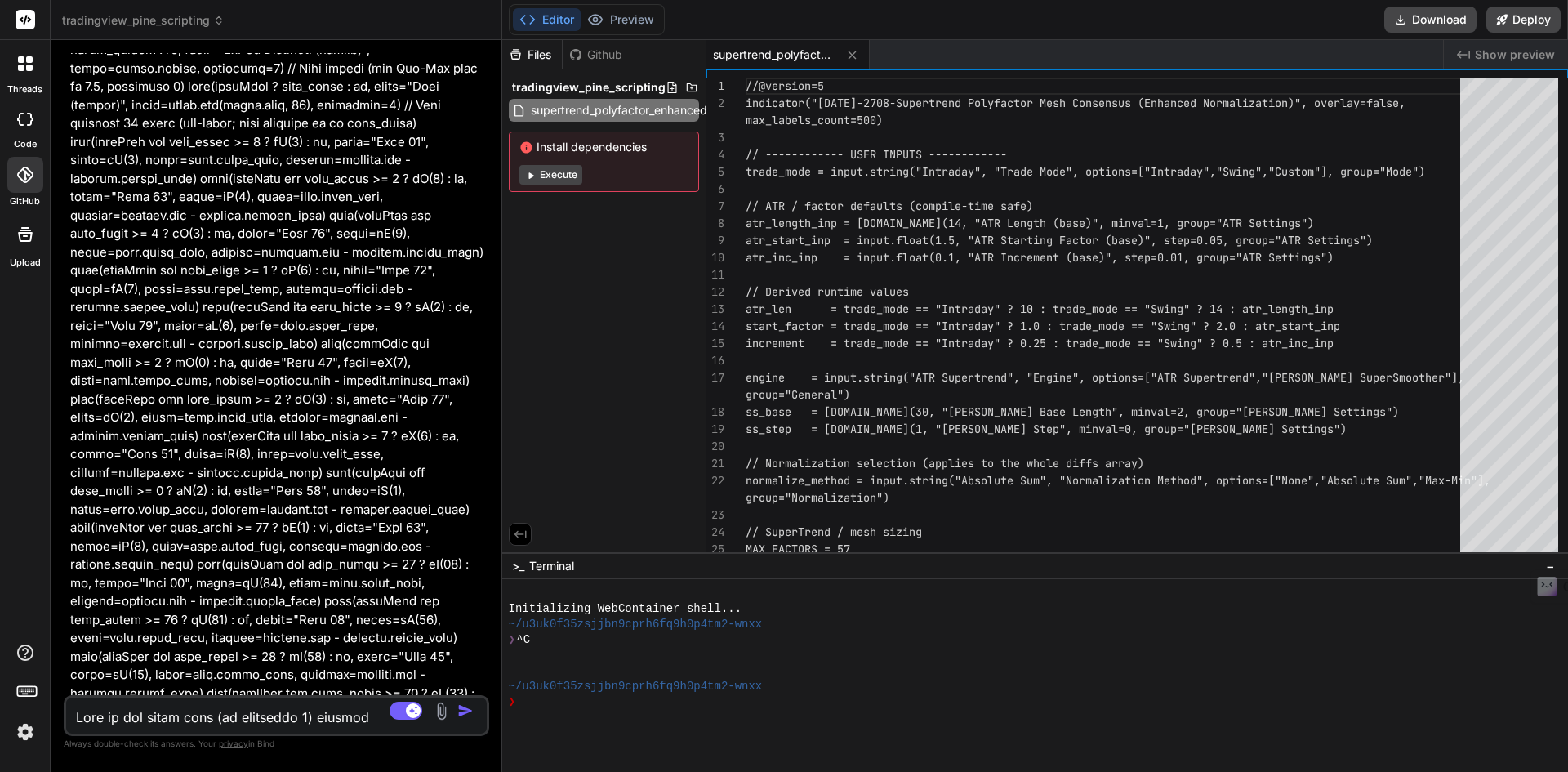
click at [520, 527] on icon at bounding box center [519, 534] width 14 height 14
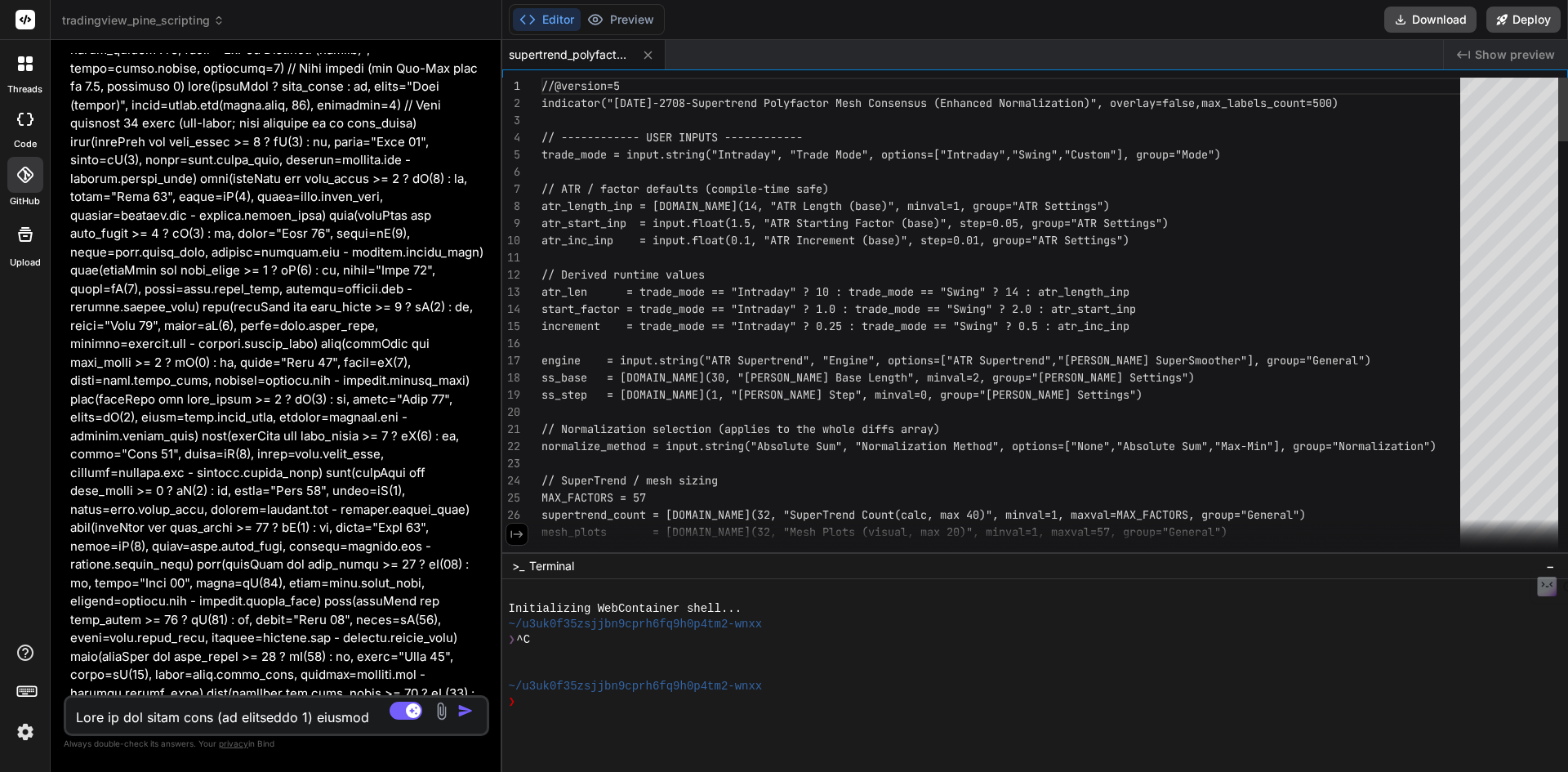
type textarea "x"
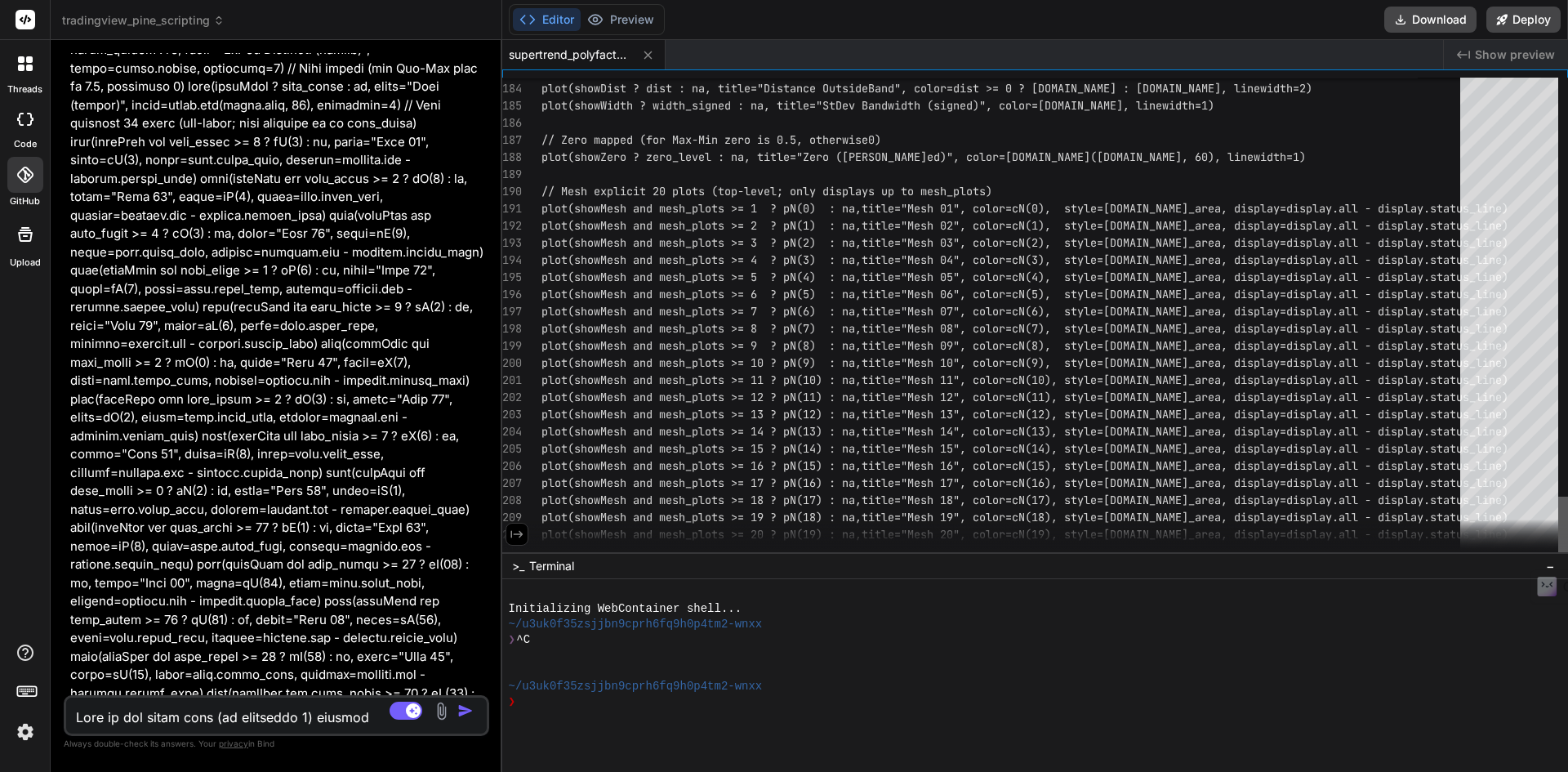
click at [1567, 560] on div at bounding box center [1563, 528] width 9 height 64
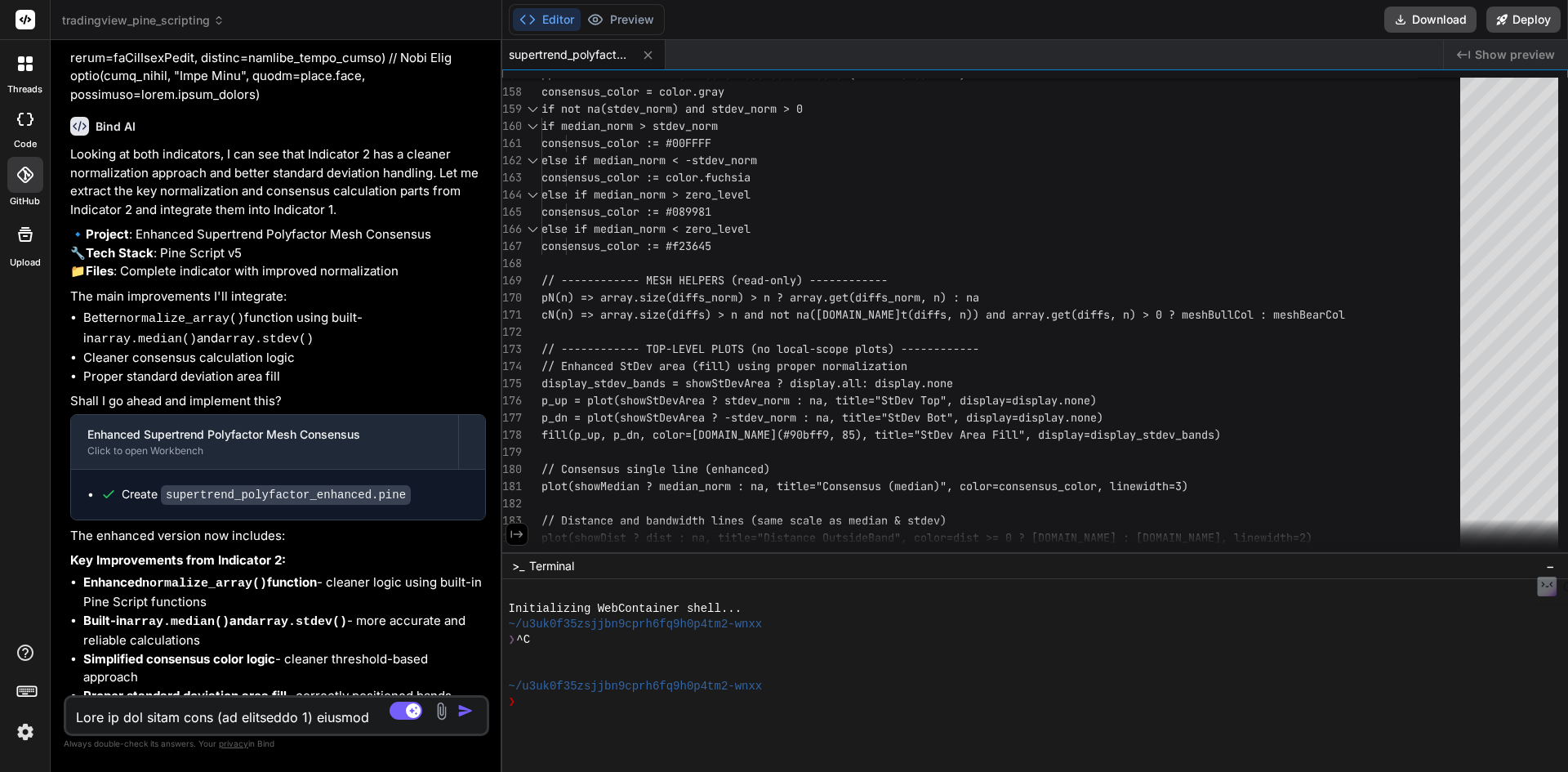
scroll to position [5027, 0]
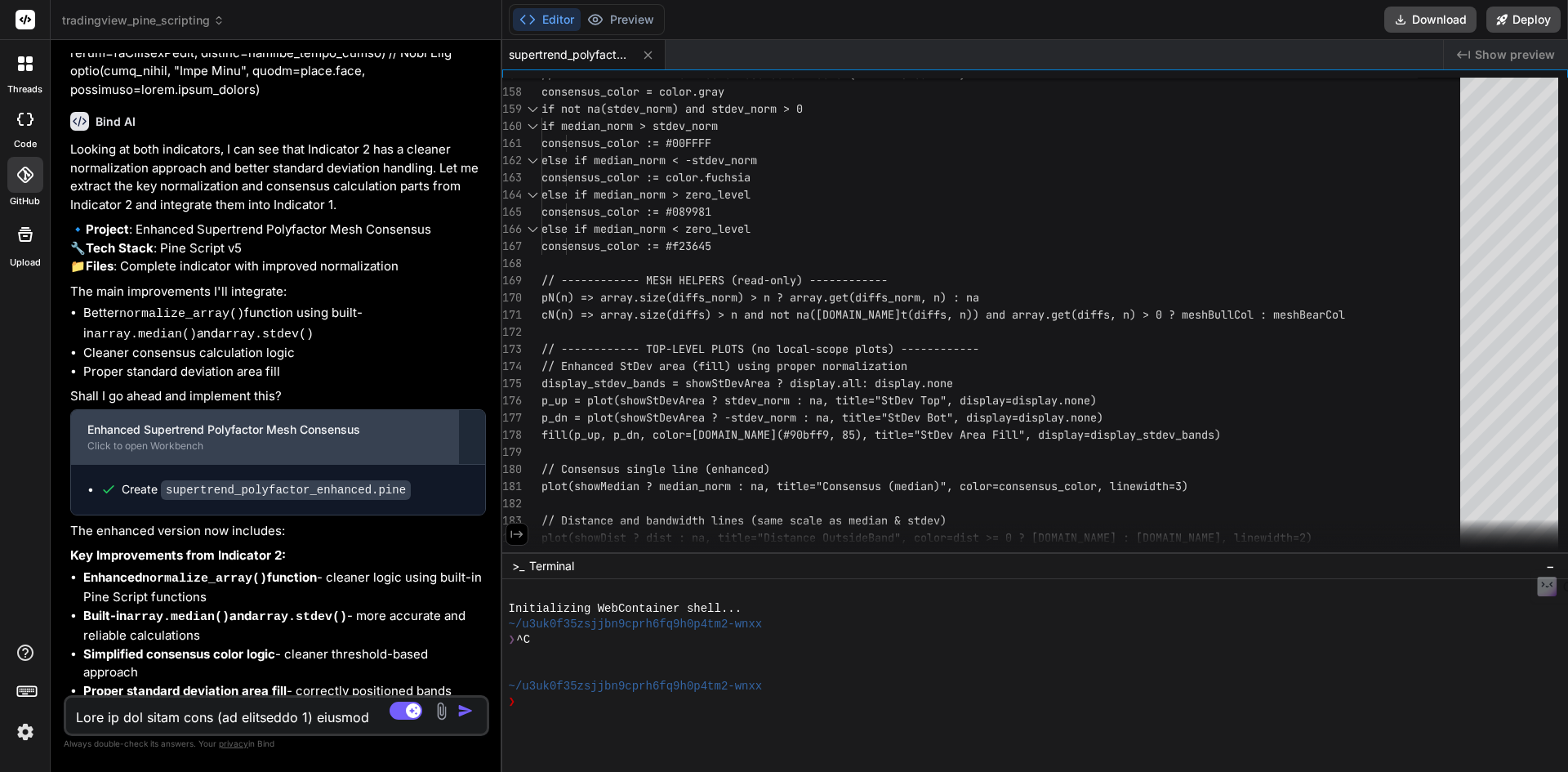
click at [154, 440] on div "Click to open Workbench" at bounding box center [264, 446] width 354 height 13
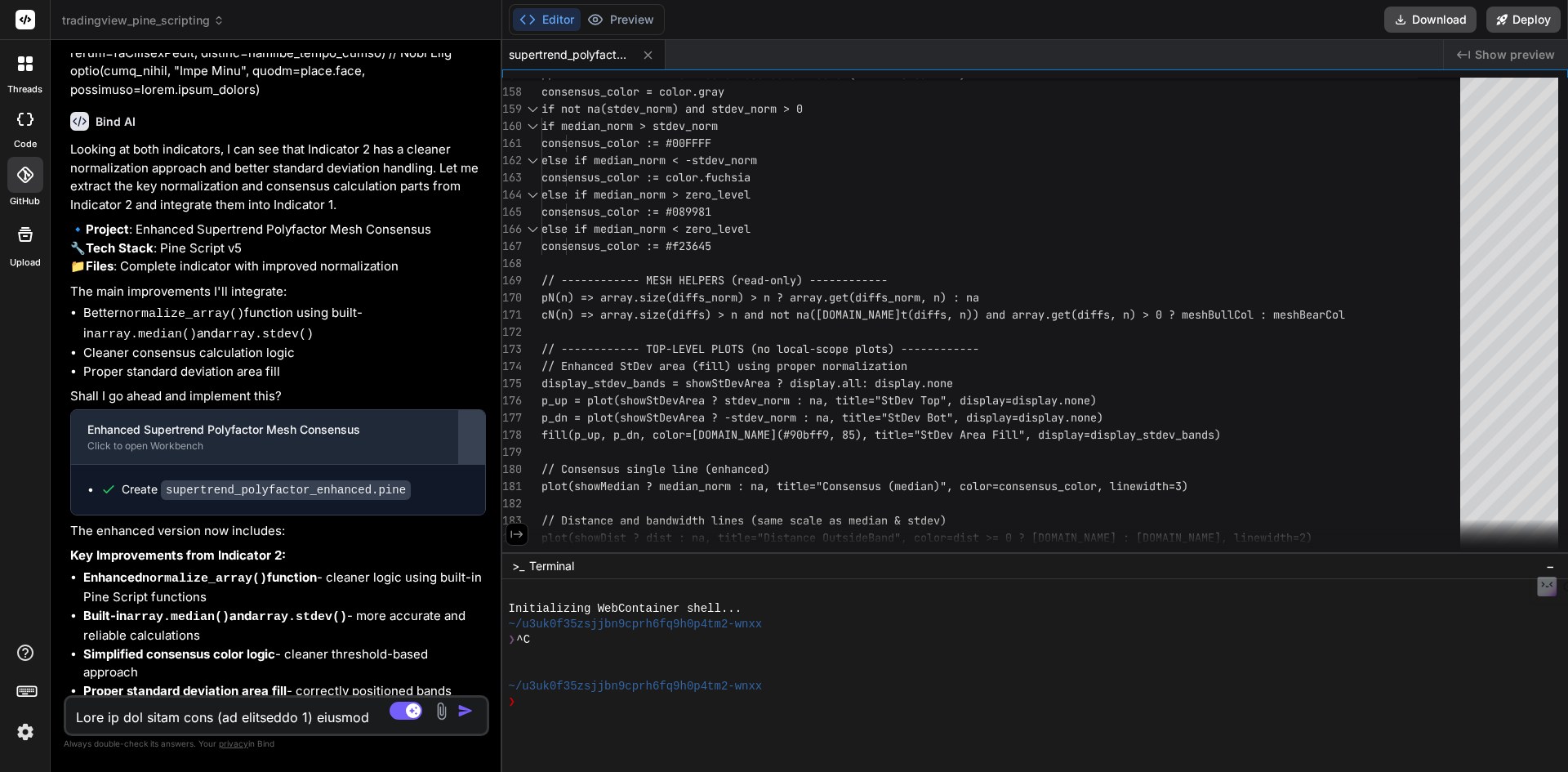
click at [473, 424] on div at bounding box center [473, 438] width 27 height 27
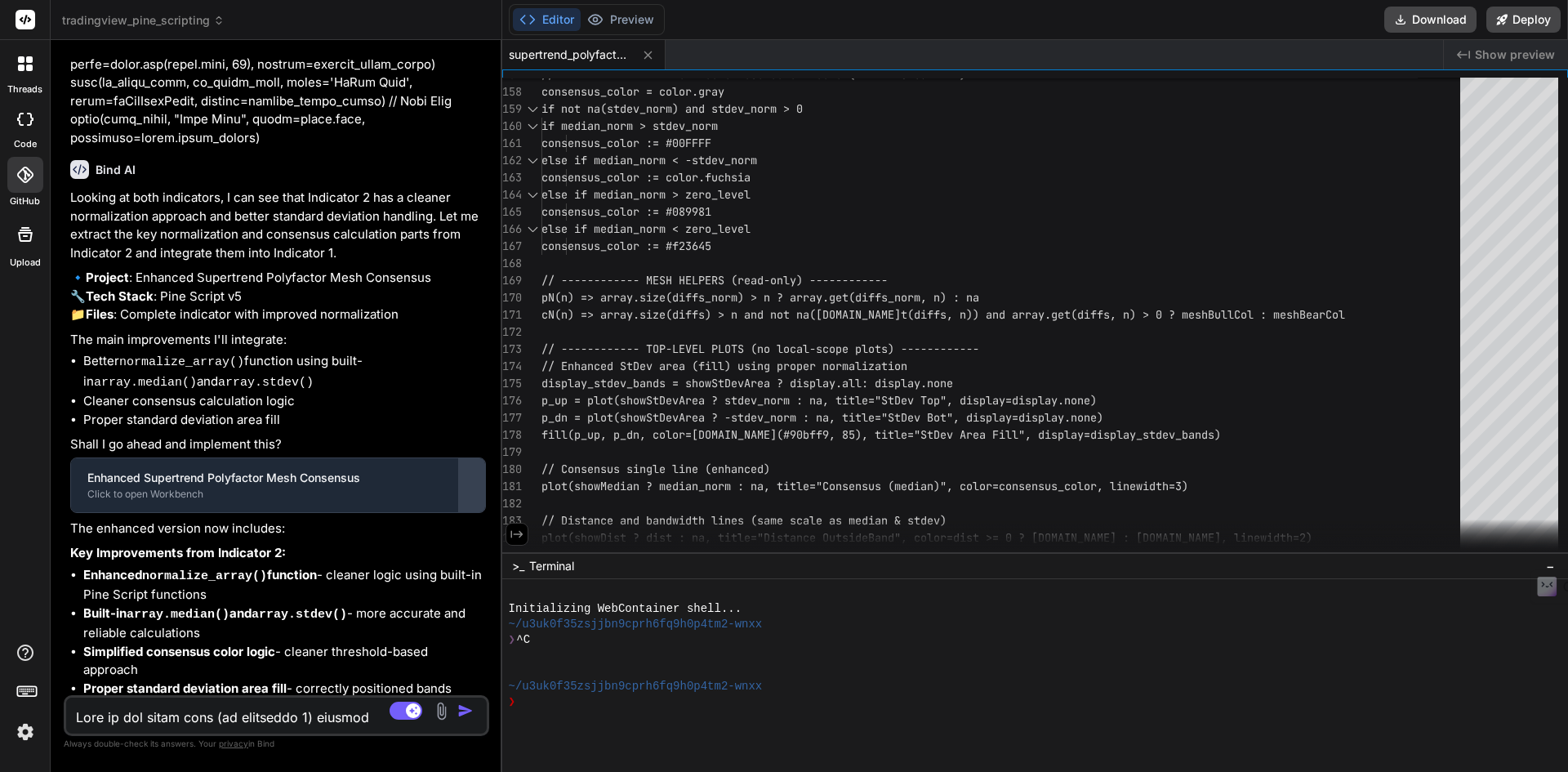
scroll to position [4977, 0]
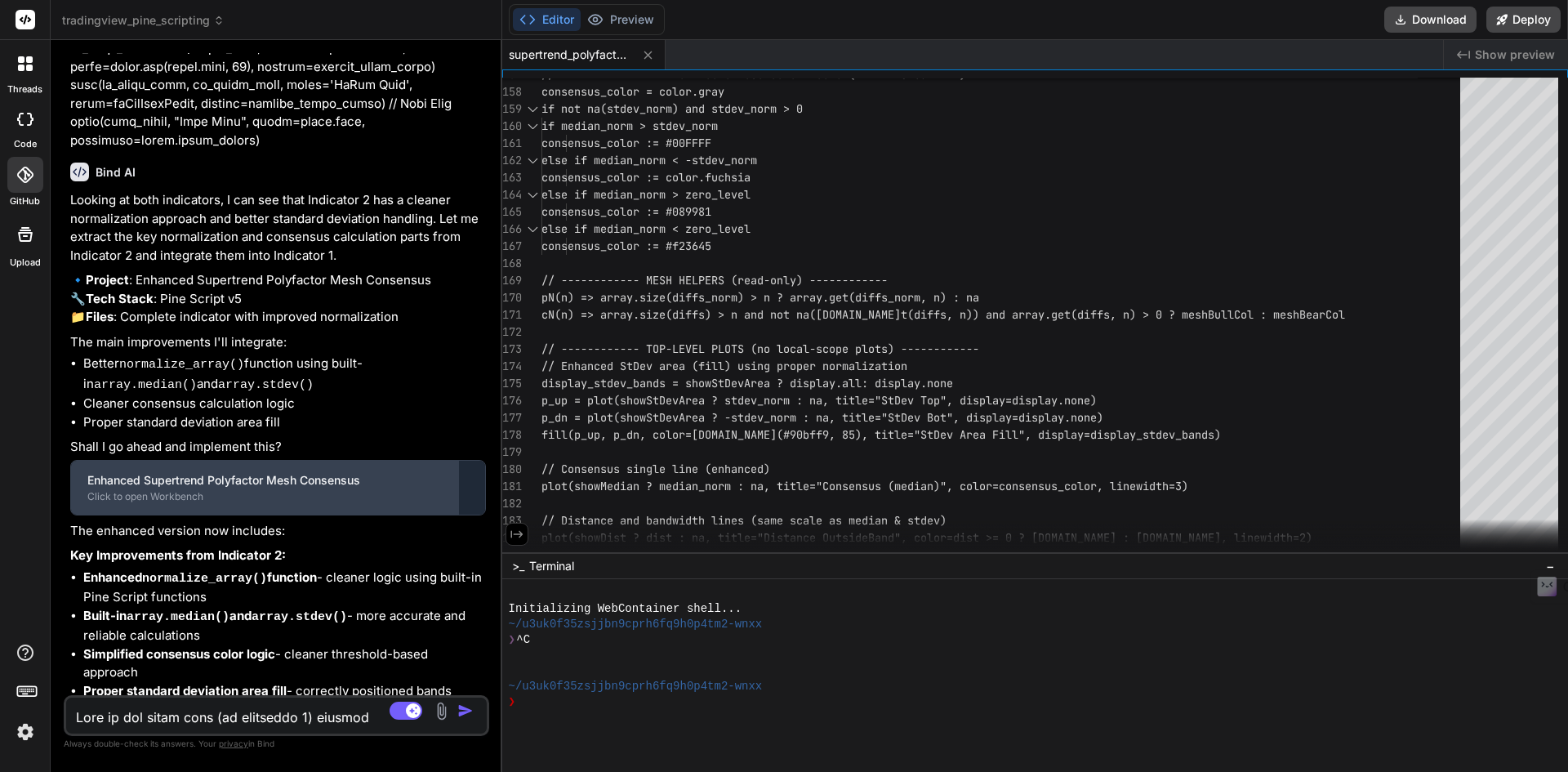
click at [164, 472] on div "Enhanced Supertrend Polyfactor Mesh Consensus" at bounding box center [264, 480] width 354 height 16
click at [148, 490] on div "Click to open Workbench" at bounding box center [264, 497] width 354 height 13
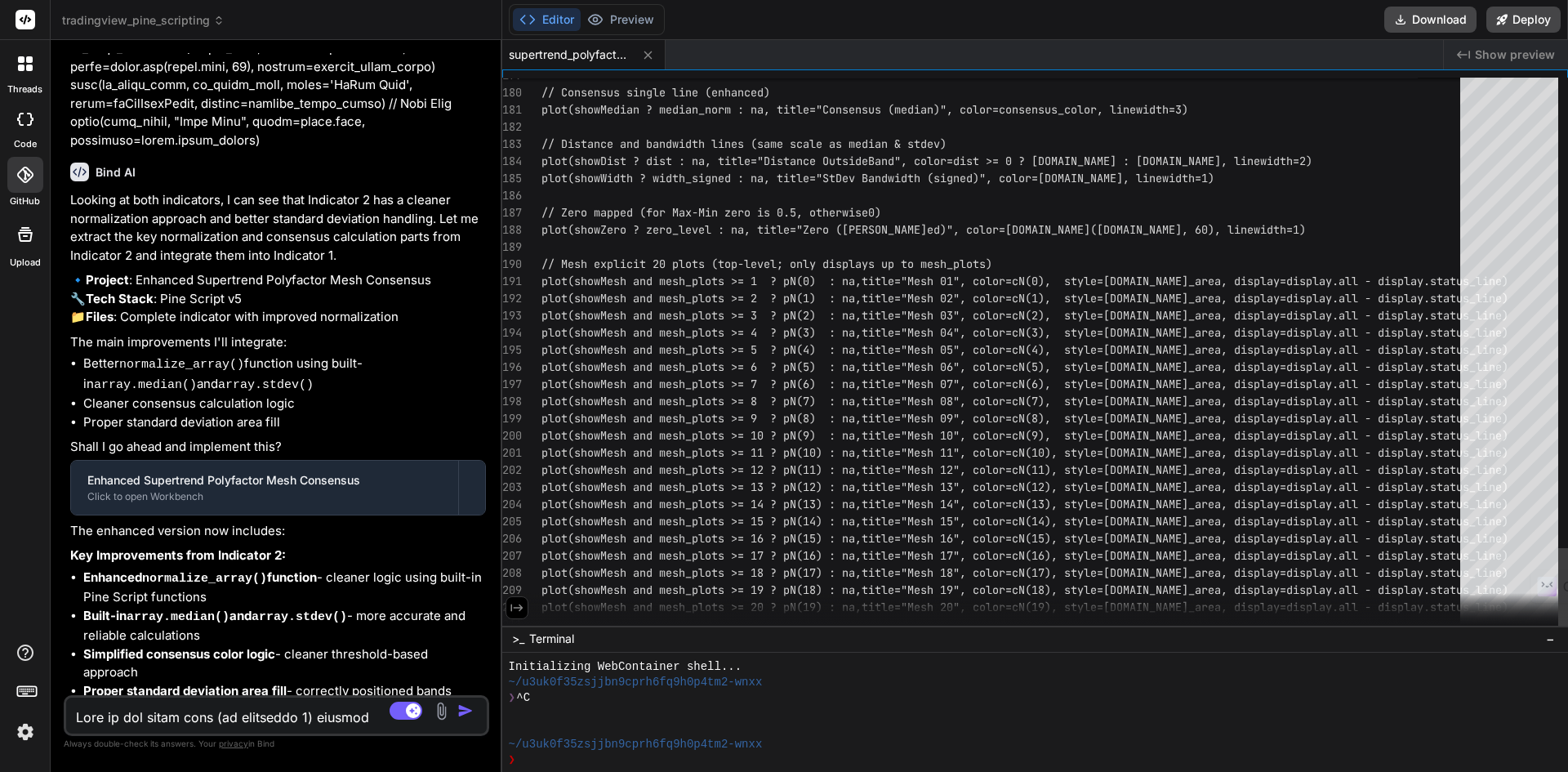
scroll to position [15, 0]
drag, startPoint x: 1069, startPoint y: 554, endPoint x: 1076, endPoint y: 732, distance: 178.1
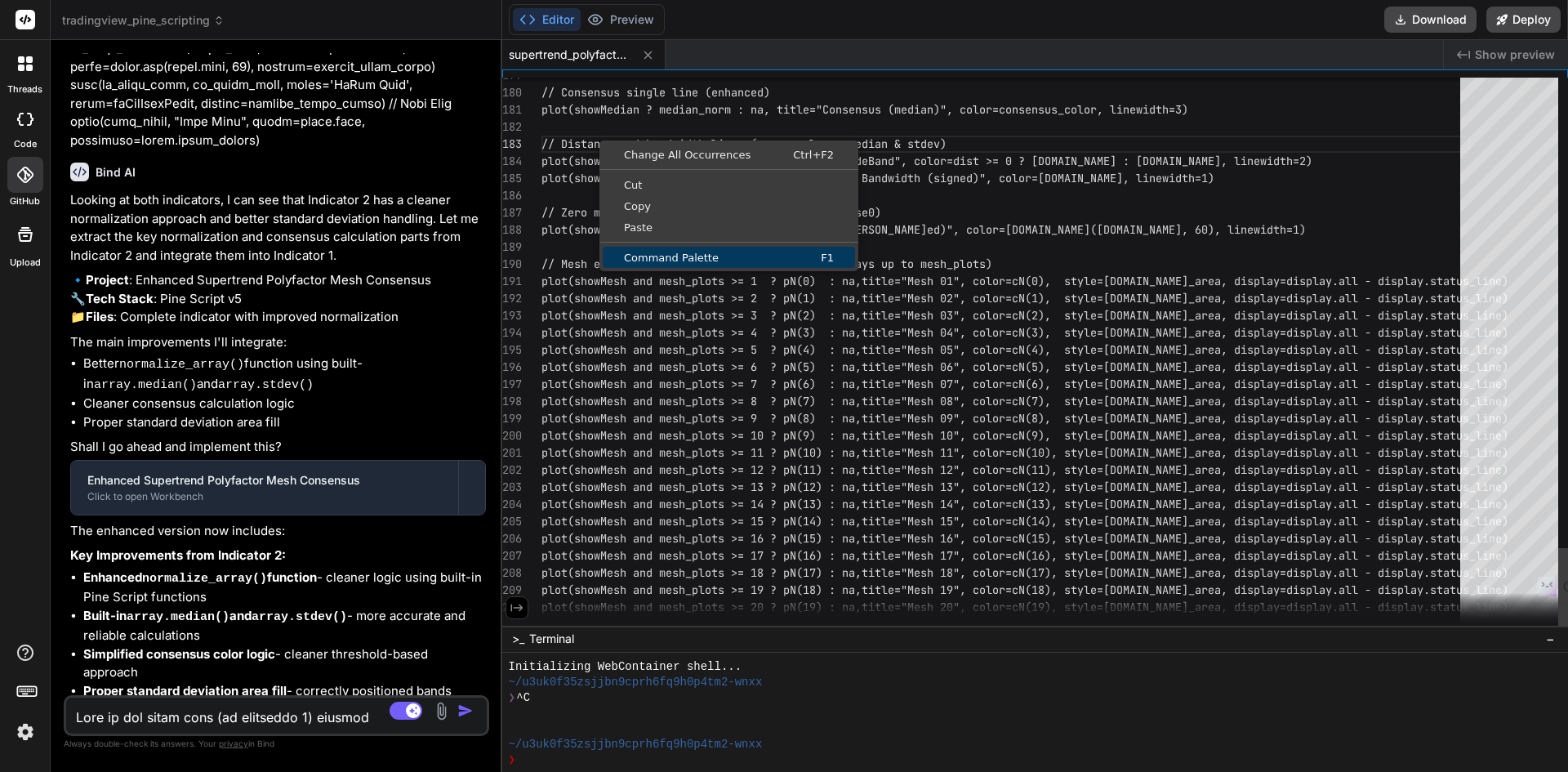
click at [649, 262] on span "Command Palette" at bounding box center [681, 257] width 157 height 10
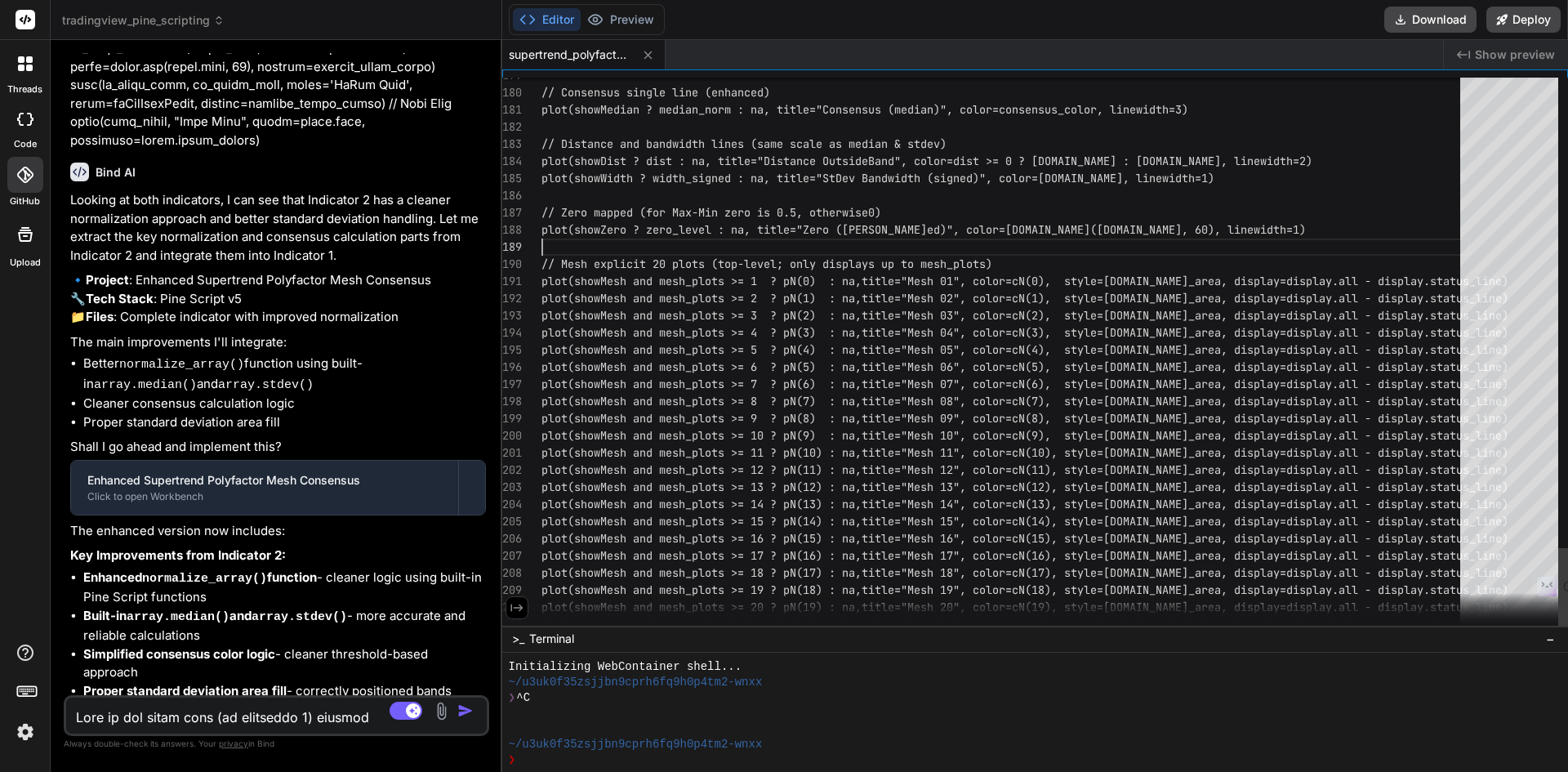
type textarea "//@version=5 indicator("2025-2708-Supertrend Polyfactor Mesh Consensus (Enhance…"
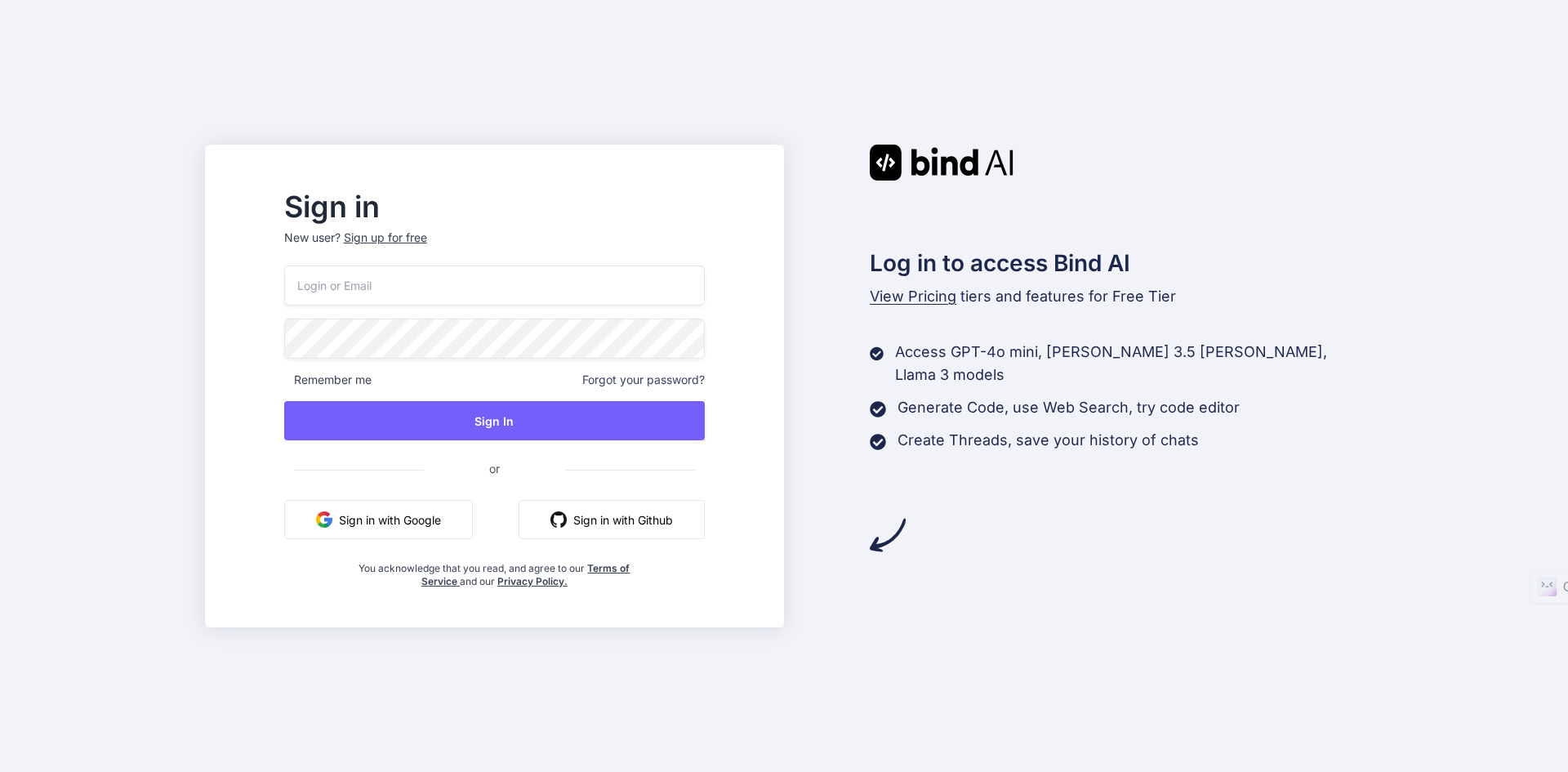
click at [413, 284] on input "email" at bounding box center [494, 286] width 420 height 40
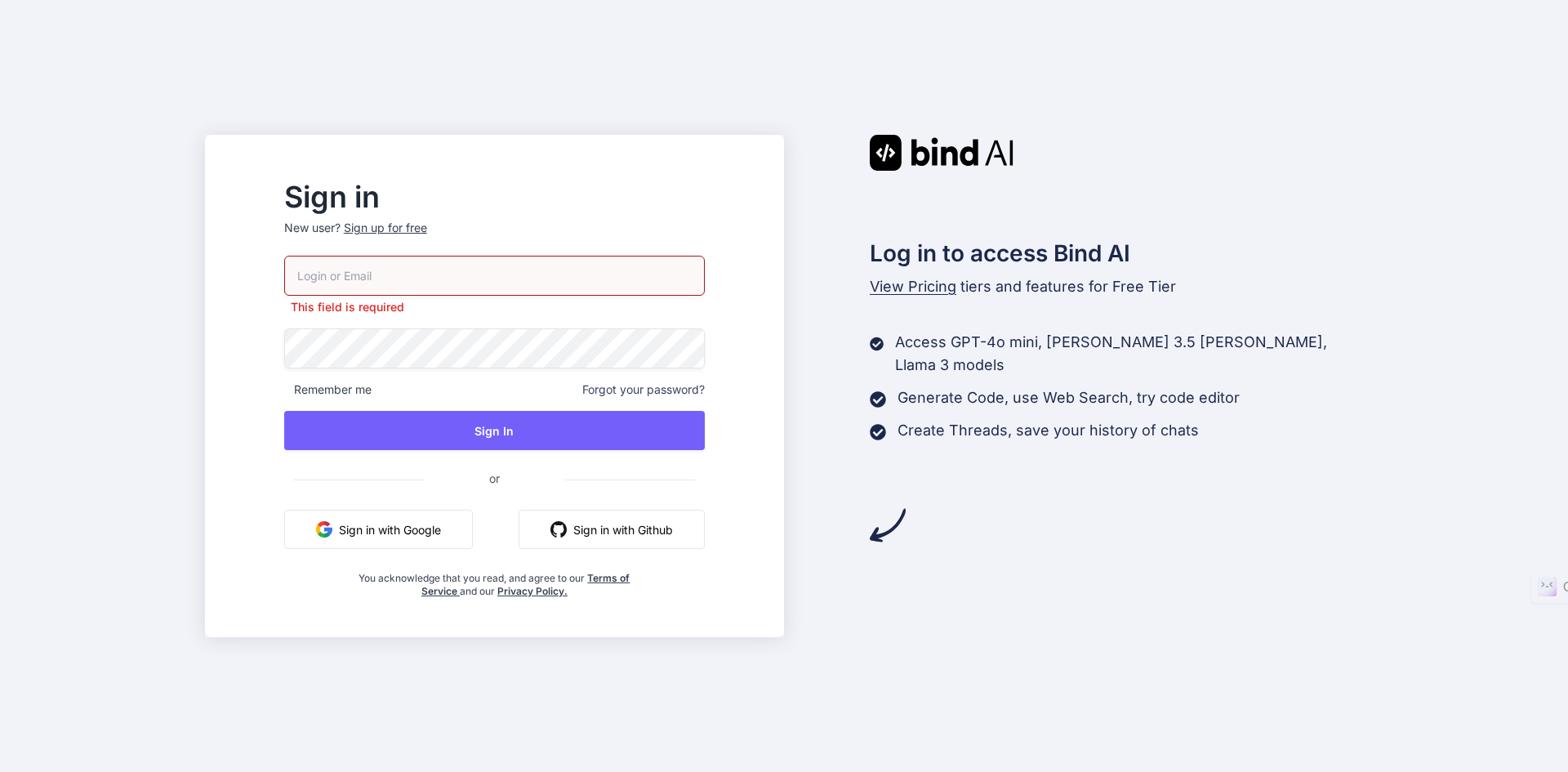
type input "[EMAIL_ADDRESS][DOMAIN_NAME]"
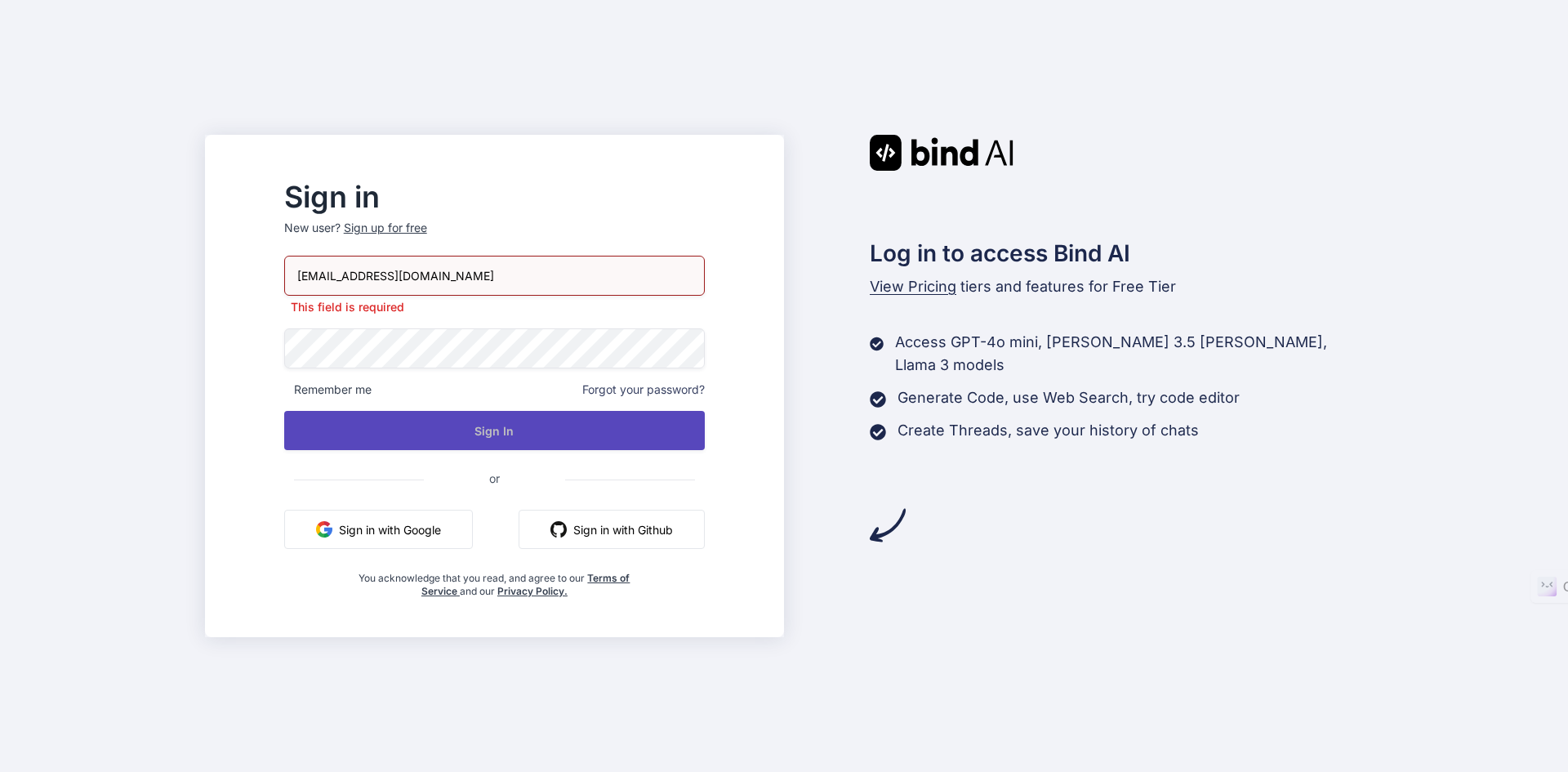
click at [485, 429] on button "Sign In" at bounding box center [494, 430] width 420 height 39
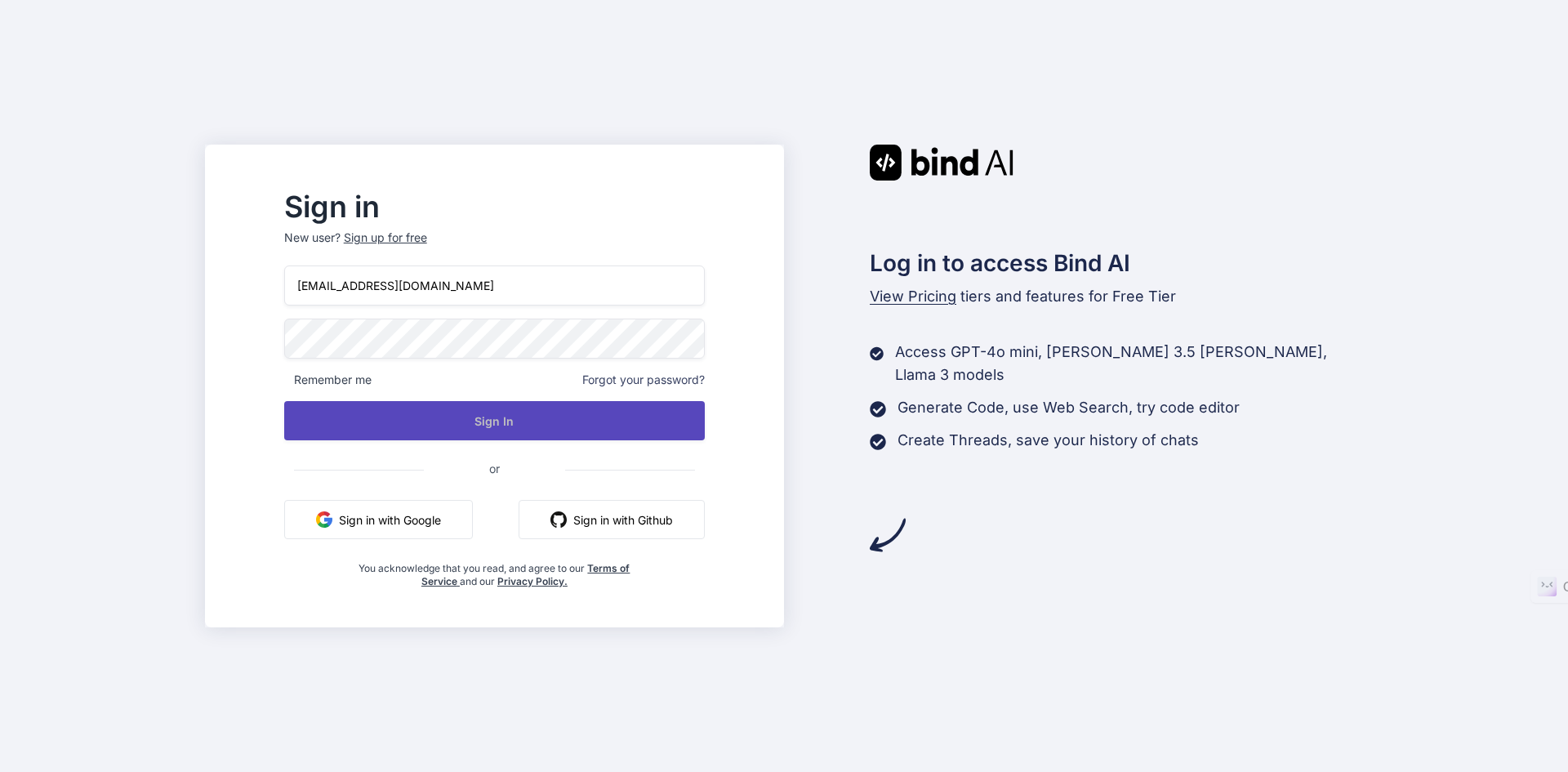
click at [541, 427] on button "Sign In" at bounding box center [494, 420] width 420 height 39
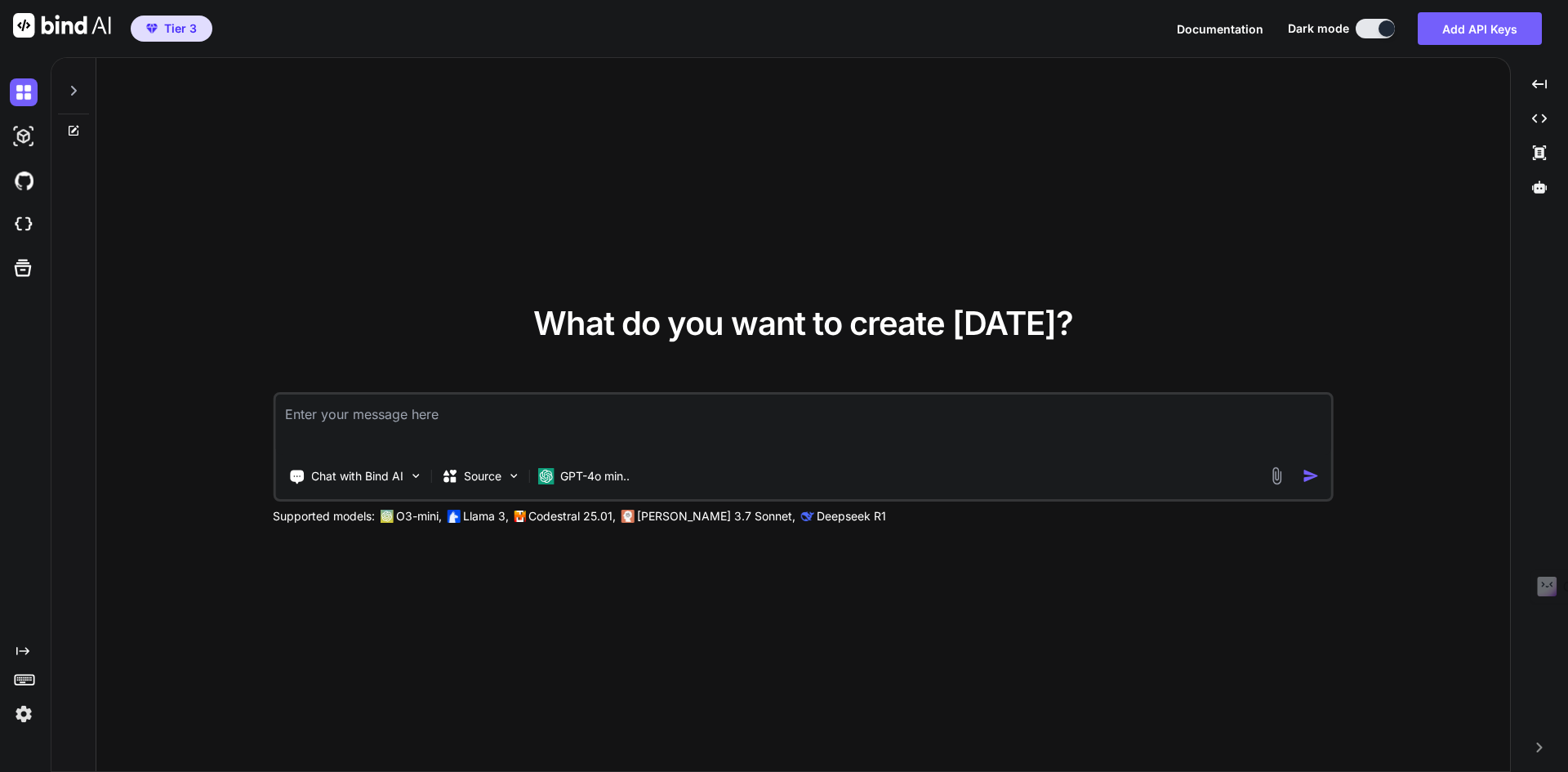
click at [1386, 27] on div at bounding box center [1386, 28] width 16 height 16
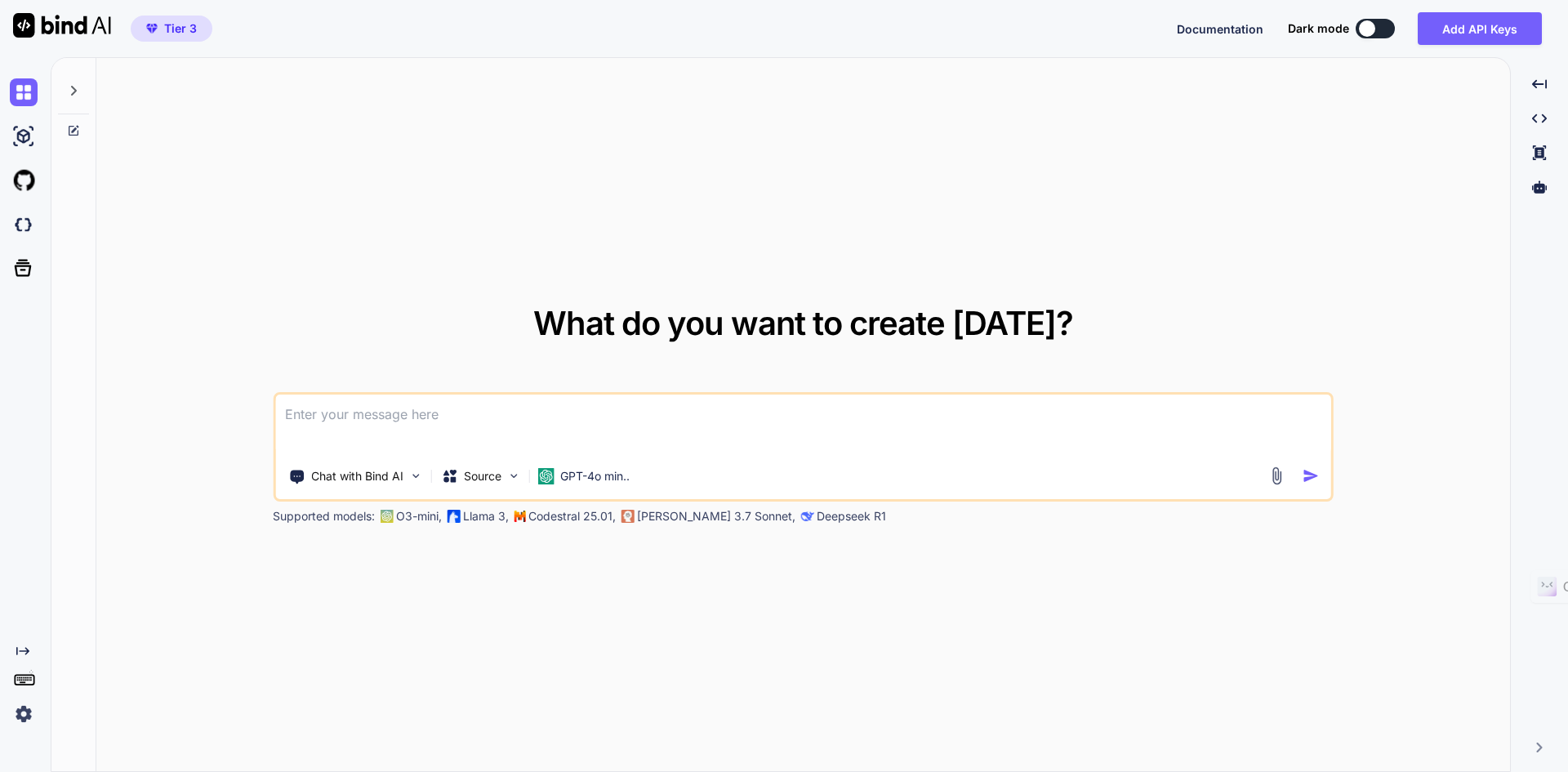
click at [1386, 27] on button at bounding box center [1374, 28] width 39 height 20
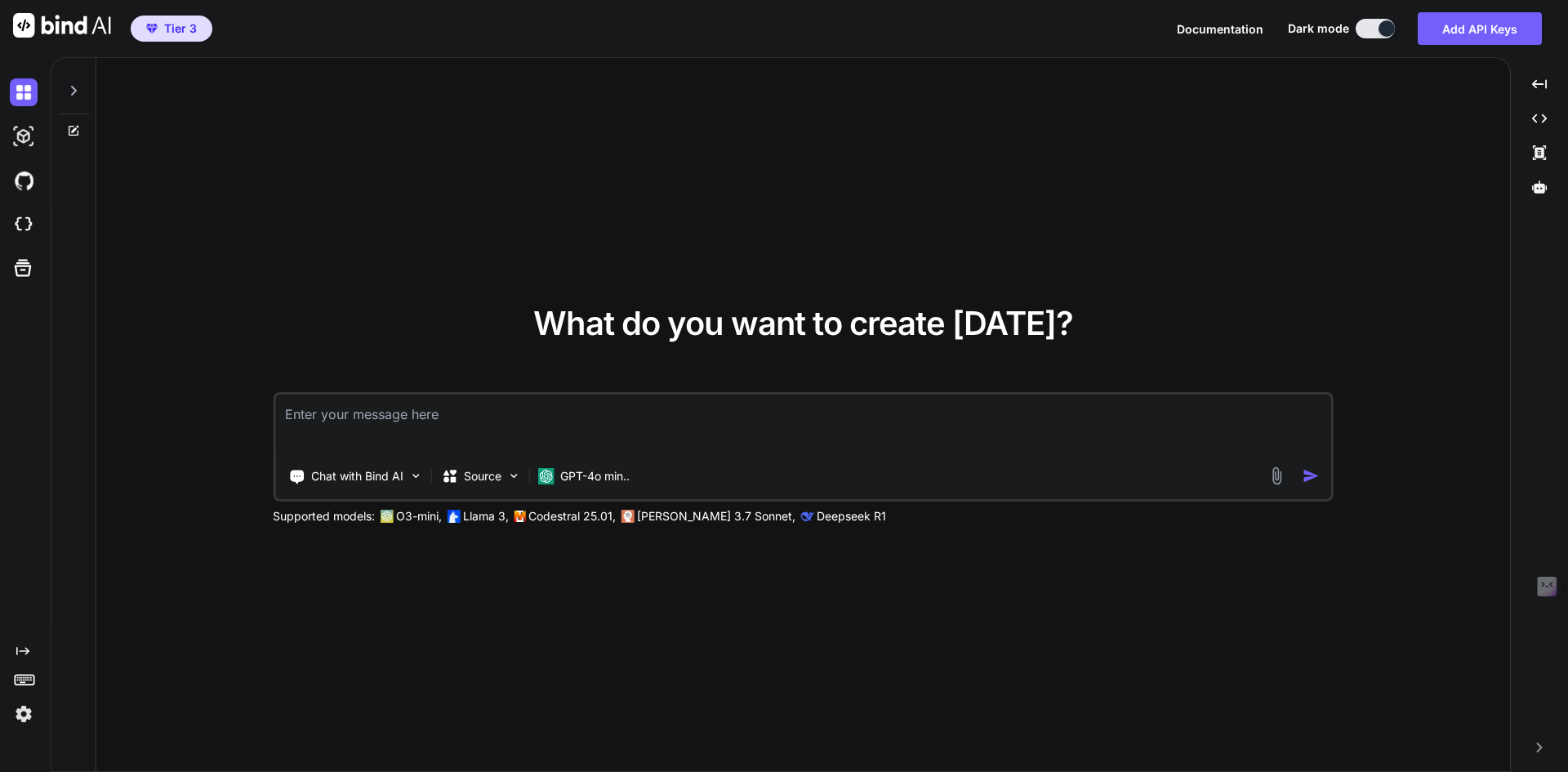
click at [82, 90] on div at bounding box center [73, 85] width 31 height 56
type textarea "x"
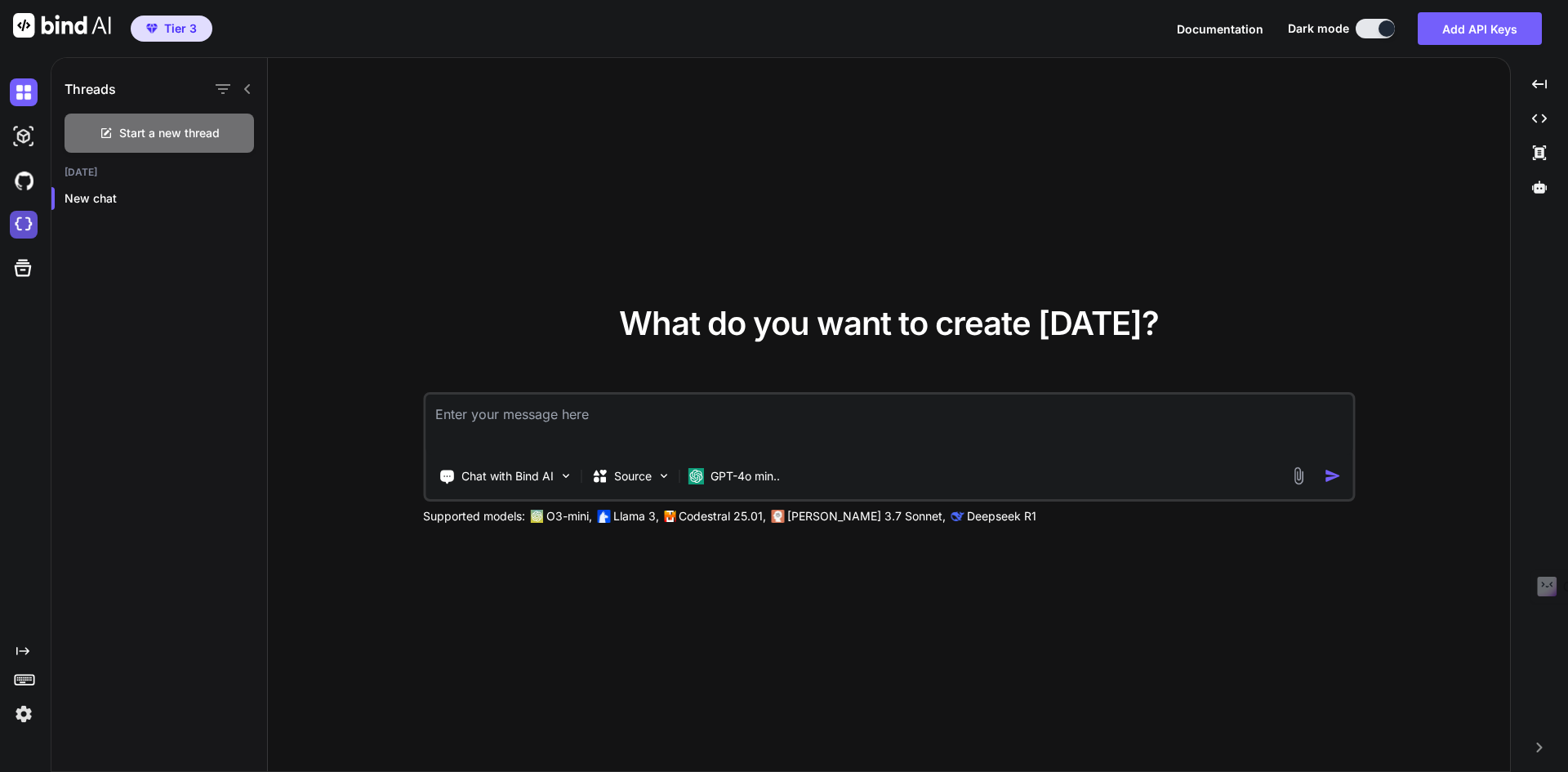
click at [9, 228] on img at bounding box center [23, 224] width 28 height 28
click at [28, 32] on img at bounding box center [62, 26] width 98 height 25
click at [190, 28] on span "Tier 3" at bounding box center [180, 28] width 32 height 16
drag, startPoint x: 165, startPoint y: 25, endPoint x: 100, endPoint y: 420, distance: 400.3
click at [100, 420] on div "Threads Start a new thread Today New chat" at bounding box center [159, 415] width 216 height 715
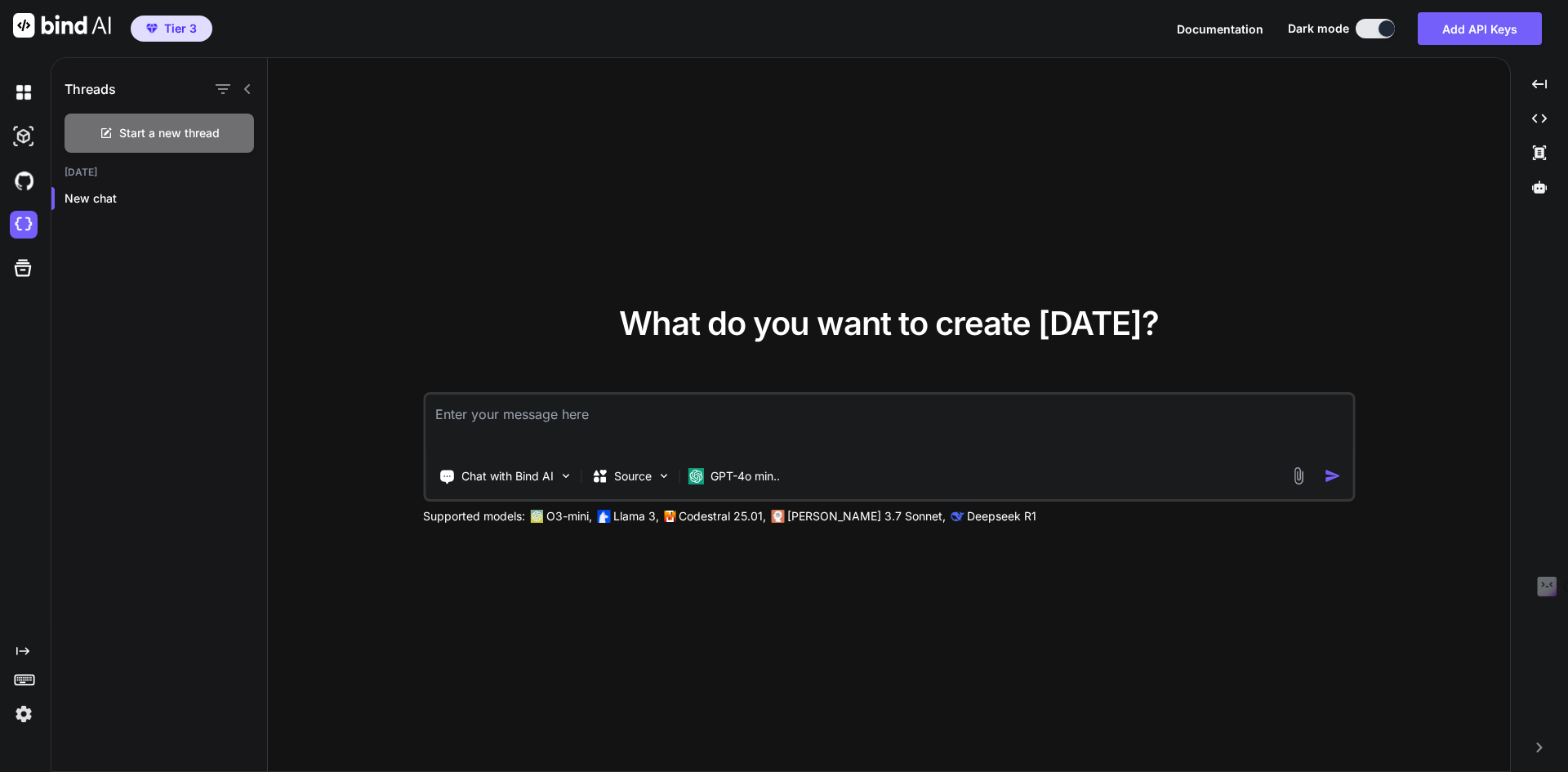
click at [167, 28] on span "Tier 3" at bounding box center [180, 28] width 32 height 16
click at [62, 28] on img at bounding box center [62, 26] width 98 height 25
click at [17, 98] on img at bounding box center [23, 92] width 28 height 28
click at [21, 711] on img at bounding box center [23, 713] width 28 height 28
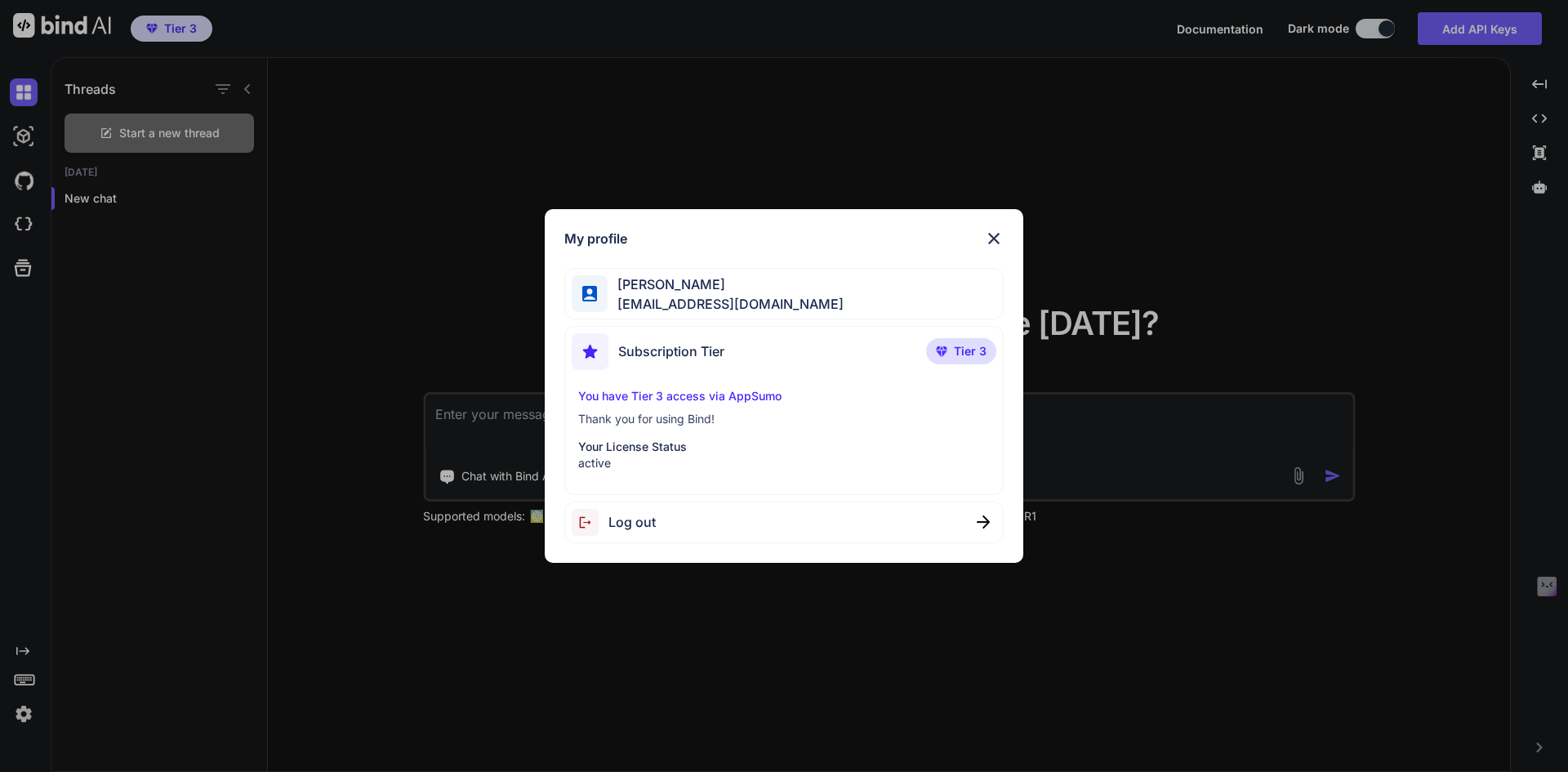
click at [681, 402] on p "You have Tier 3 access via AppSumo" at bounding box center [784, 396] width 413 height 16
click at [668, 444] on p "Your License Status" at bounding box center [784, 446] width 413 height 16
click at [377, 303] on div "My profile Sateesh John satheeshjohn@gmail.com Subscription Tier Tier 3 You hav…" at bounding box center [784, 386] width 1568 height 772
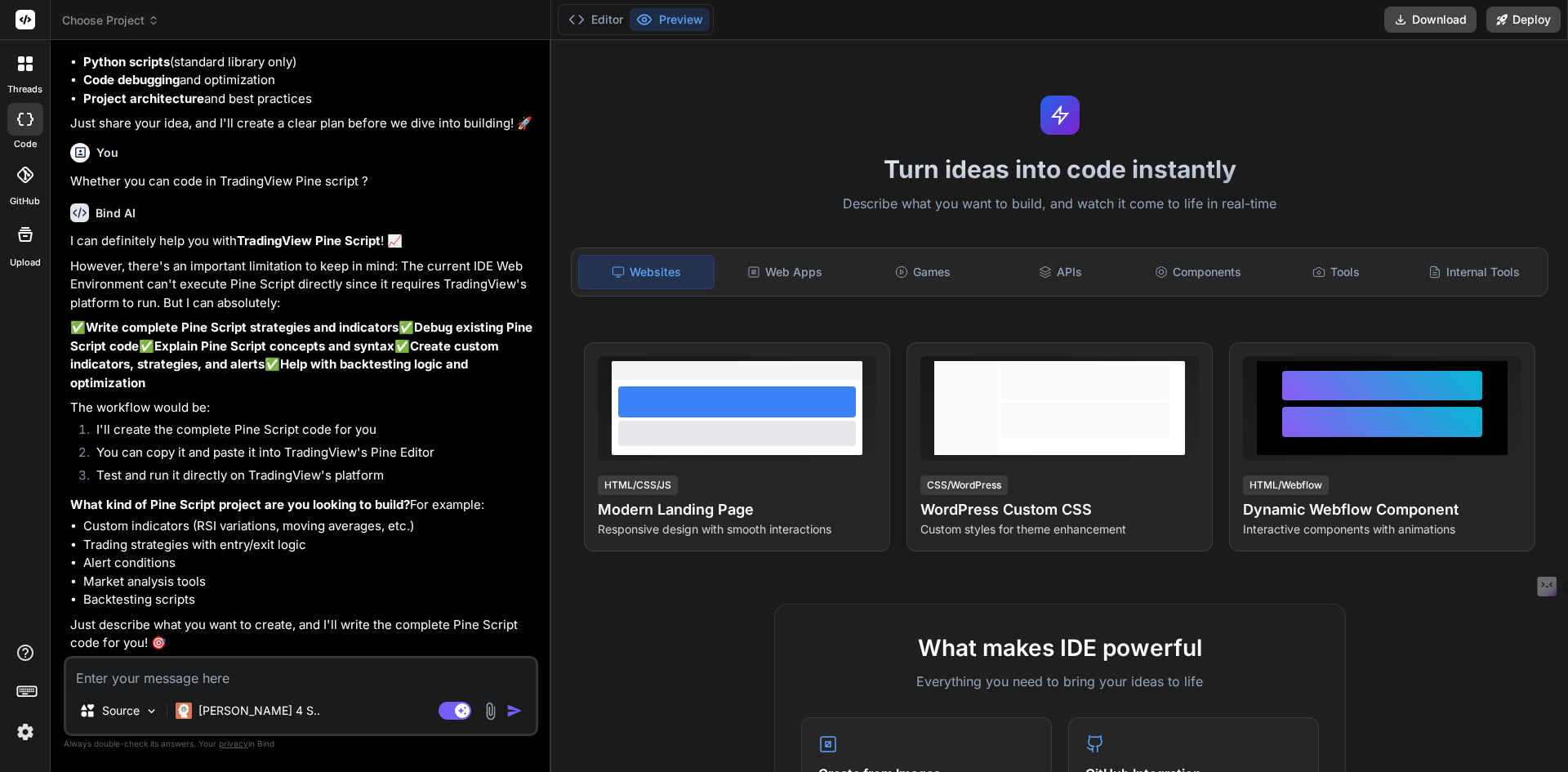
scroll to position [235, 0]
type textarea "x"
